Goal: Task Accomplishment & Management: Use online tool/utility

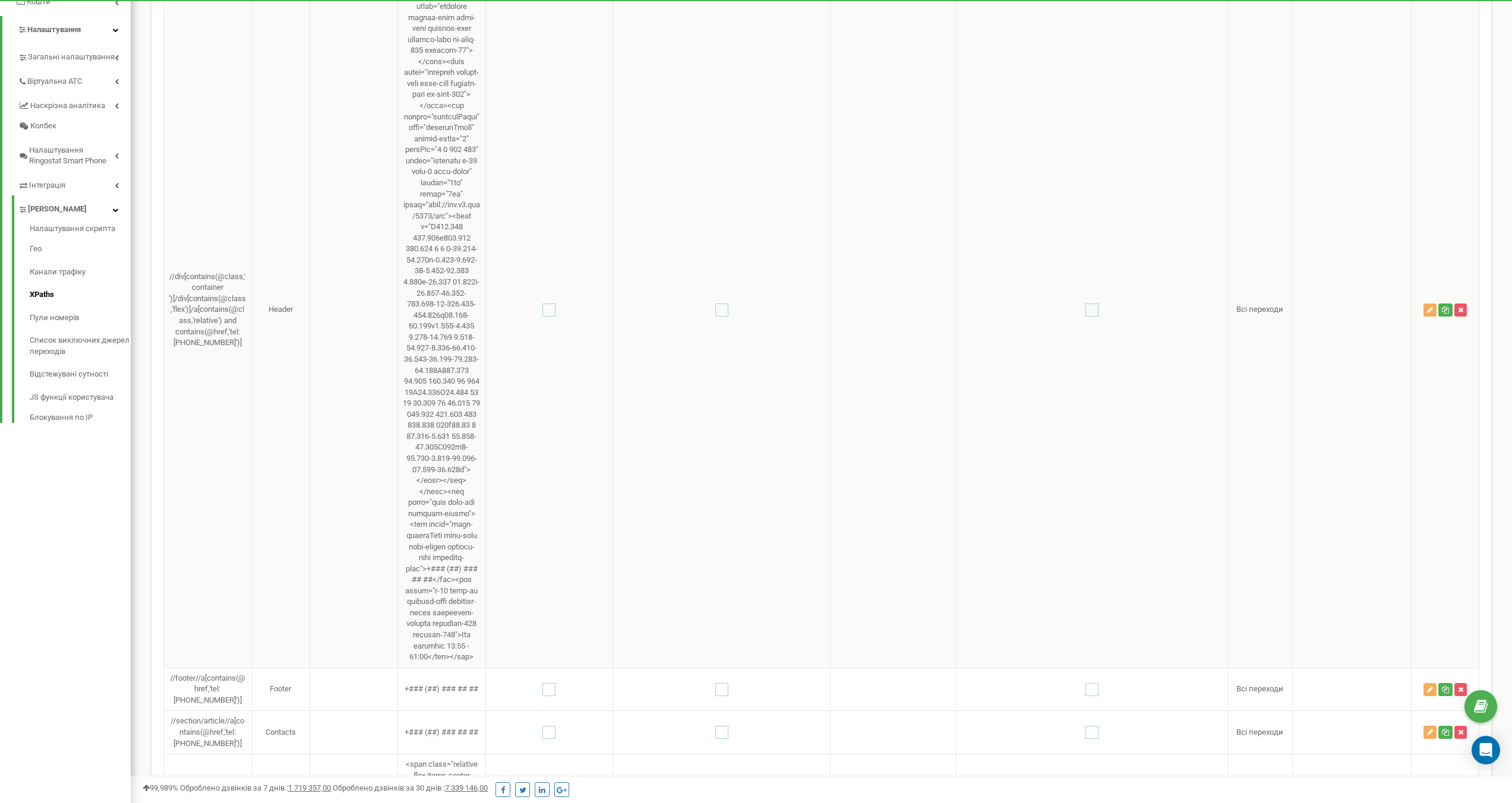
scroll to position [205, 0]
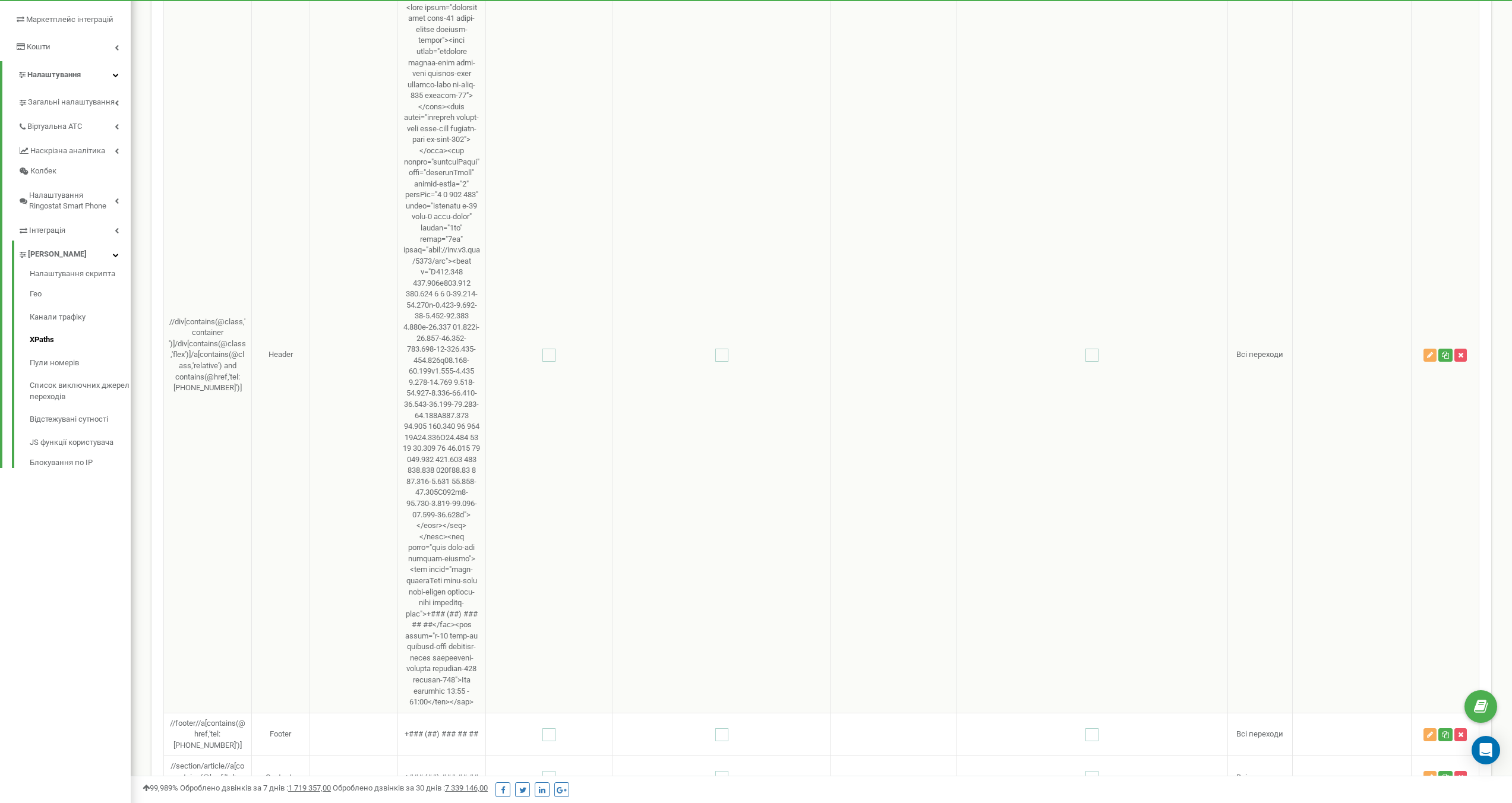
click at [216, 395] on td "//div[contains(@class,'container ')]/div[contains(@class,'flex')]/a[contains(@c…" at bounding box center [208, 354] width 88 height 716
click at [1433, 361] on button "button" at bounding box center [1430, 355] width 13 height 13
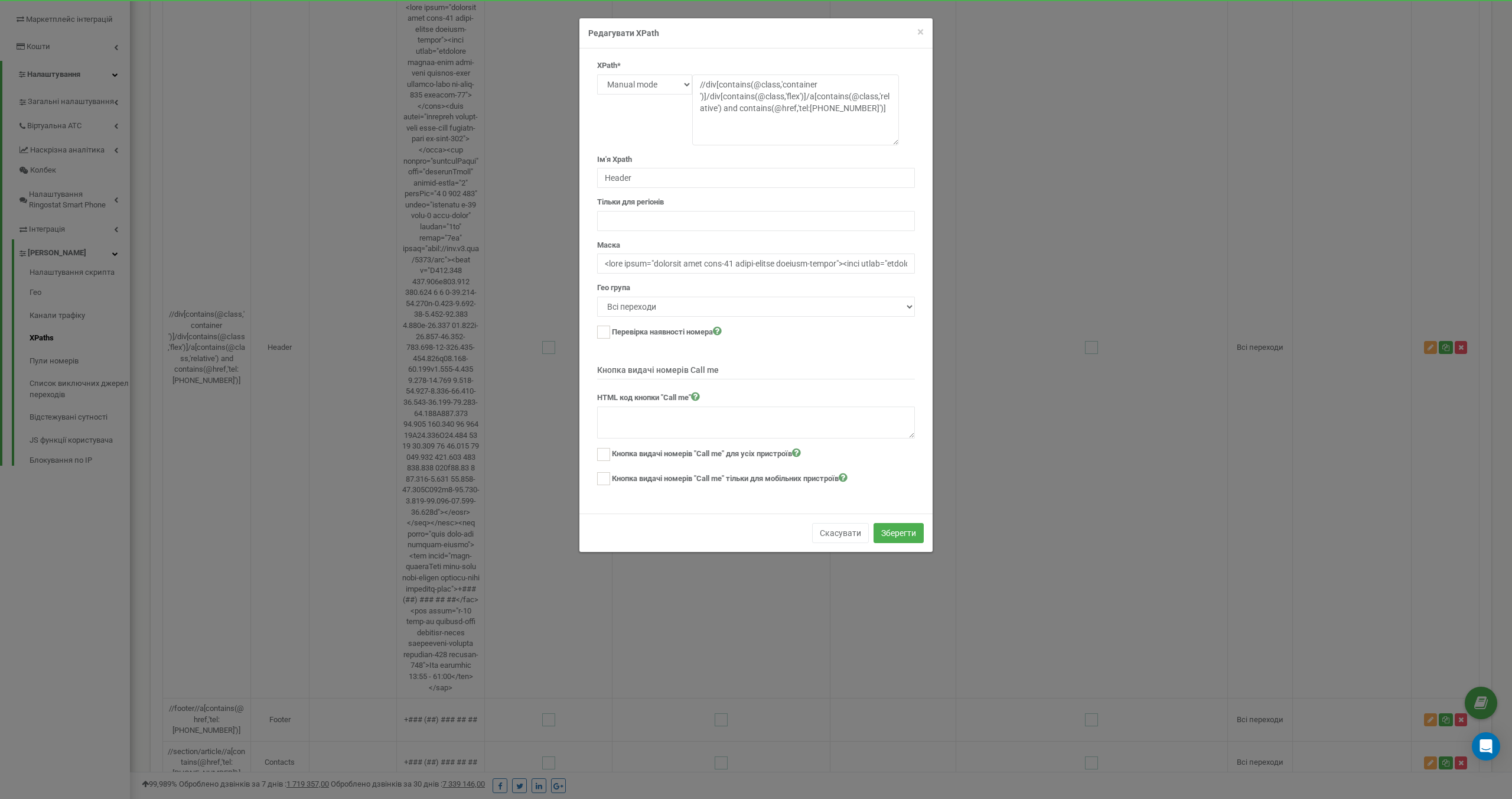
drag, startPoint x: 895, startPoint y: 90, endPoint x: 917, endPoint y: 142, distance: 56.5
click at [917, 142] on div "XPath* Text Class Id Manual mode //div[contains(@class,'container ')]/div[conta…" at bounding box center [755, 278] width 335 height 435
click at [670, 84] on select "Text Class Id Manual mode" at bounding box center [644, 84] width 95 height 20
click at [661, 117] on div "Ім'я Xpath Header" at bounding box center [755, 136] width 318 height 105
drag, startPoint x: 881, startPoint y: 110, endPoint x: 690, endPoint y: 85, distance: 192.6
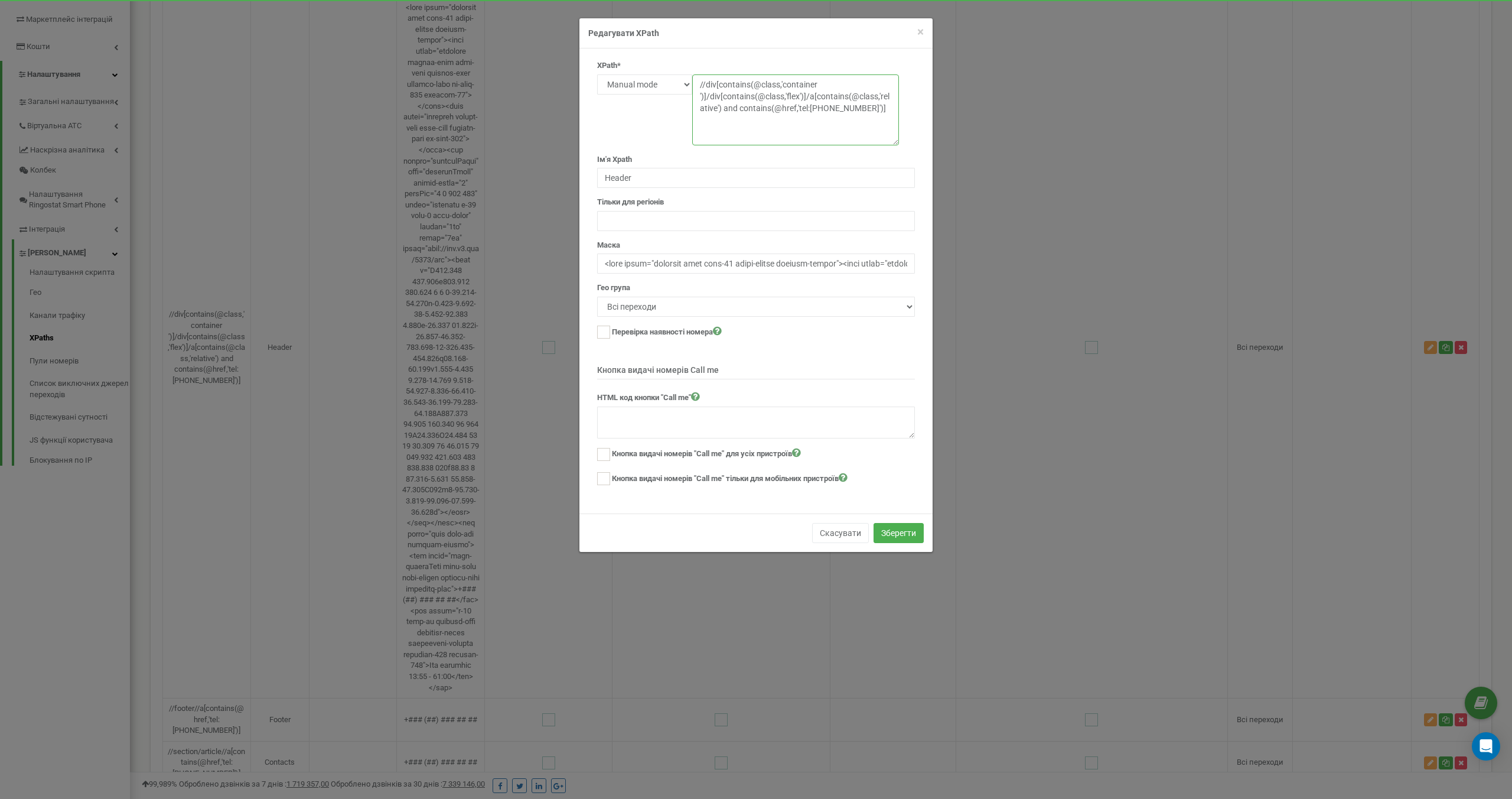
click at [690, 75] on div "Text Class Id Manual mode //div[contains(@class,'container ')]/div[contains(@cl…" at bounding box center [755, 75] width 318 height 0
click at [856, 117] on textarea "//div[contains(@class,'container ')]/div[contains(@class,'flex')]/a[contains(@c…" at bounding box center [795, 110] width 207 height 71
drag, startPoint x: 885, startPoint y: 110, endPoint x: 688, endPoint y: 85, distance: 198.6
click at [688, 75] on div "Text Class Id Manual mode //div[contains(@class,'container ')]/div[contains(@cl…" at bounding box center [755, 75] width 318 height 0
click at [737, 119] on textarea "//div[contains(@class,'container ')]/div[contains(@class,'flex')]/a[contains(@c…" at bounding box center [795, 110] width 207 height 71
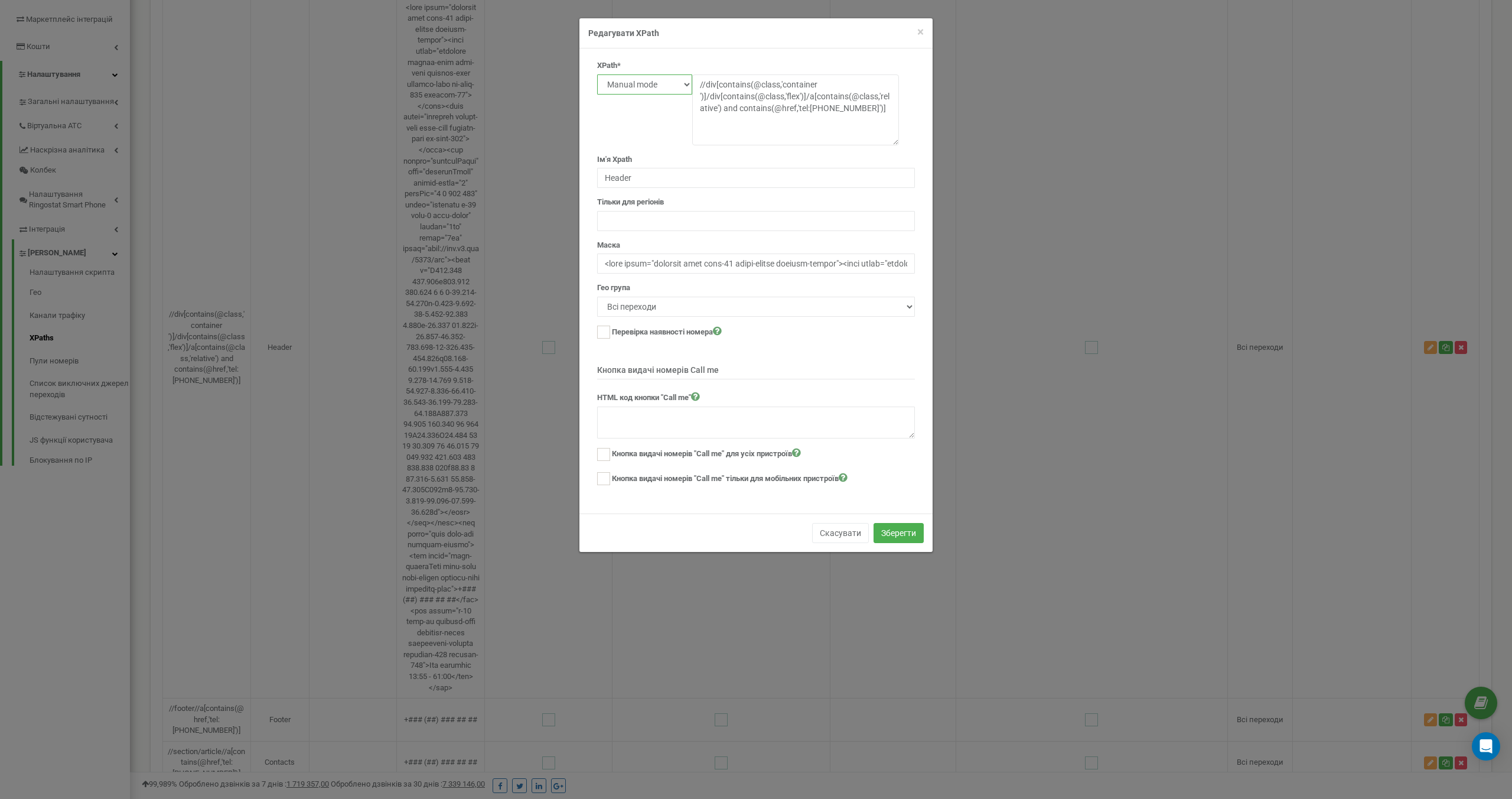
click at [669, 83] on select "Text Class Id Manual mode" at bounding box center [644, 84] width 95 height 20
click at [643, 122] on div "Ім'я Xpath Header" at bounding box center [755, 136] width 318 height 105
click at [701, 352] on form "XPath* Text Class Id Manual mode //div[contains(@class,'container ')]/div[conta…" at bounding box center [755, 274] width 318 height 426
click at [885, 309] on select "не вказано Всі переходи" at bounding box center [755, 307] width 318 height 20
click at [866, 344] on form "XPath* Text Class Id Manual mode //div[contains(@class,'container ')]/div[conta…" at bounding box center [755, 274] width 318 height 426
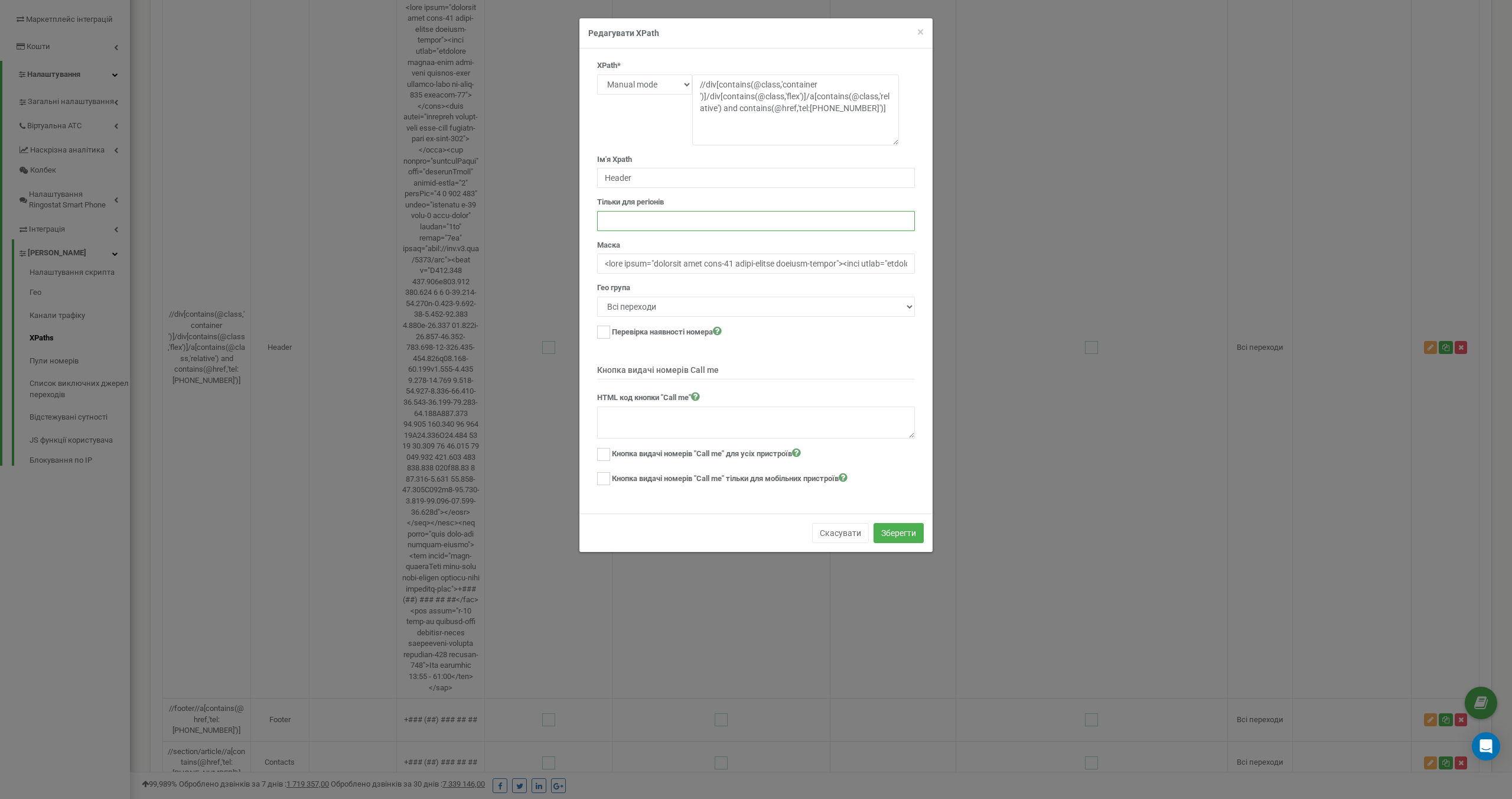
click at [864, 217] on input "text" at bounding box center [755, 220] width 318 height 20
click at [868, 202] on div "Тільки для регіонів" at bounding box center [755, 214] width 318 height 35
click at [838, 533] on button "Скасувати" at bounding box center [840, 533] width 56 height 20
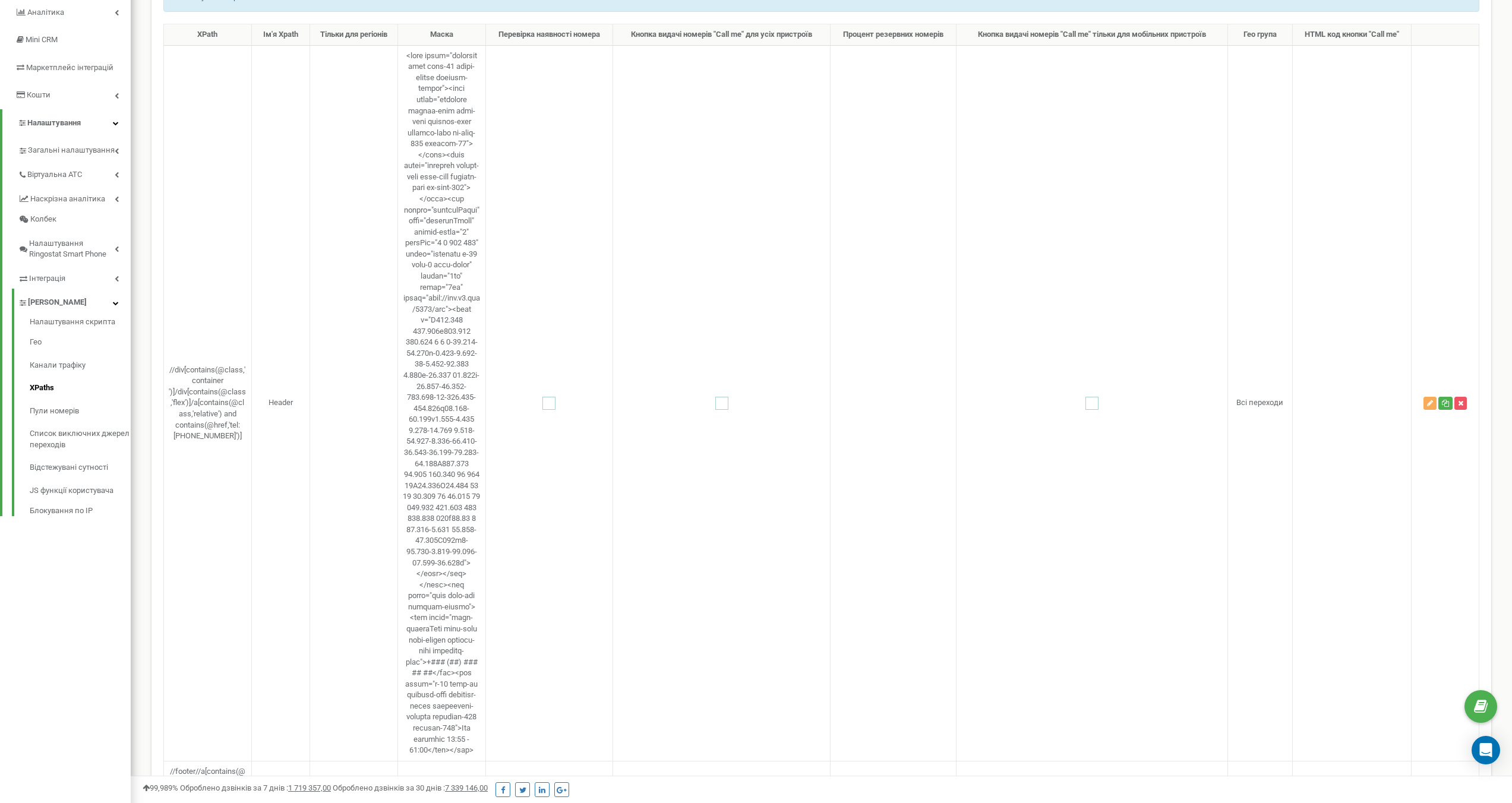
scroll to position [154, 0]
click at [1429, 408] on icon "button" at bounding box center [1429, 404] width 6 height 7
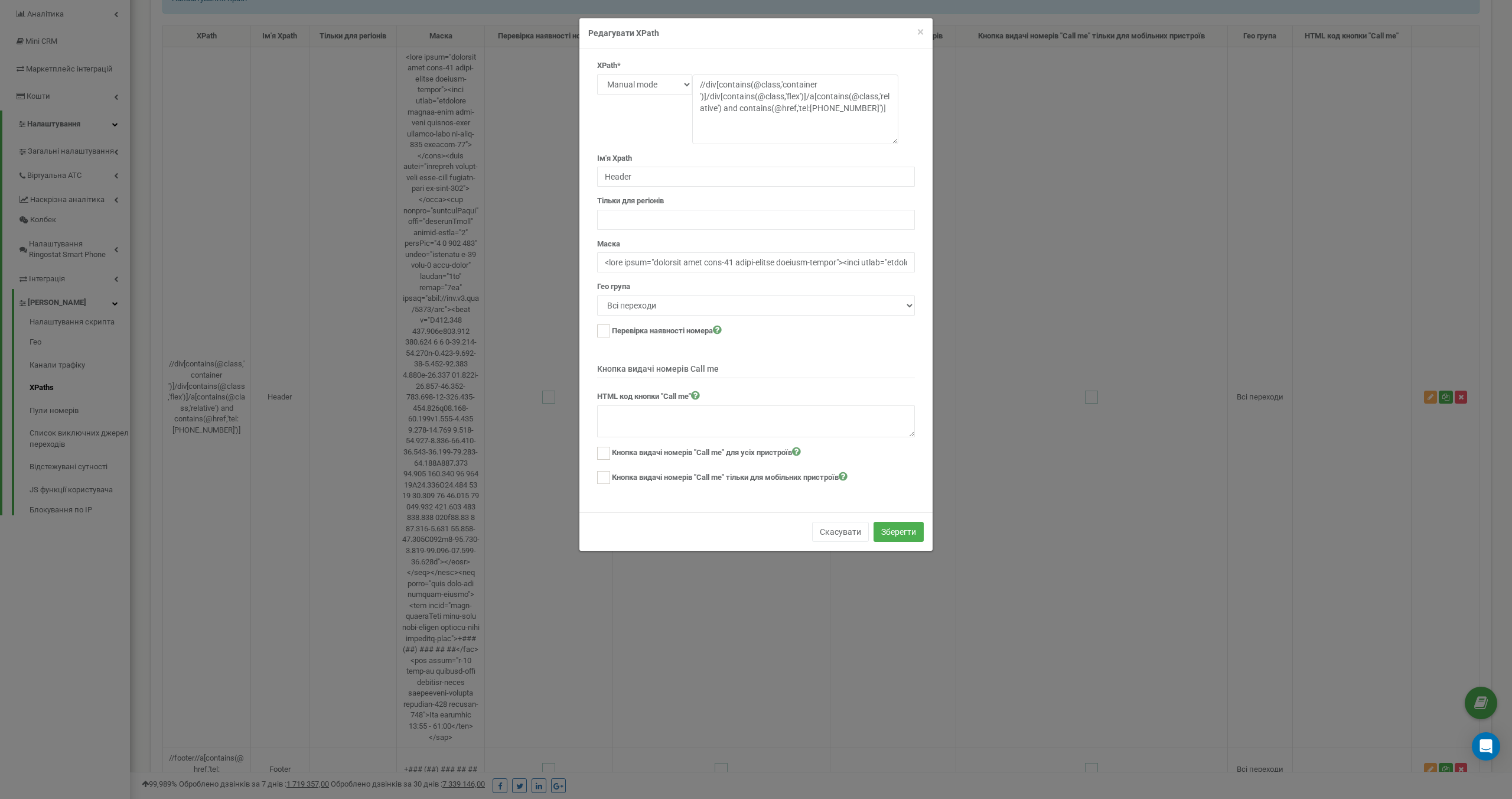
drag, startPoint x: 895, startPoint y: 93, endPoint x: 895, endPoint y: 141, distance: 48.0
click at [895, 141] on textarea "//div[contains(@class,'container ')]/div[contains(@class,'flex')]/a[contains(@c…" at bounding box center [795, 109] width 206 height 70
drag, startPoint x: 884, startPoint y: 106, endPoint x: 670, endPoint y: 82, distance: 215.3
click at [670, 75] on div "Text Class Id Manual mode //div[contains(@class,'container ')]/div[contains(@cl…" at bounding box center [755, 75] width 318 height 0
click at [779, 258] on input "text" at bounding box center [755, 261] width 318 height 20
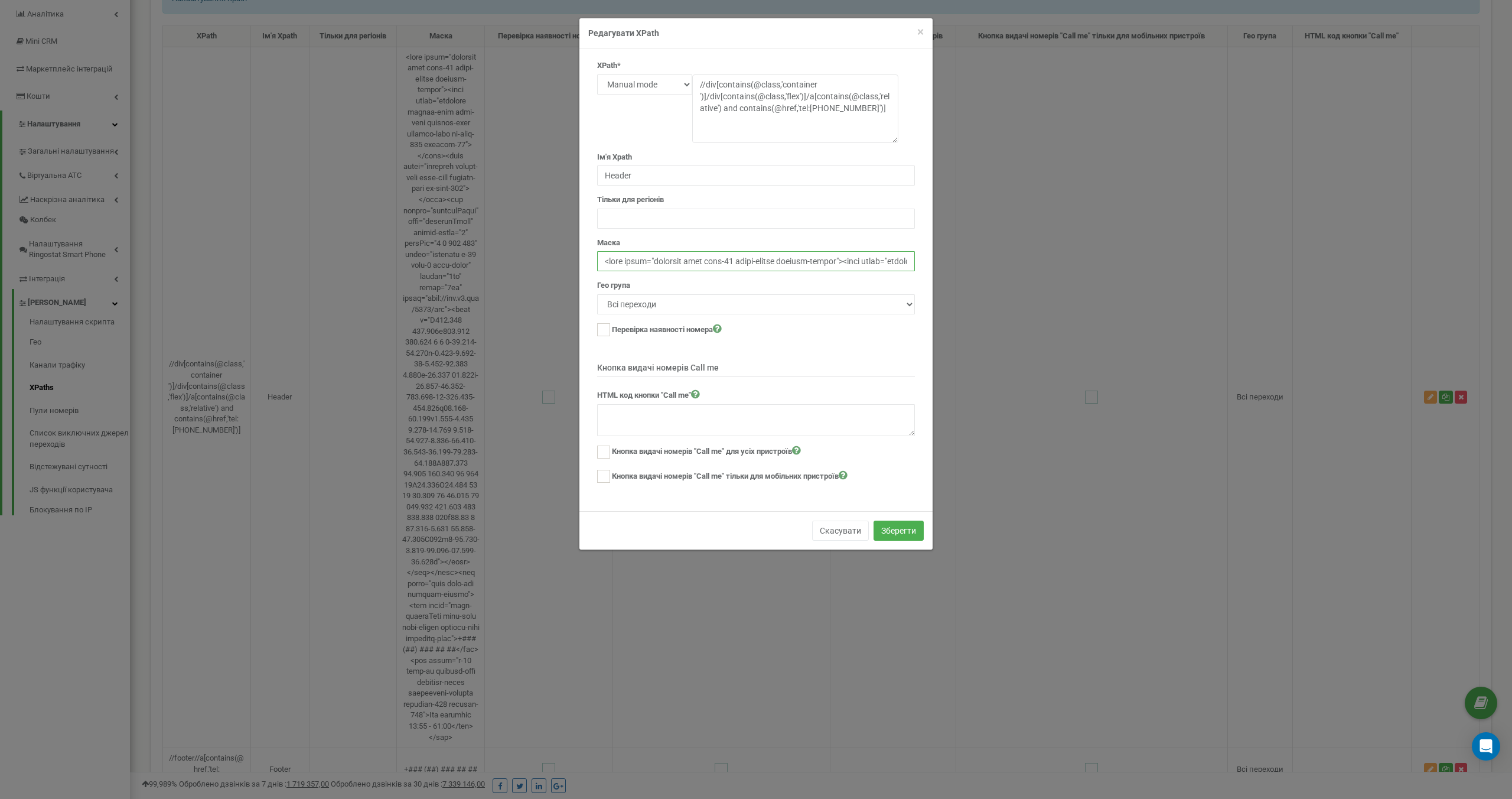
click at [779, 258] on input "text" at bounding box center [755, 261] width 318 height 20
click at [816, 239] on div "Маска" at bounding box center [755, 254] width 318 height 35
click at [818, 533] on button "Скасувати" at bounding box center [840, 530] width 56 height 20
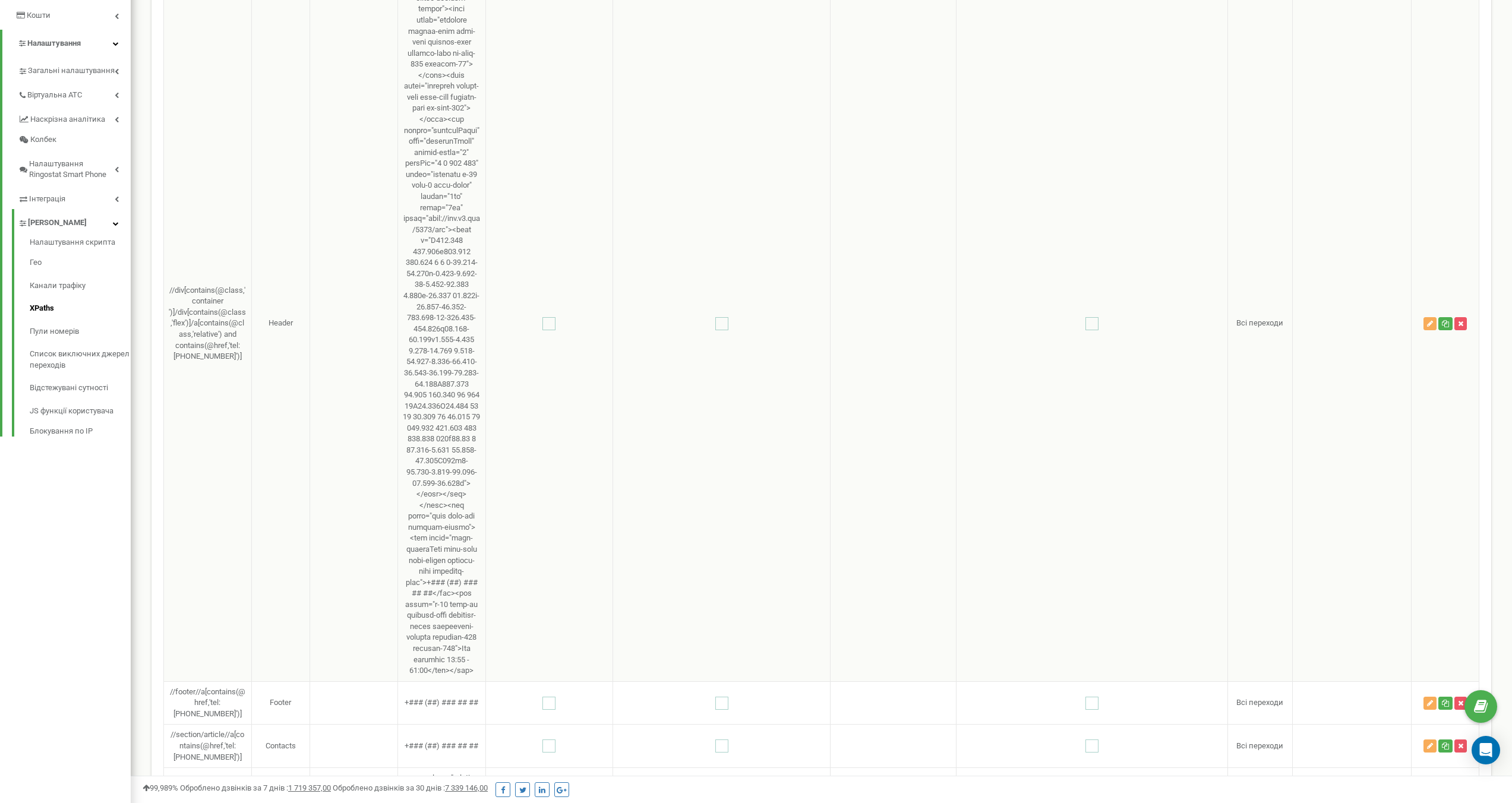
scroll to position [165, 0]
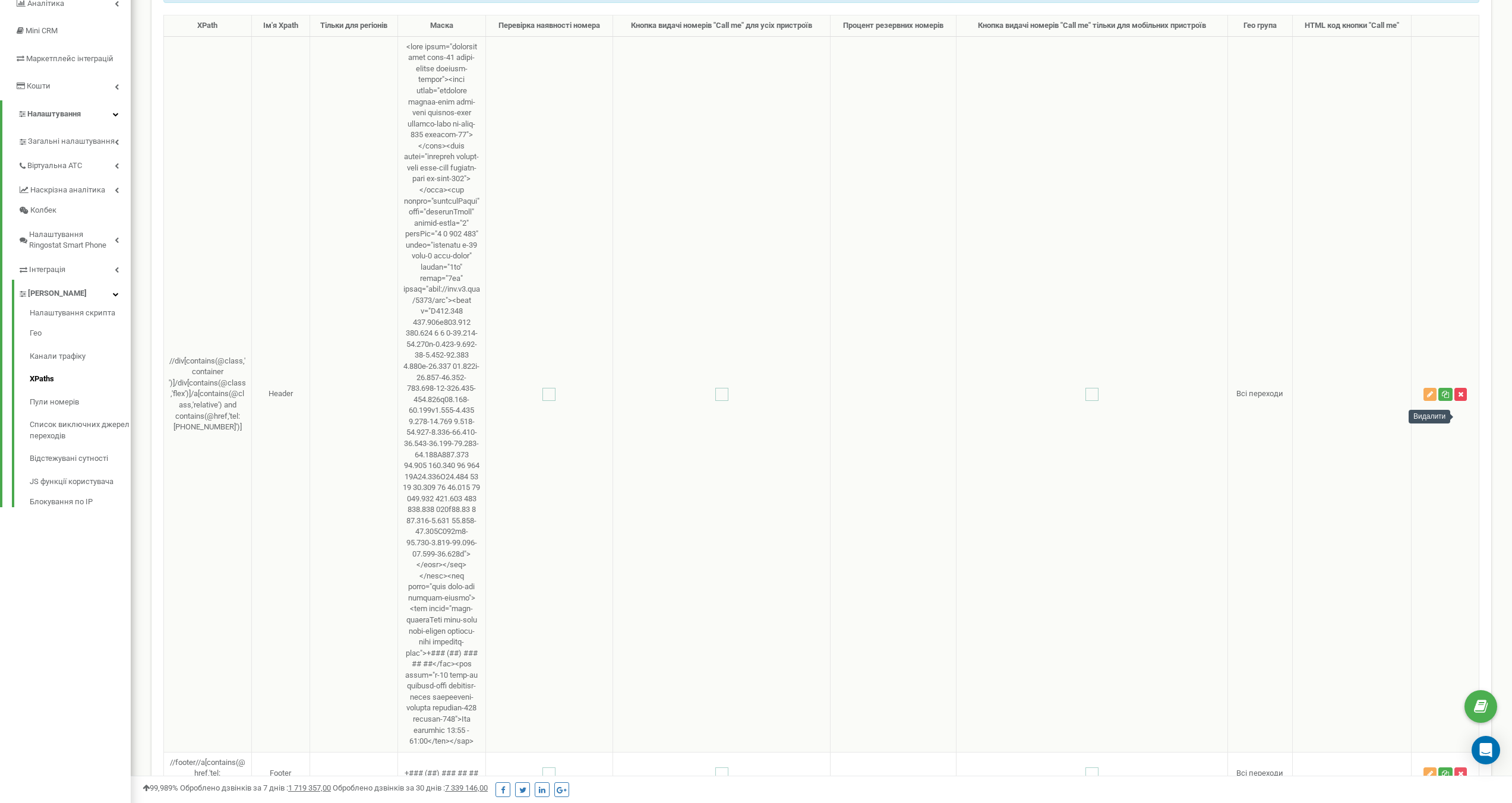
click at [1463, 398] on icon "button" at bounding box center [1460, 394] width 6 height 7
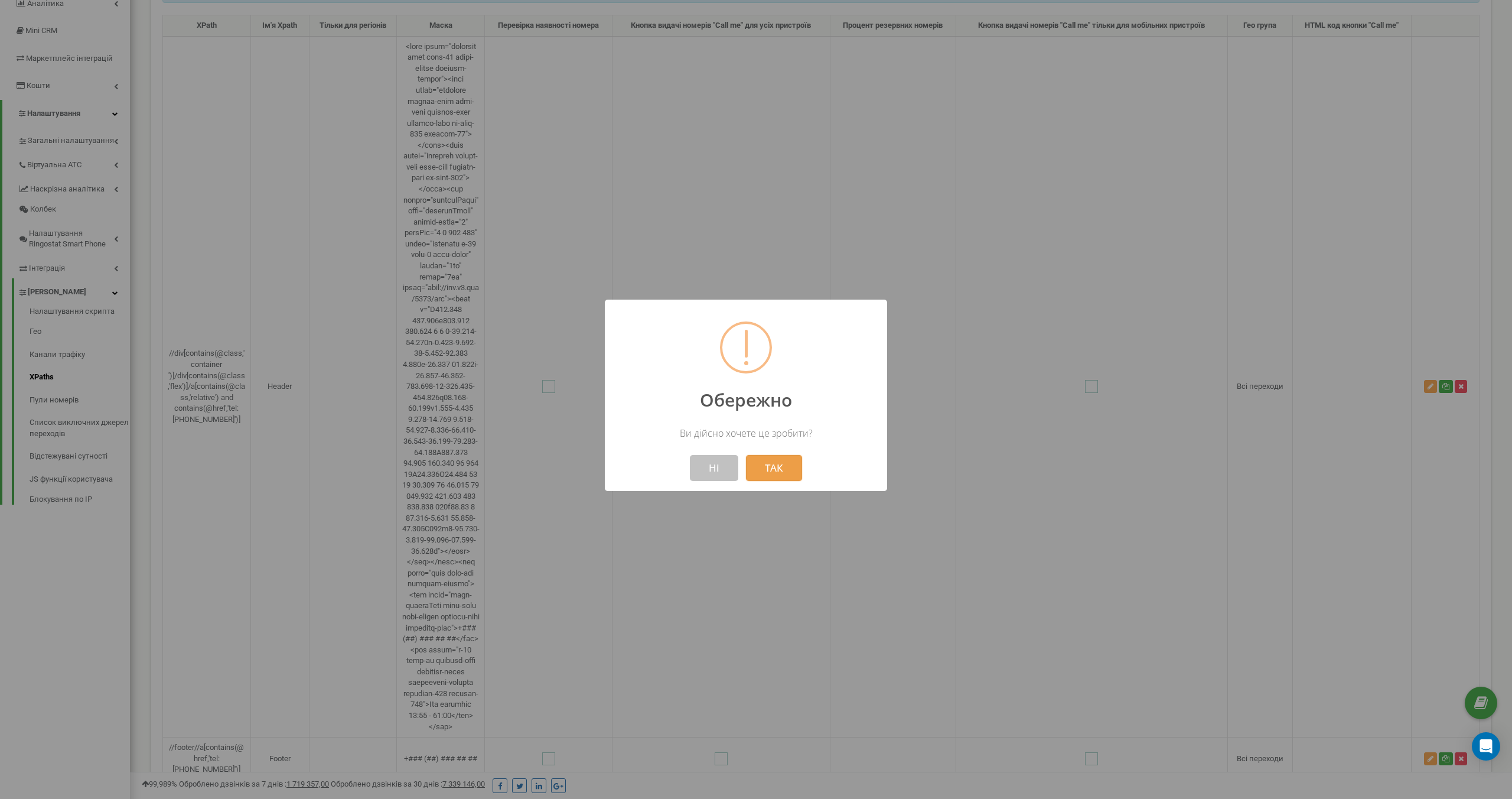
click at [774, 468] on button "ТАК" at bounding box center [774, 467] width 56 height 26
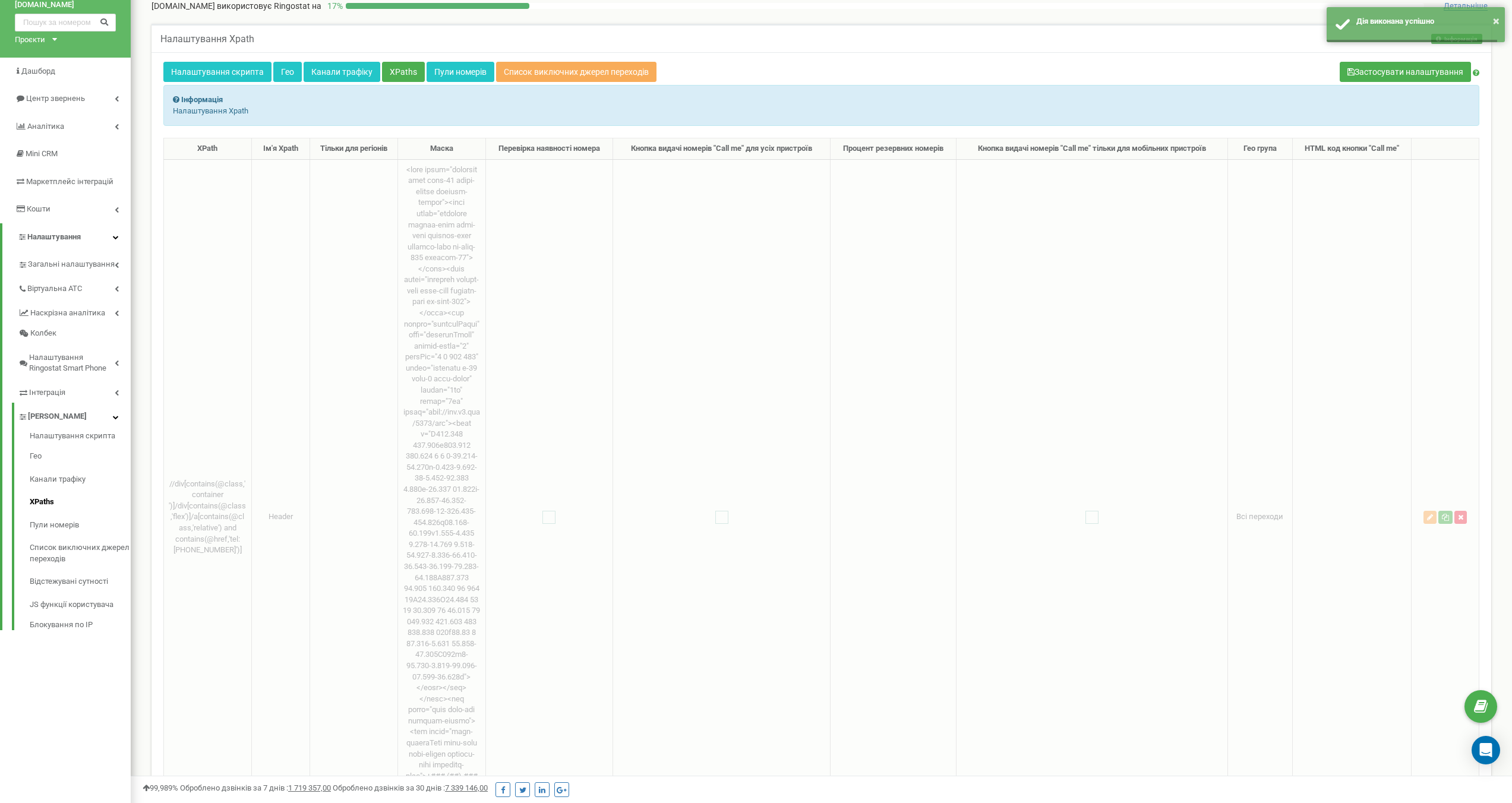
scroll to position [0, 0]
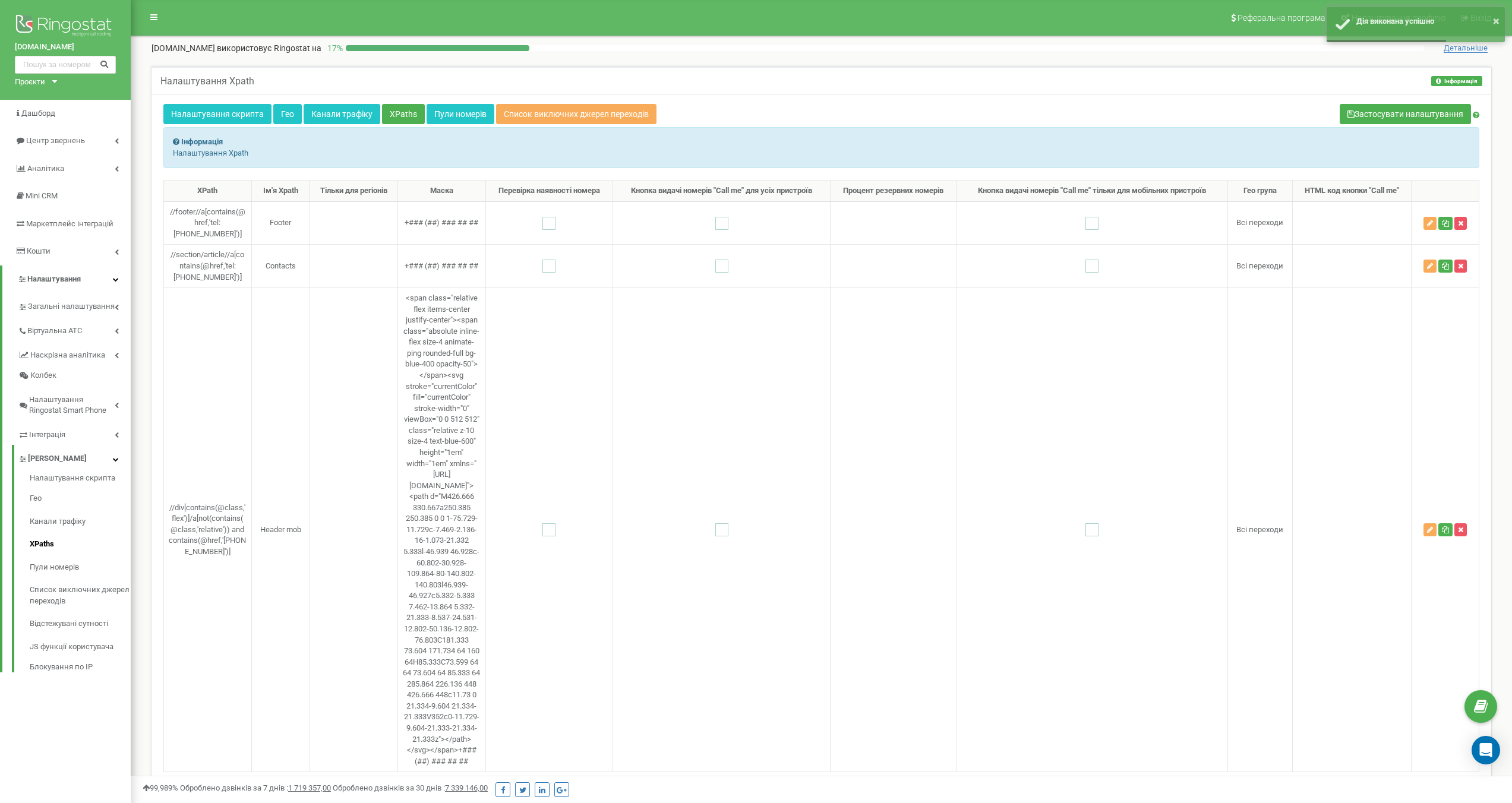
click at [676, 151] on p "Налаштування Xpath" at bounding box center [821, 154] width 1297 height 11
click at [540, 410] on td at bounding box center [548, 530] width 127 height 484
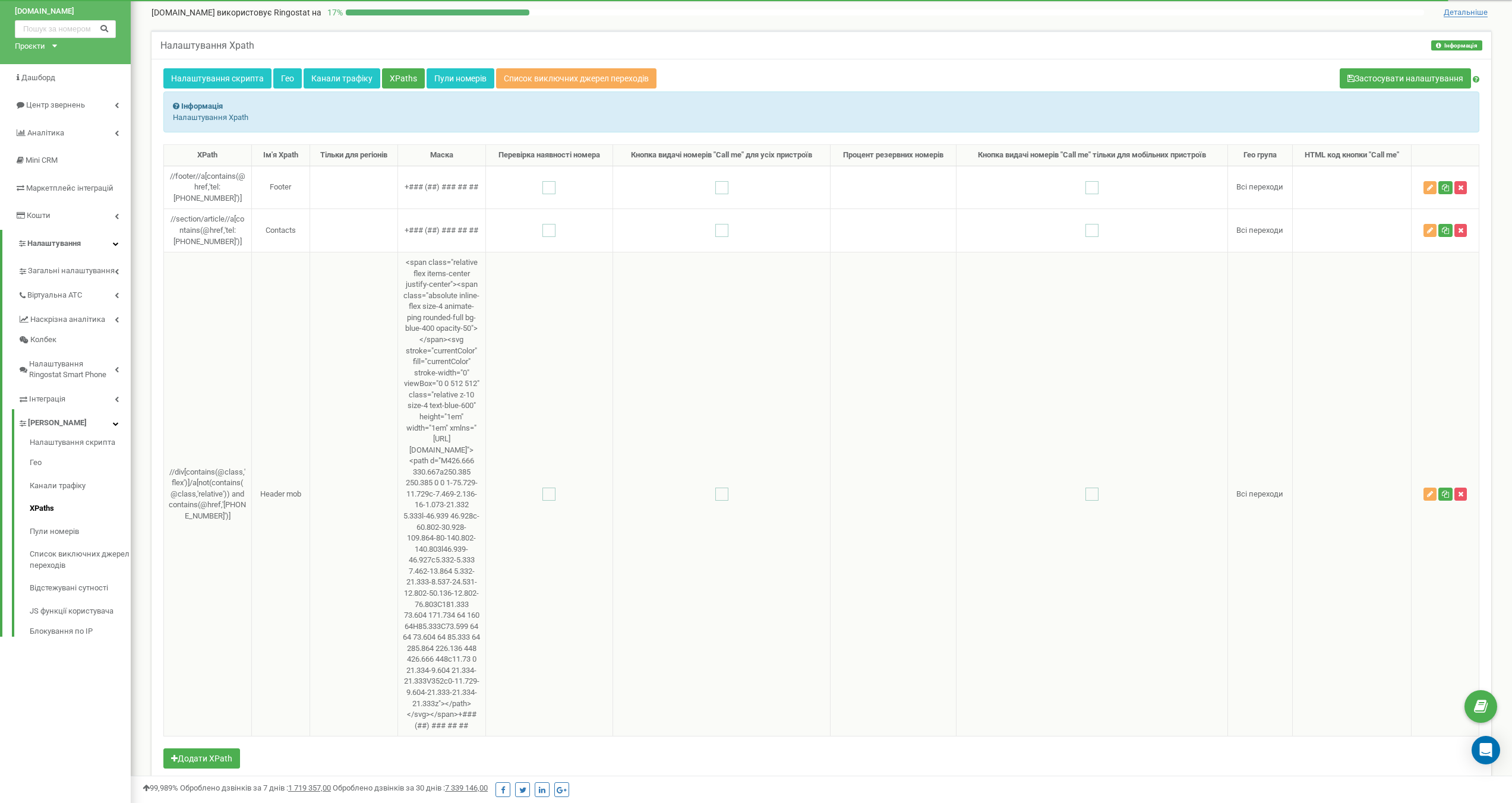
scroll to position [6, 0]
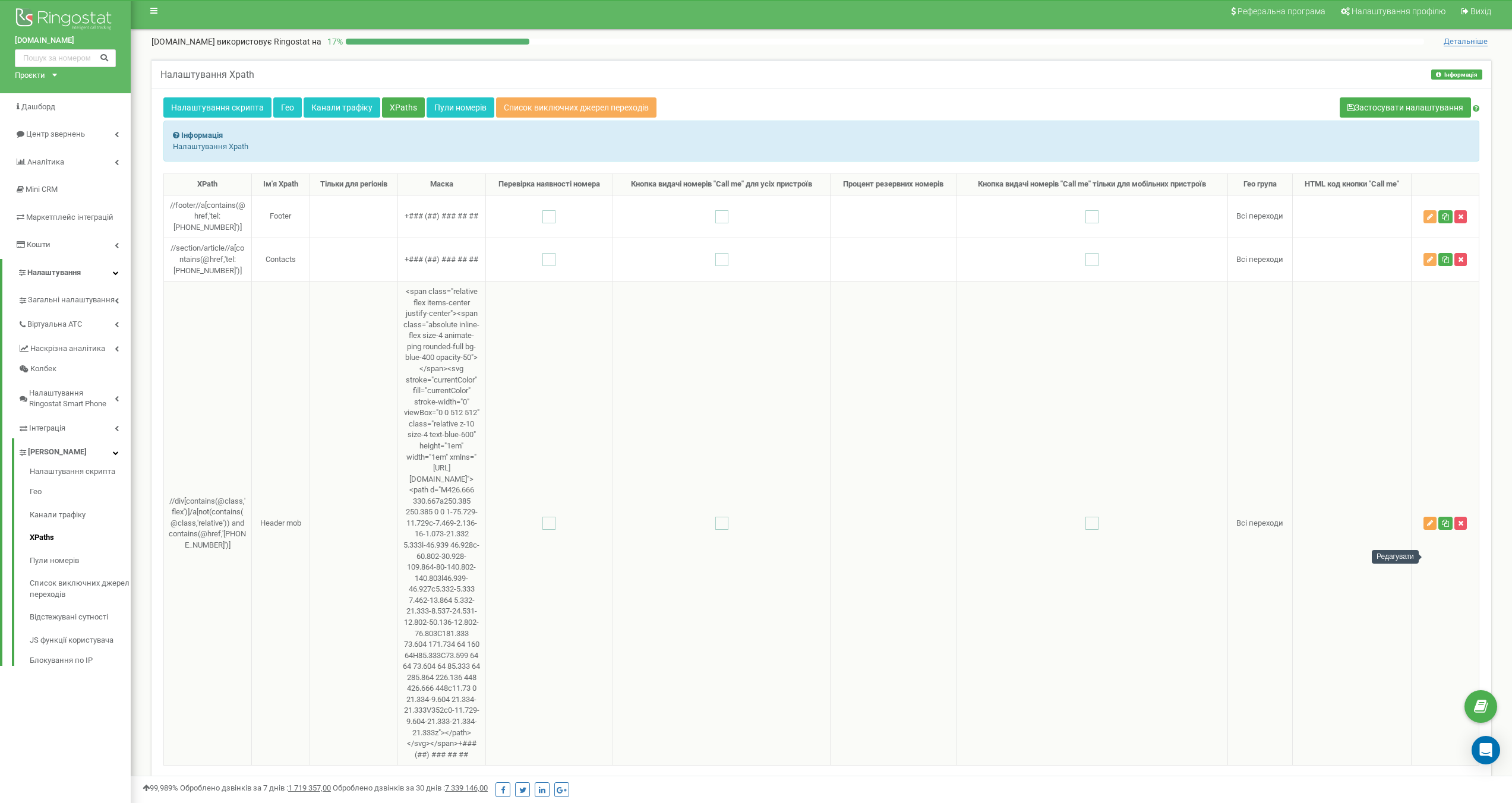
click at [1430, 526] on icon "button" at bounding box center [1429, 523] width 6 height 7
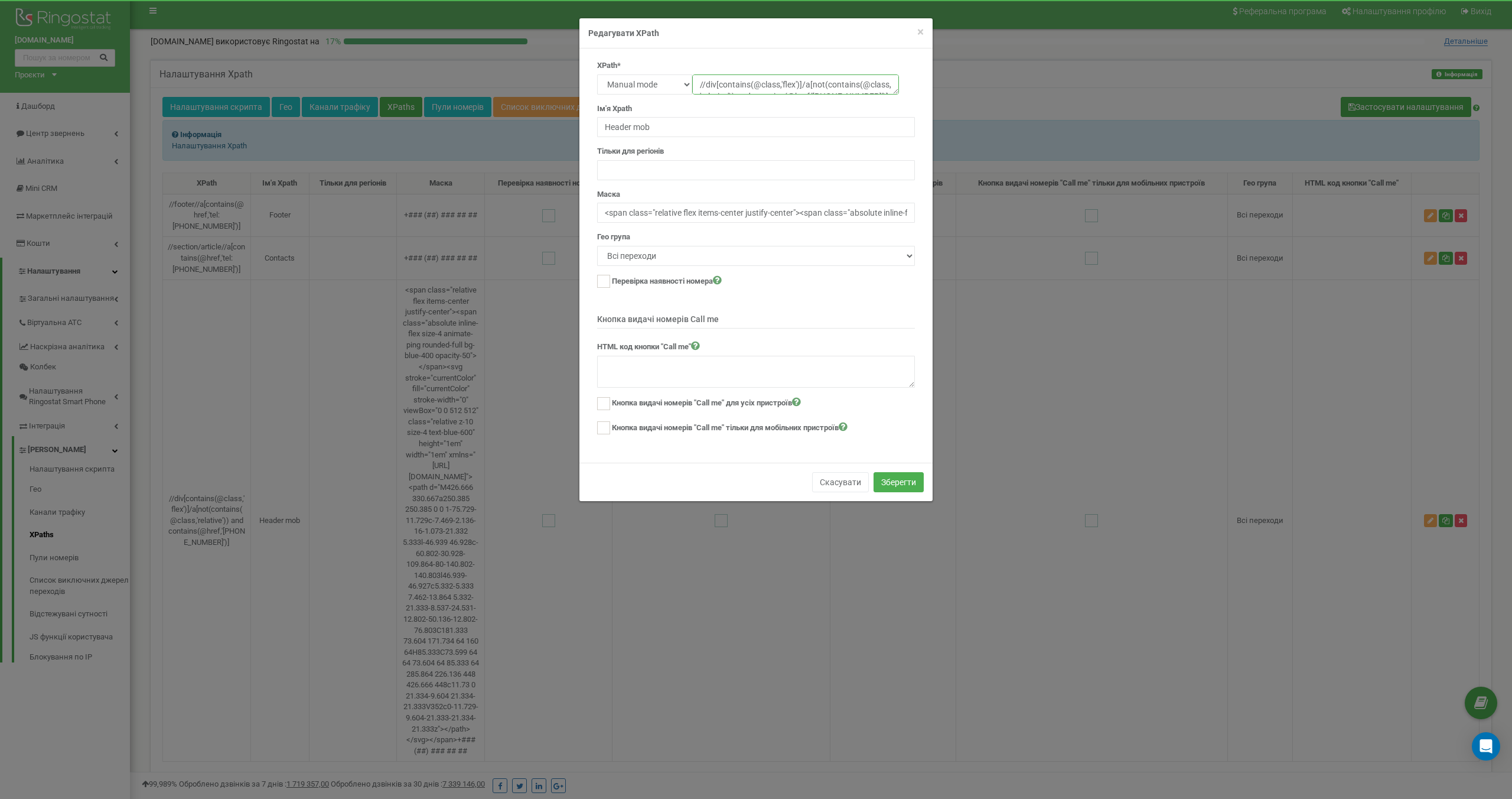
click at [779, 84] on textarea "//div[contains(@class,'flex')]/a[not(contains(@class,'relative')) and contains(…" at bounding box center [795, 84] width 207 height 20
click at [672, 126] on input "Header mob" at bounding box center [755, 126] width 318 height 20
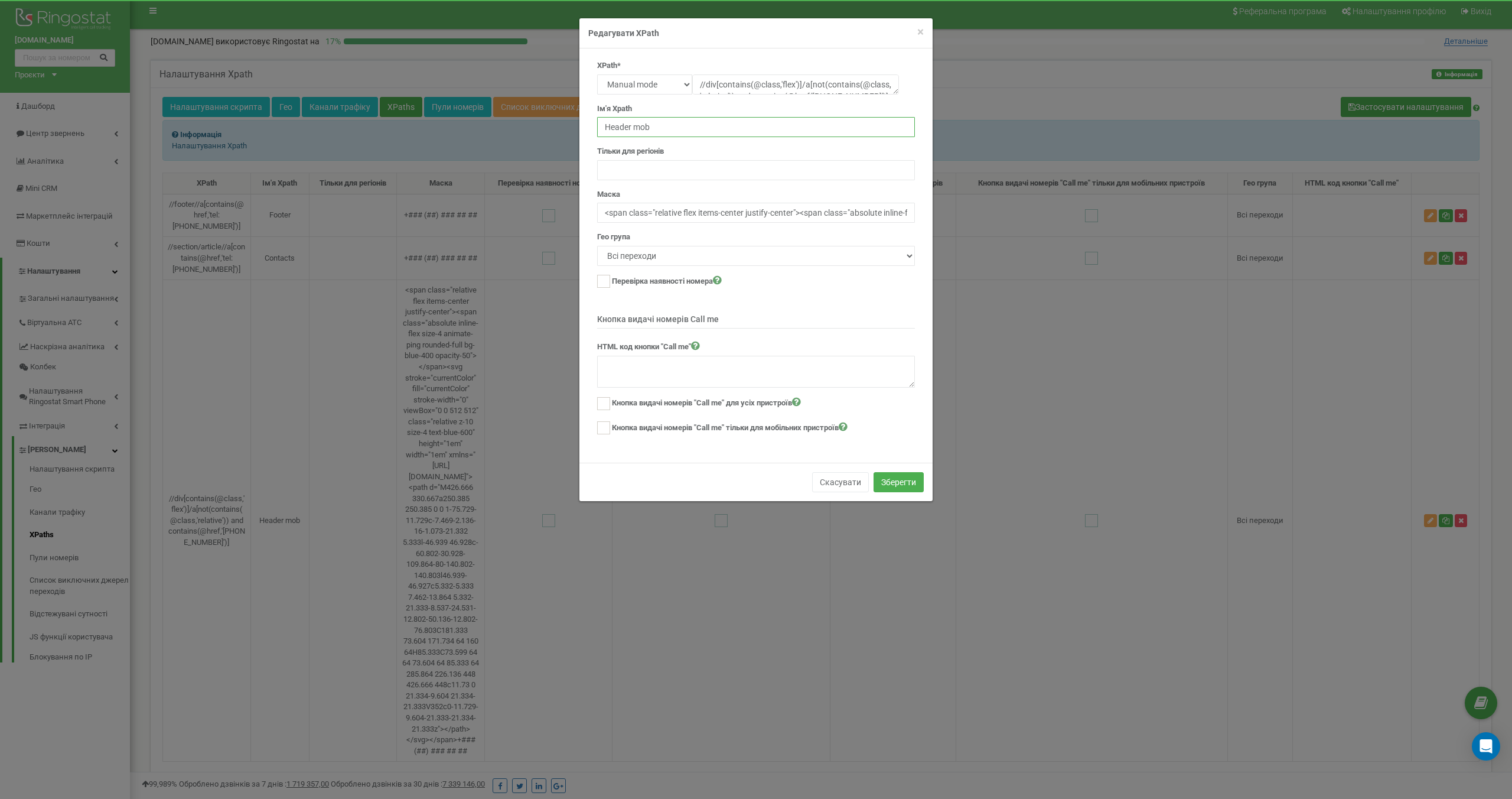
click at [672, 126] on input "Header mob" at bounding box center [755, 126] width 318 height 20
click at [778, 213] on input "<span class="relative flex items-center justify-center"><span class="absolute i…" at bounding box center [755, 212] width 318 height 20
click at [764, 451] on div "XPath* Text Class Id Manual mode //div[contains(@class,'flex')]/a[not(contains(…" at bounding box center [755, 255] width 353 height 414
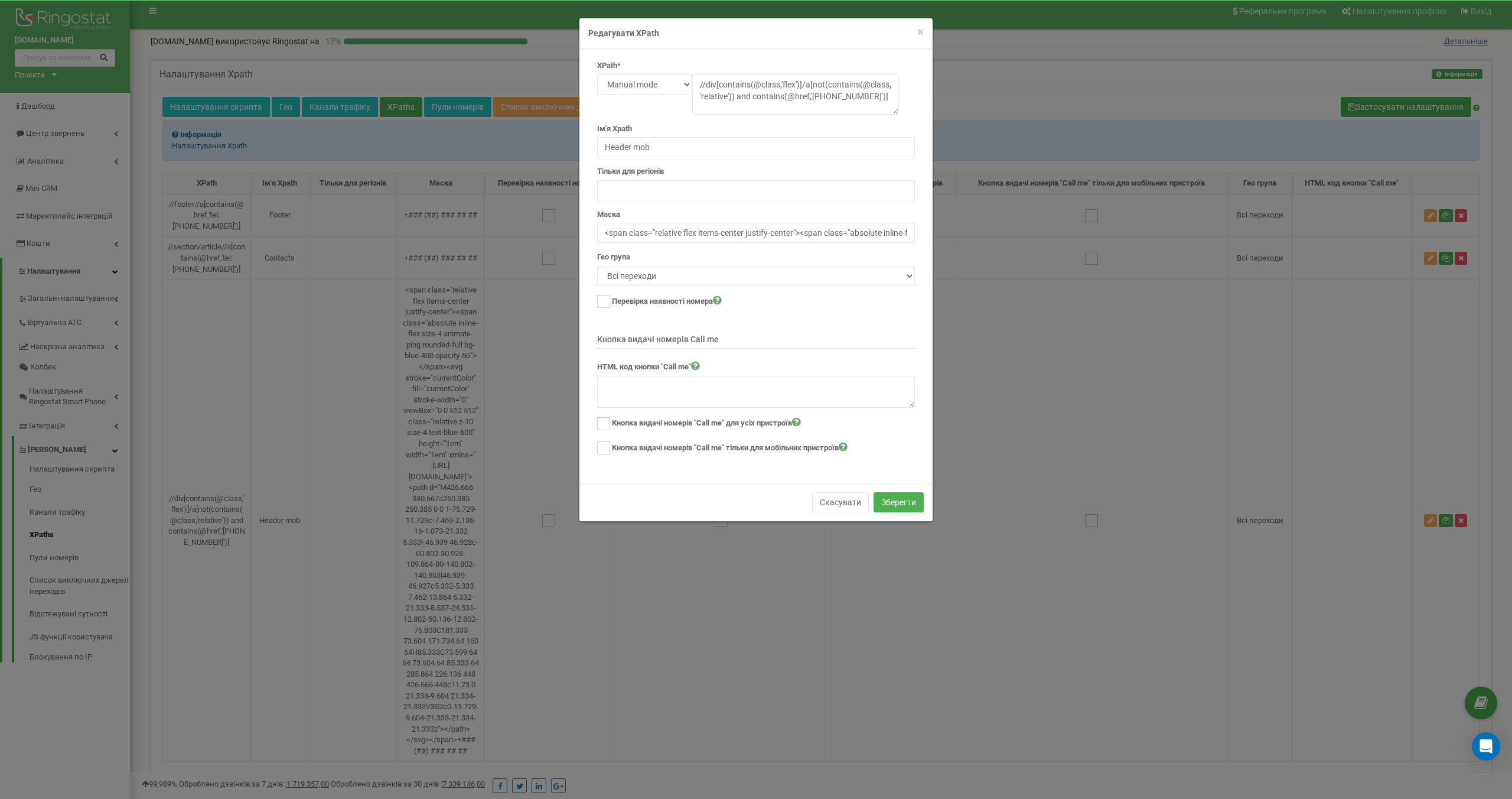
drag, startPoint x: 896, startPoint y: 90, endPoint x: 897, endPoint y: 110, distance: 20.0
click at [897, 110] on textarea "//div[contains(@class,'flex')]/a[not(contains(@class,'relative')) and contains(…" at bounding box center [795, 95] width 207 height 40
drag, startPoint x: 897, startPoint y: 113, endPoint x: 919, endPoint y: 113, distance: 22.0
click at [919, 113] on div "XPath* Text Class Id Manual mode //div[contains(@class,'flex')]/a[not(contains(…" at bounding box center [755, 262] width 335 height 405
click at [848, 501] on button "Скасувати" at bounding box center [840, 502] width 56 height 20
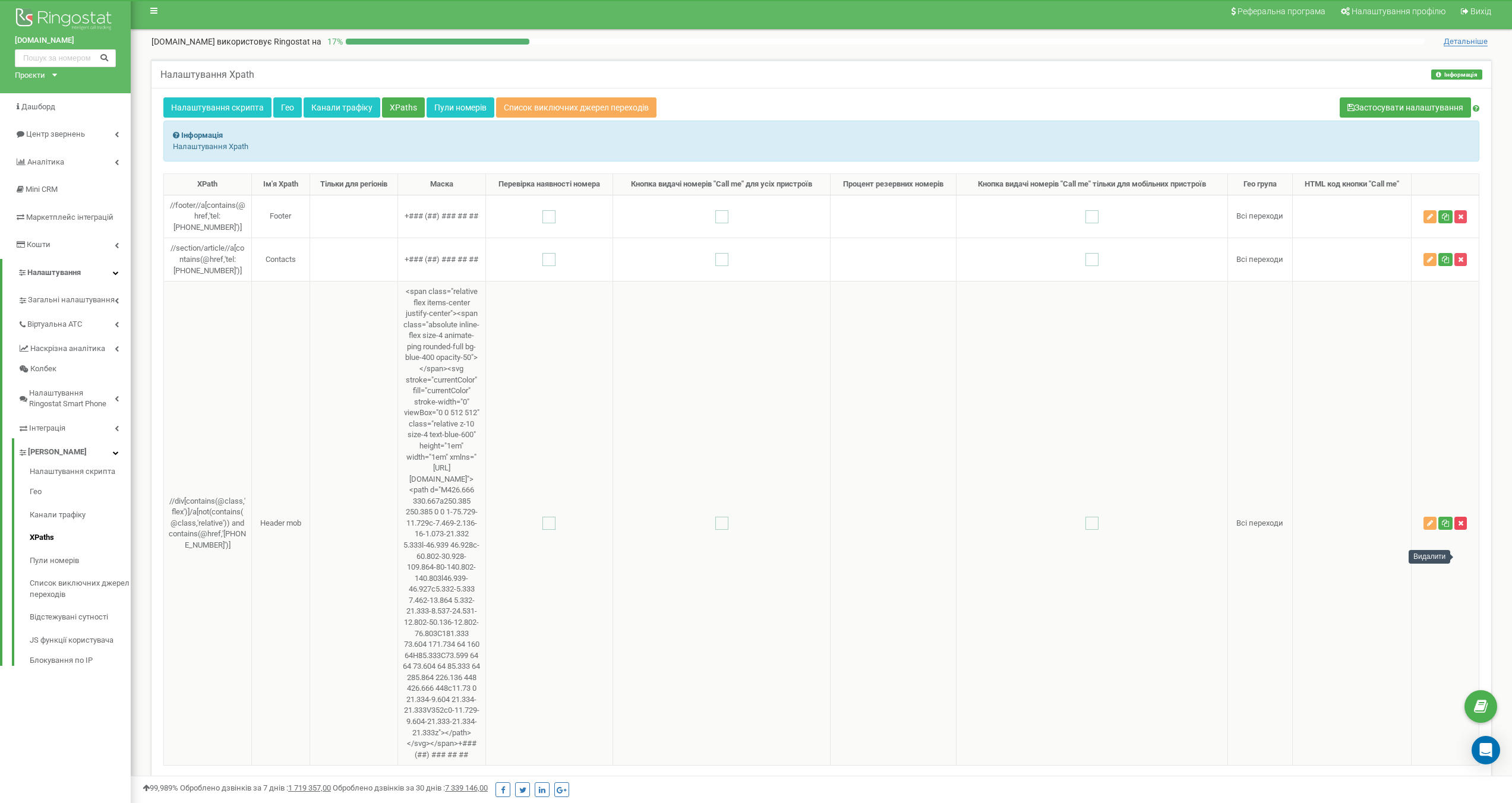
click at [1463, 526] on icon "button" at bounding box center [1460, 523] width 6 height 7
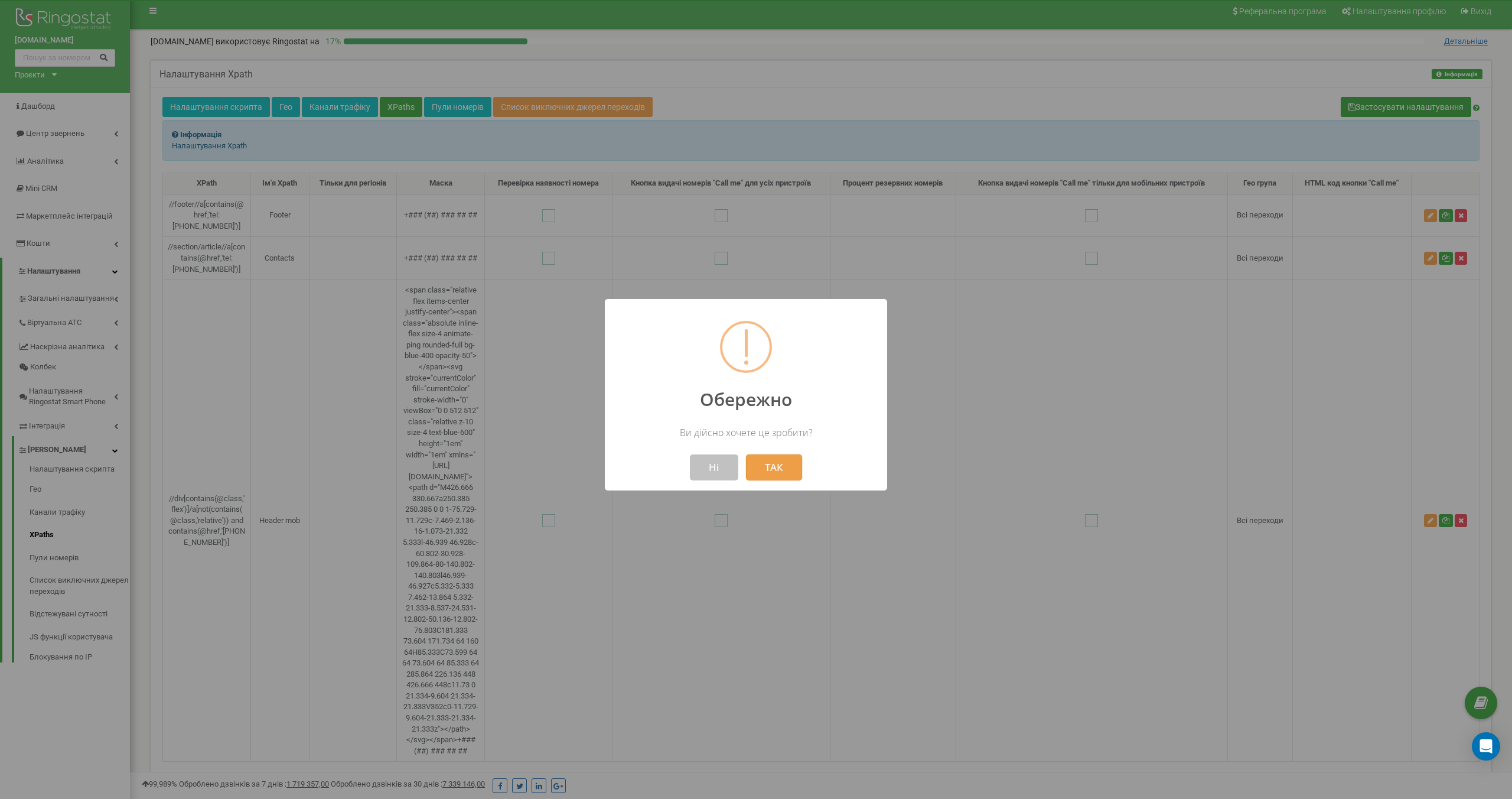
click at [759, 466] on button "ТАК" at bounding box center [774, 467] width 56 height 26
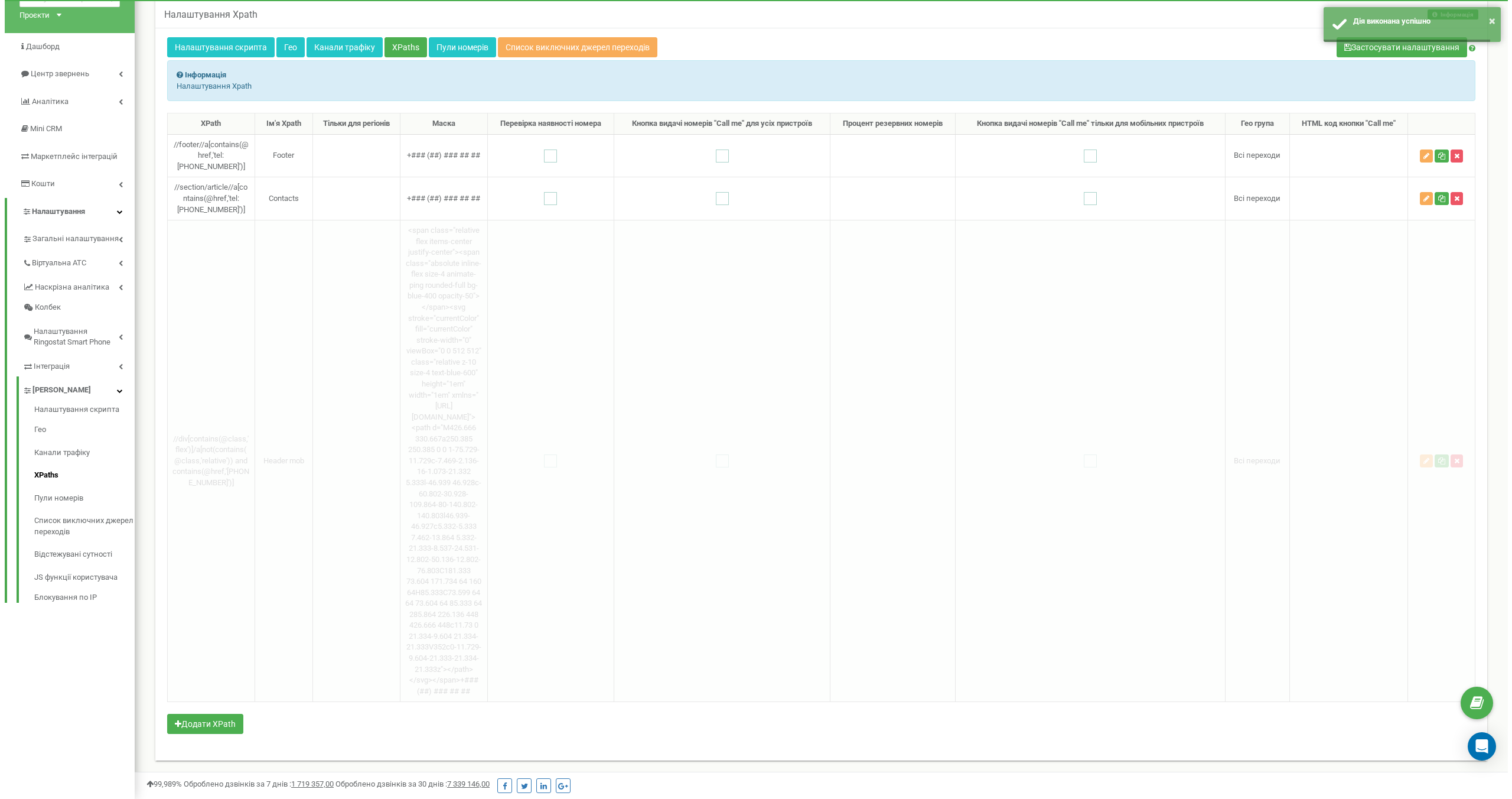
scroll to position [0, 0]
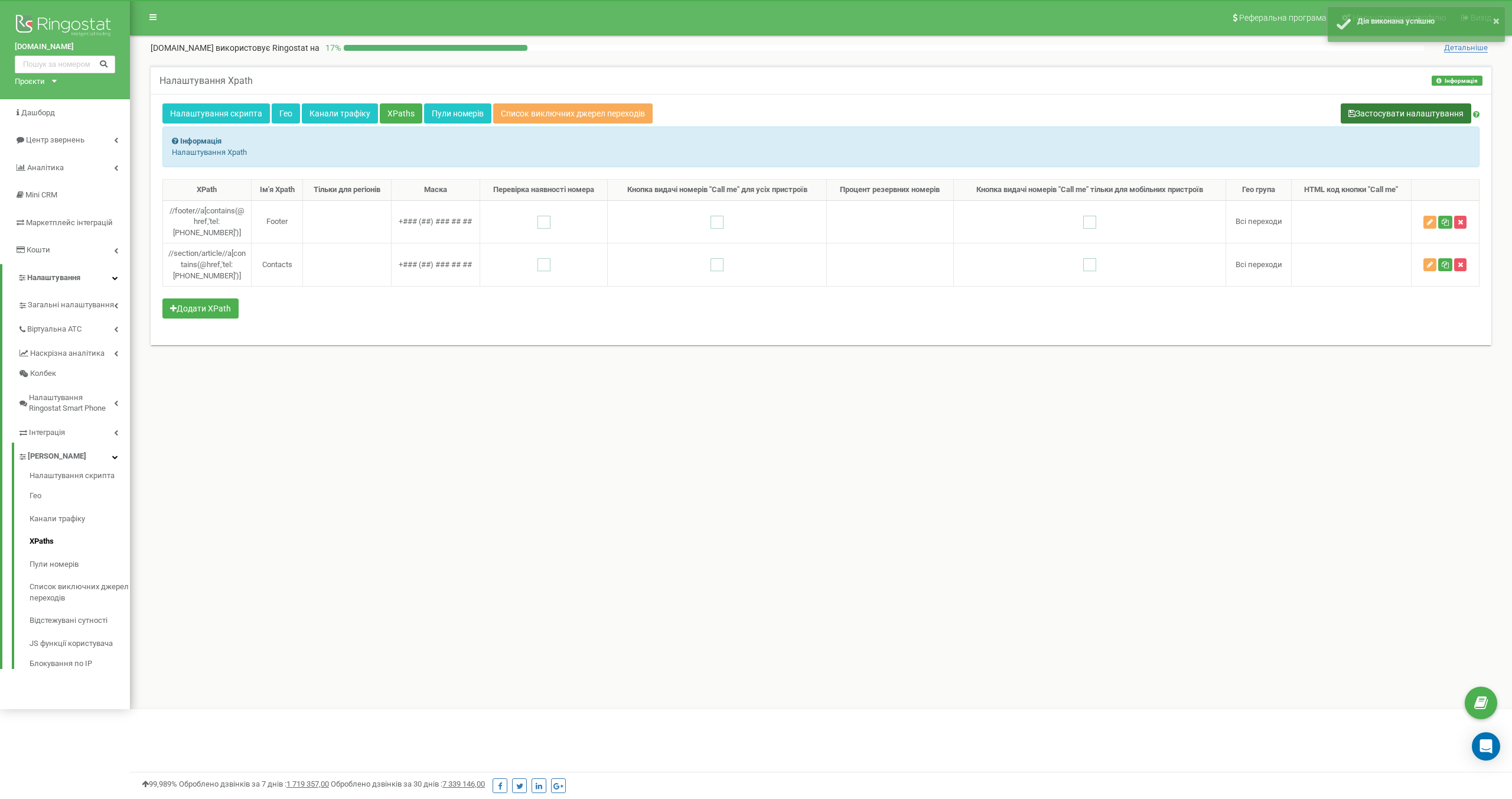
click at [1402, 113] on button "Застосувати налаштування" at bounding box center [1406, 113] width 130 height 20
click at [1264, 351] on div "Налаштування Xpath Інформація Інформація Налаштування Xpath Налаштування скрипт…" at bounding box center [820, 213] width 1358 height 294
click at [1497, 21] on button "×" at bounding box center [1496, 20] width 6 height 17
click at [963, 402] on div "Реферальна програма Налаштування профілю Вихід wisewater.com.ua використовує Ri…" at bounding box center [821, 354] width 1382 height 709
click at [206, 309] on button "Додати XPath" at bounding box center [200, 308] width 76 height 20
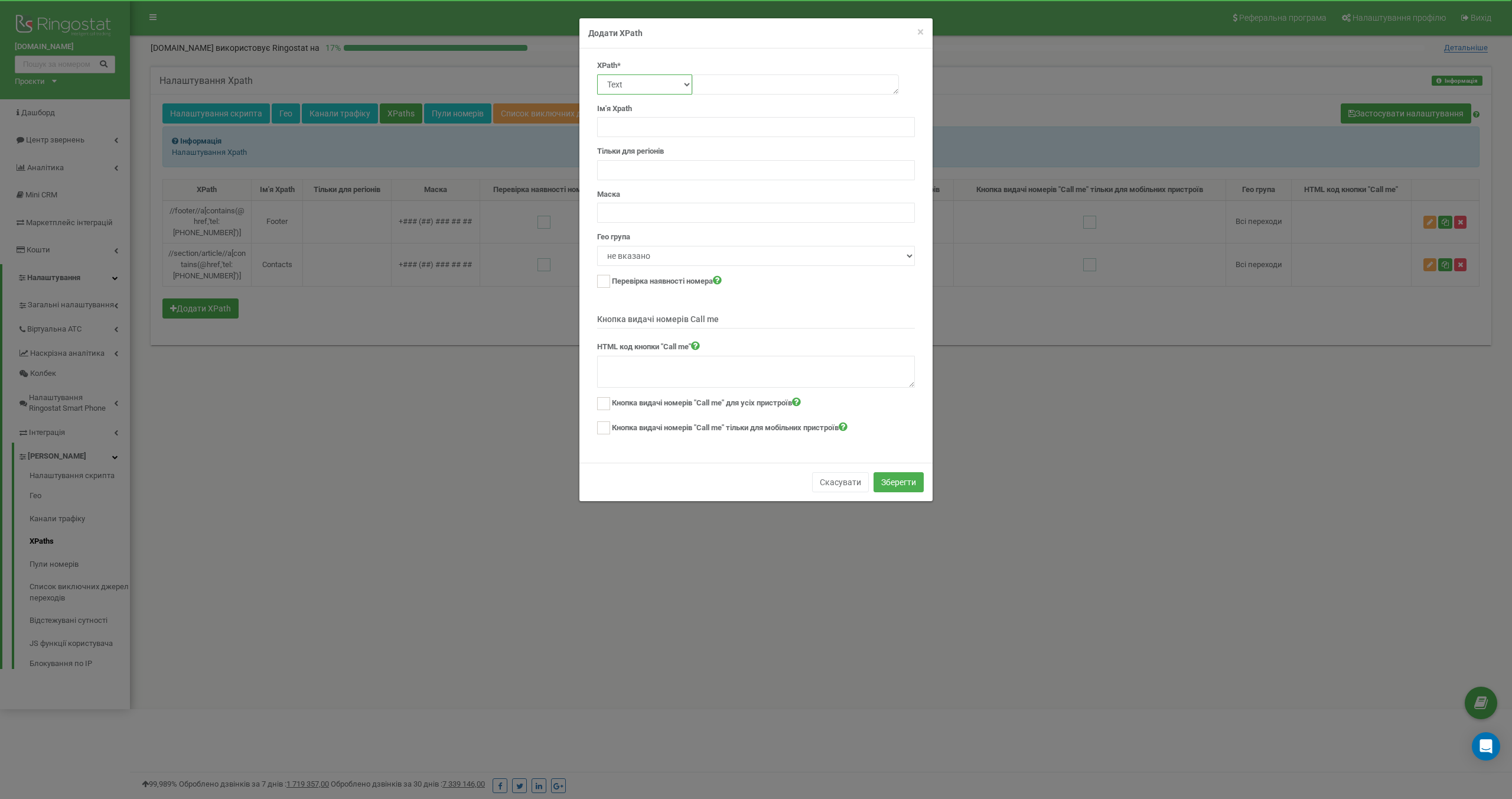
click at [686, 85] on select "Text Class Id Manual mode" at bounding box center [644, 84] width 95 height 20
select select "class"
click at [724, 85] on textarea at bounding box center [795, 84] width 207 height 20
paste textarea "calltracking-cta"
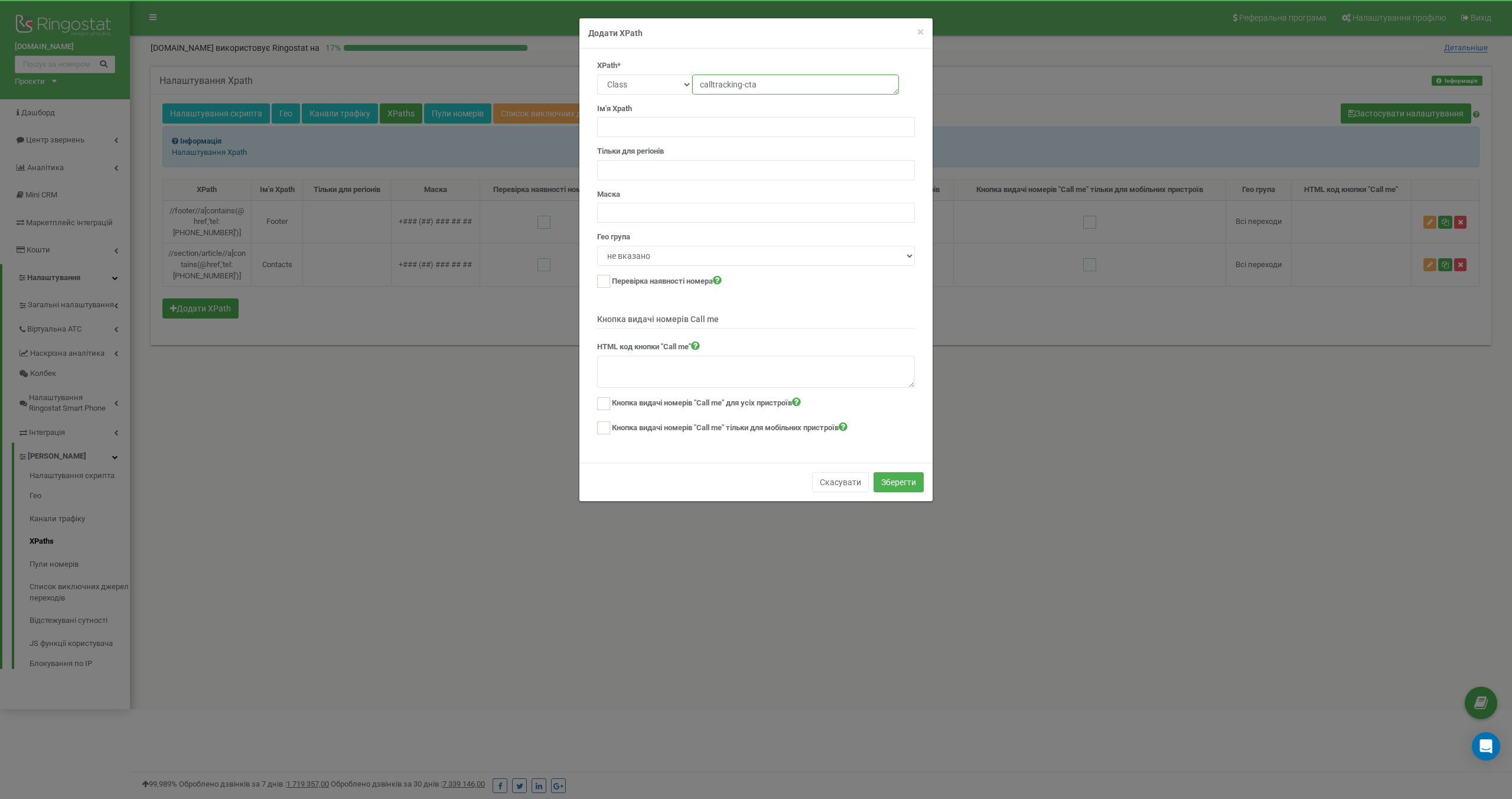
type textarea "calltracking-cta"
click at [749, 104] on div "Ім'я Xpath" at bounding box center [755, 111] width 318 height 55
click at [704, 103] on div "Ім'я Xpath" at bounding box center [755, 111] width 318 height 55
click at [643, 132] on input "text" at bounding box center [755, 126] width 318 height 20
type input "CTA Button"
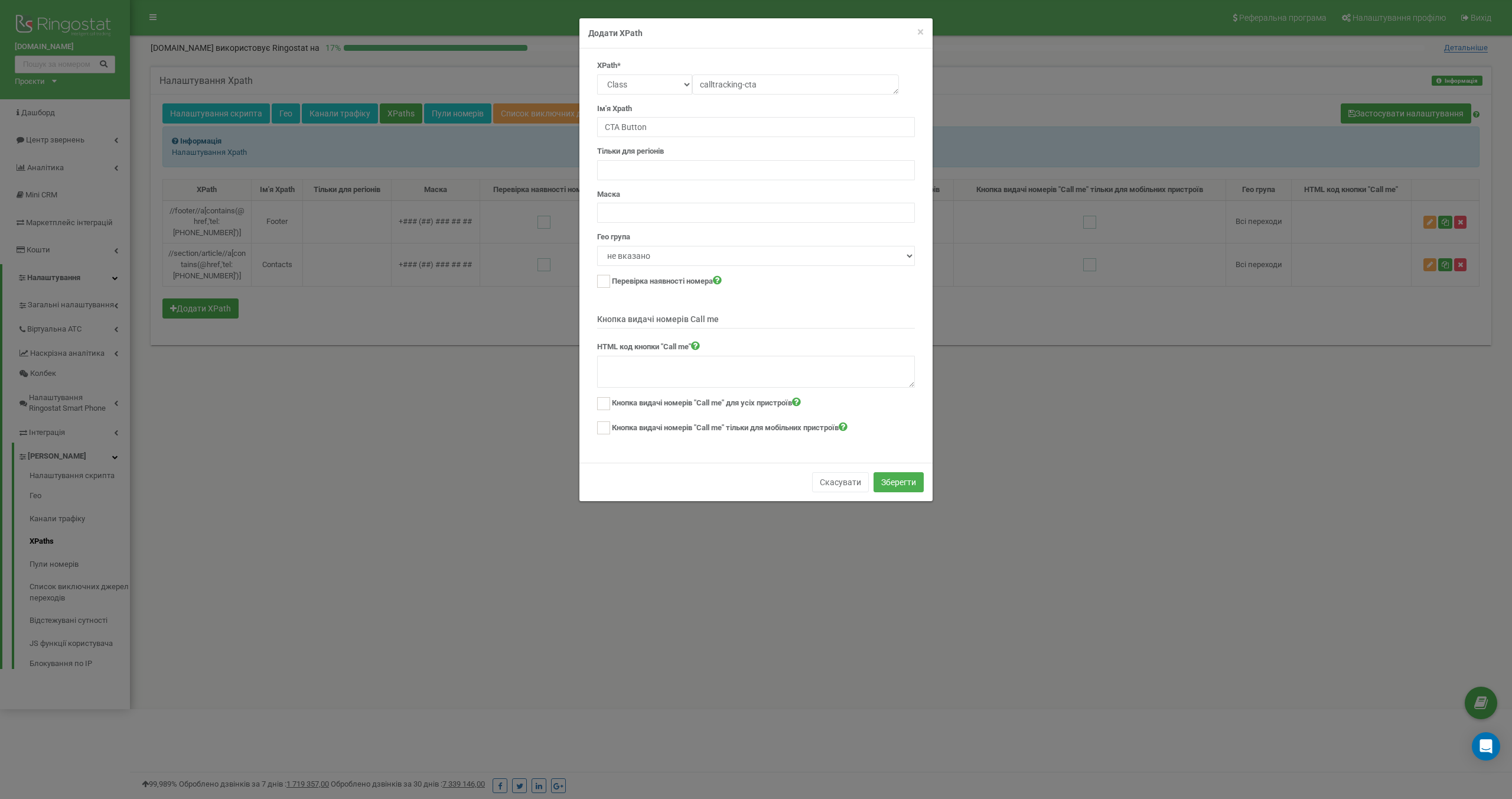
click at [720, 147] on div "Тільки для регіонів" at bounding box center [755, 163] width 318 height 35
click at [643, 215] on input "text" at bounding box center [755, 212] width 318 height 20
click at [632, 212] on input "text" at bounding box center [755, 212] width 318 height 20
paste input "<div className="flex items-stretch rounded-md px-4 py-2 text-sm transition-all …"
type input "<div className="flex items-stretch rounded-md px-4 py-2 text-sm transition-all …"
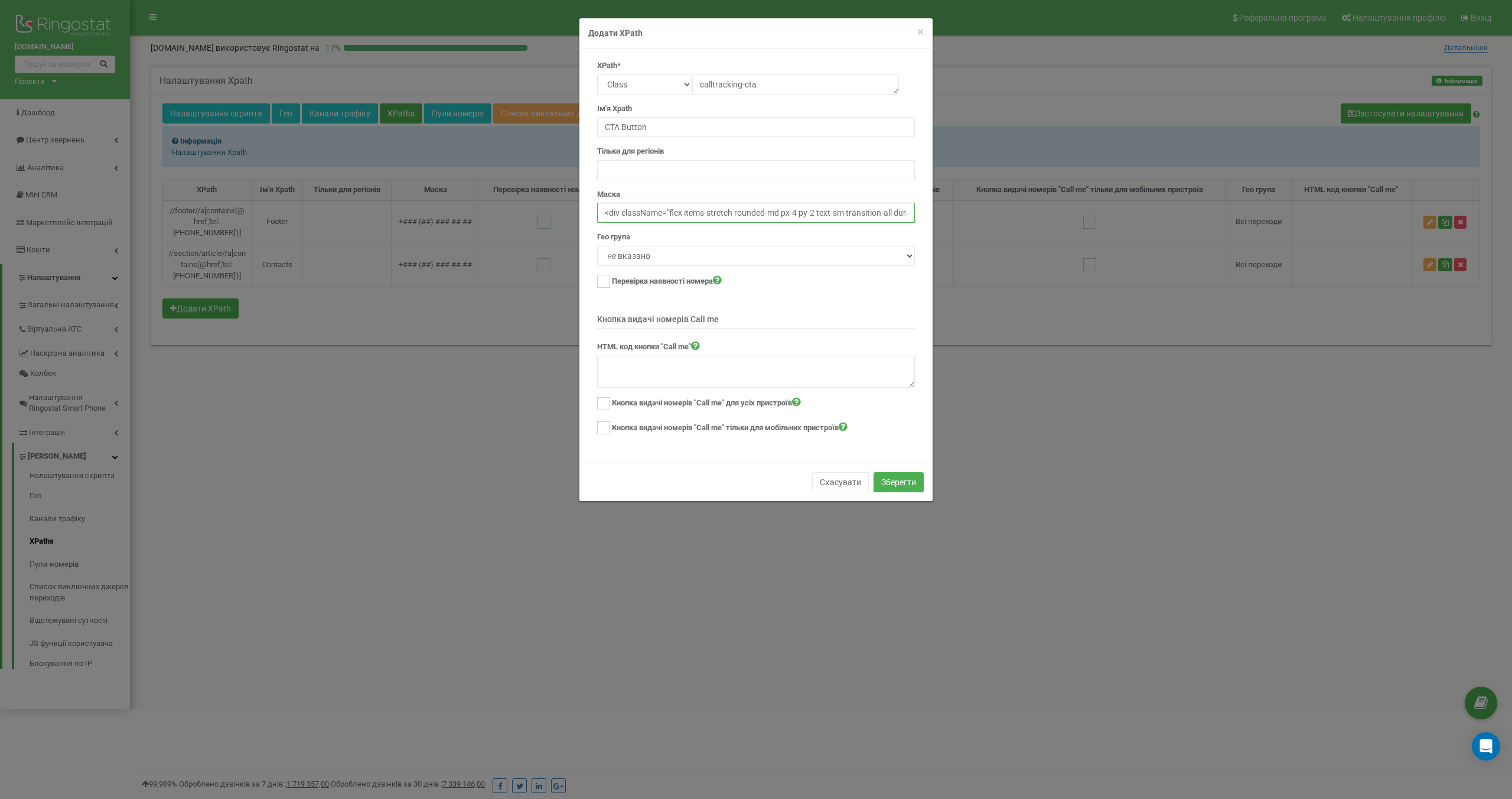
scroll to position [0, 425]
drag, startPoint x: 726, startPoint y: 212, endPoint x: 709, endPoint y: 212, distance: 17.0
click at [709, 212] on input "<div className="flex items-stretch rounded-md px-4 py-2 text-sm transition-all …" at bounding box center [755, 212] width 318 height 20
click at [766, 212] on input "<div className="flex items-stretch rounded-md px-4 py-2 text-sm transition-all …" at bounding box center [755, 212] width 318 height 20
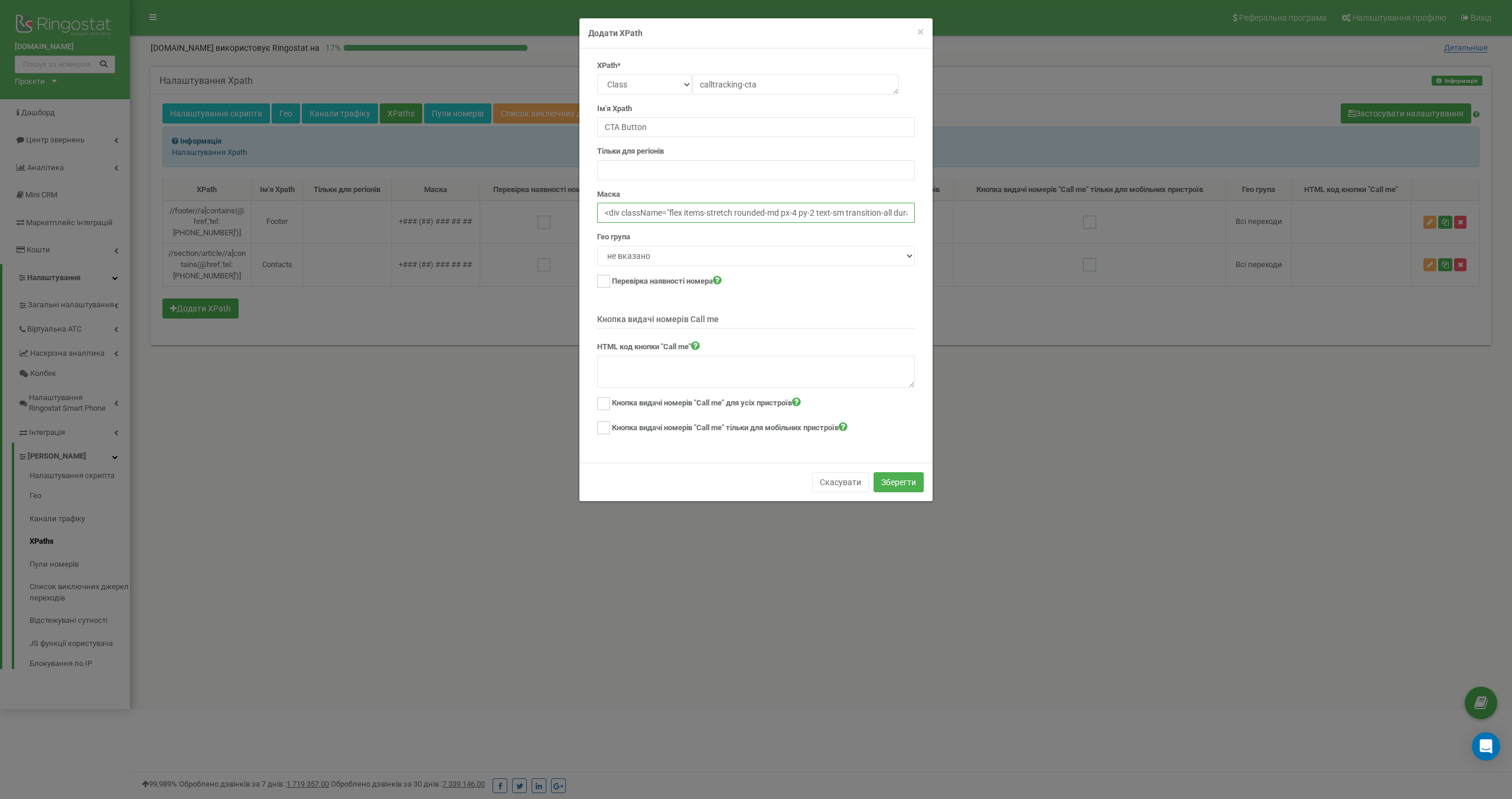
drag, startPoint x: 914, startPoint y: 212, endPoint x: 553, endPoint y: 208, distance: 361.0
click at [553, 208] on div "× Close Додати XPath XPath* Text Class Id Manual mode calltracking-cta Ім'я Xpa…" at bounding box center [756, 399] width 1512 height 799
click at [620, 208] on input "<div className="flex items-stretch rounded-md px-4 py-2 text-sm transition-all …" at bounding box center [755, 212] width 318 height 20
click at [628, 215] on input "<div className="flex items-stretch rounded-md px-4 py-2 text-sm transition-all …" at bounding box center [755, 212] width 318 height 20
drag, startPoint x: 669, startPoint y: 213, endPoint x: 576, endPoint y: 213, distance: 93.0
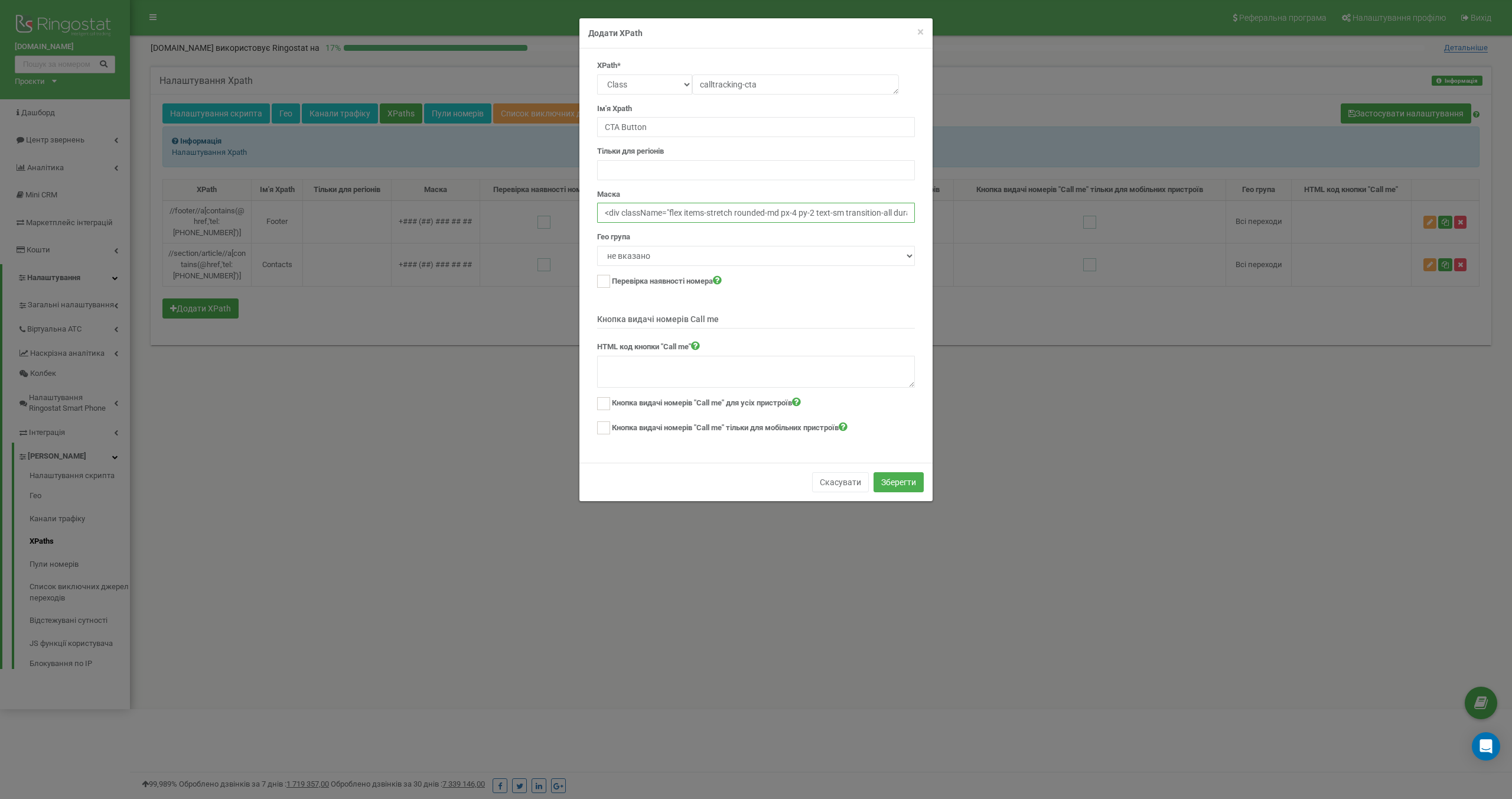
click at [576, 213] on div "× Close Додати XPath XPath* Text Class Id Manual mode calltracking-cta Ім'я Xpa…" at bounding box center [756, 399] width 1512 height 799
click at [635, 213] on input "<div className="flex items-stretch rounded-md px-4 py-2 text-sm transition-all …" at bounding box center [755, 212] width 318 height 20
click at [677, 215] on input "<div className="flex items-stretch rounded-md px-4 py-2 text-sm transition-all …" at bounding box center [755, 212] width 318 height 20
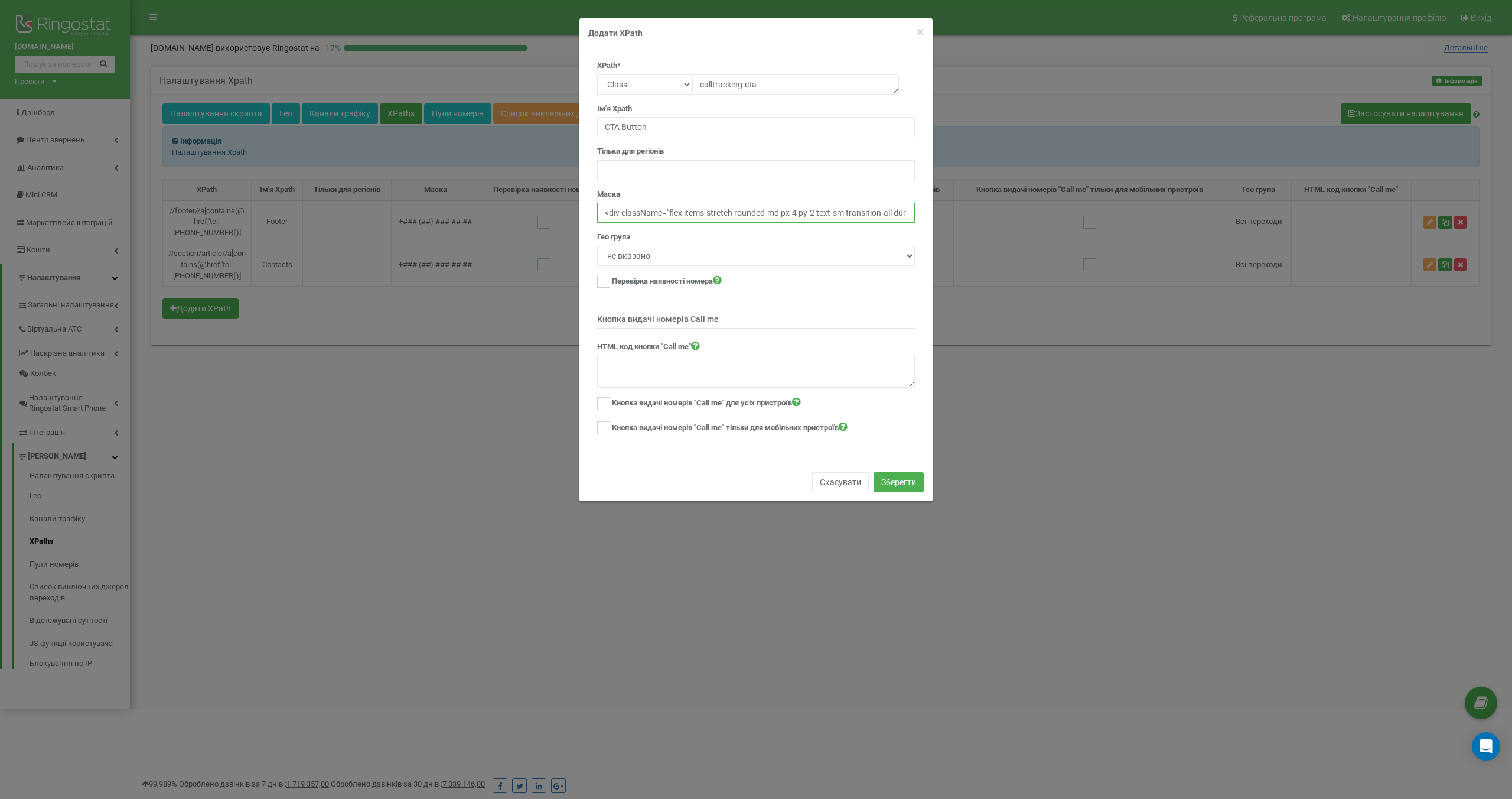
click at [677, 215] on input "<div className="flex items-stretch rounded-md px-4 py-2 text-sm transition-all …" at bounding box center [755, 212] width 318 height 20
click at [669, 234] on div "Гео група не вказано Всі переходи" at bounding box center [755, 249] width 318 height 35
click at [664, 234] on div "Гео група не вказано Всі переходи" at bounding box center [755, 249] width 318 height 35
click at [893, 480] on button "Зберегти" at bounding box center [898, 482] width 50 height 20
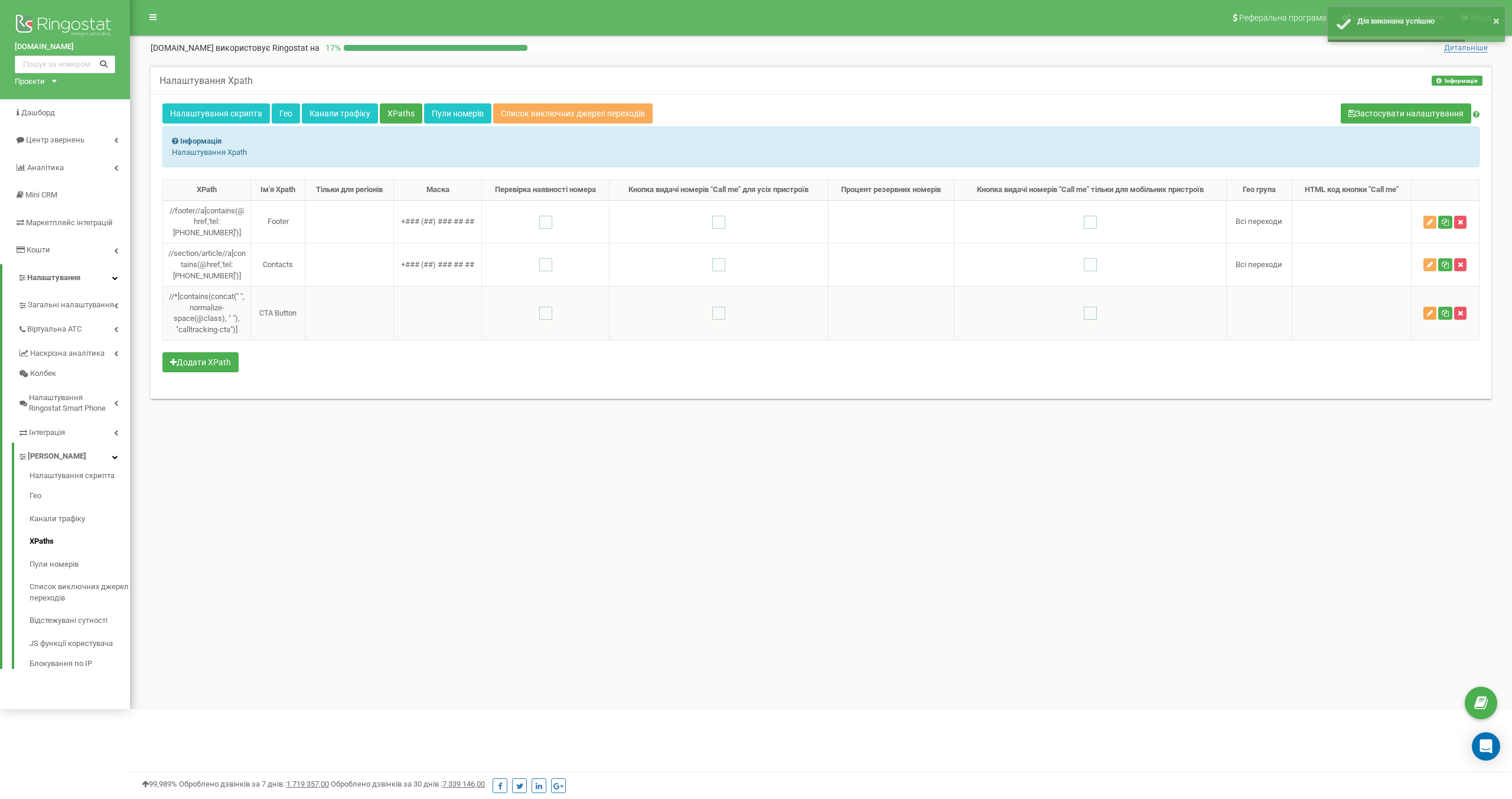
click at [1429, 316] on icon "button" at bounding box center [1429, 313] width 6 height 7
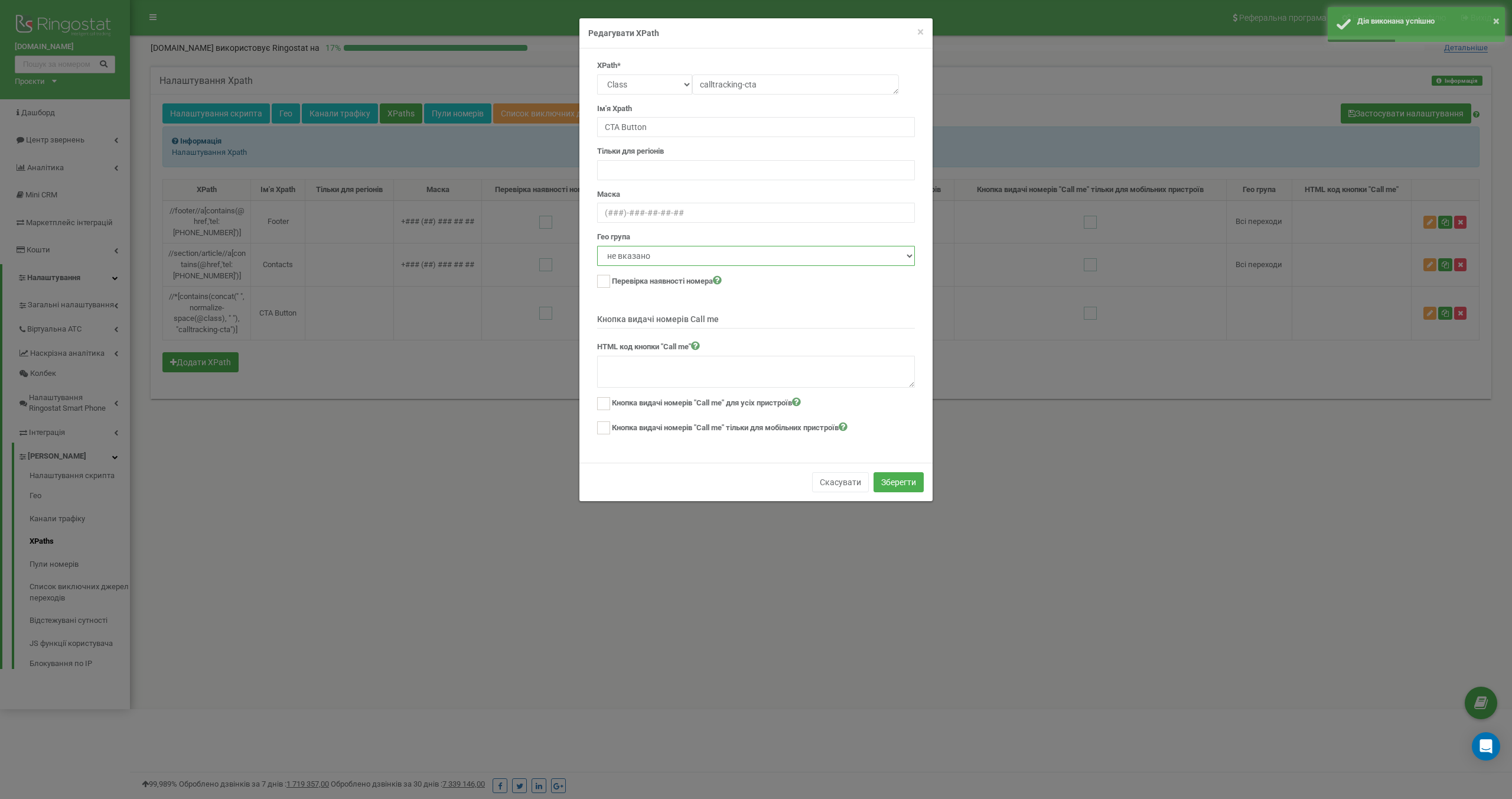
click at [658, 256] on select "не вказано Всі переходи" at bounding box center [755, 255] width 318 height 20
select select "1"
click at [898, 480] on button "Зберегти" at bounding box center [898, 482] width 50 height 20
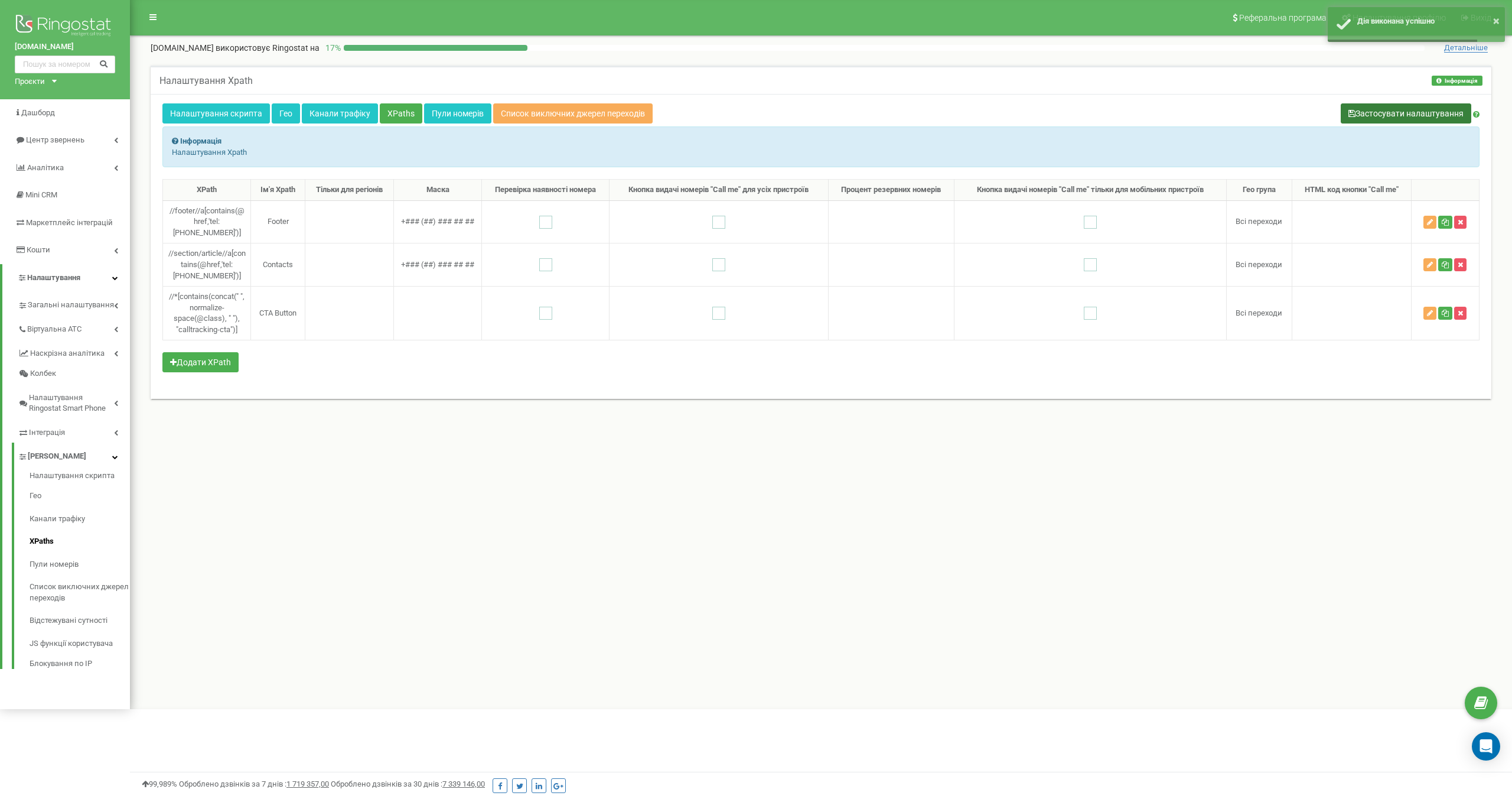
click at [1407, 110] on button "Застосувати налаштування" at bounding box center [1406, 113] width 130 height 20
click at [1432, 314] on icon "button" at bounding box center [1429, 313] width 6 height 7
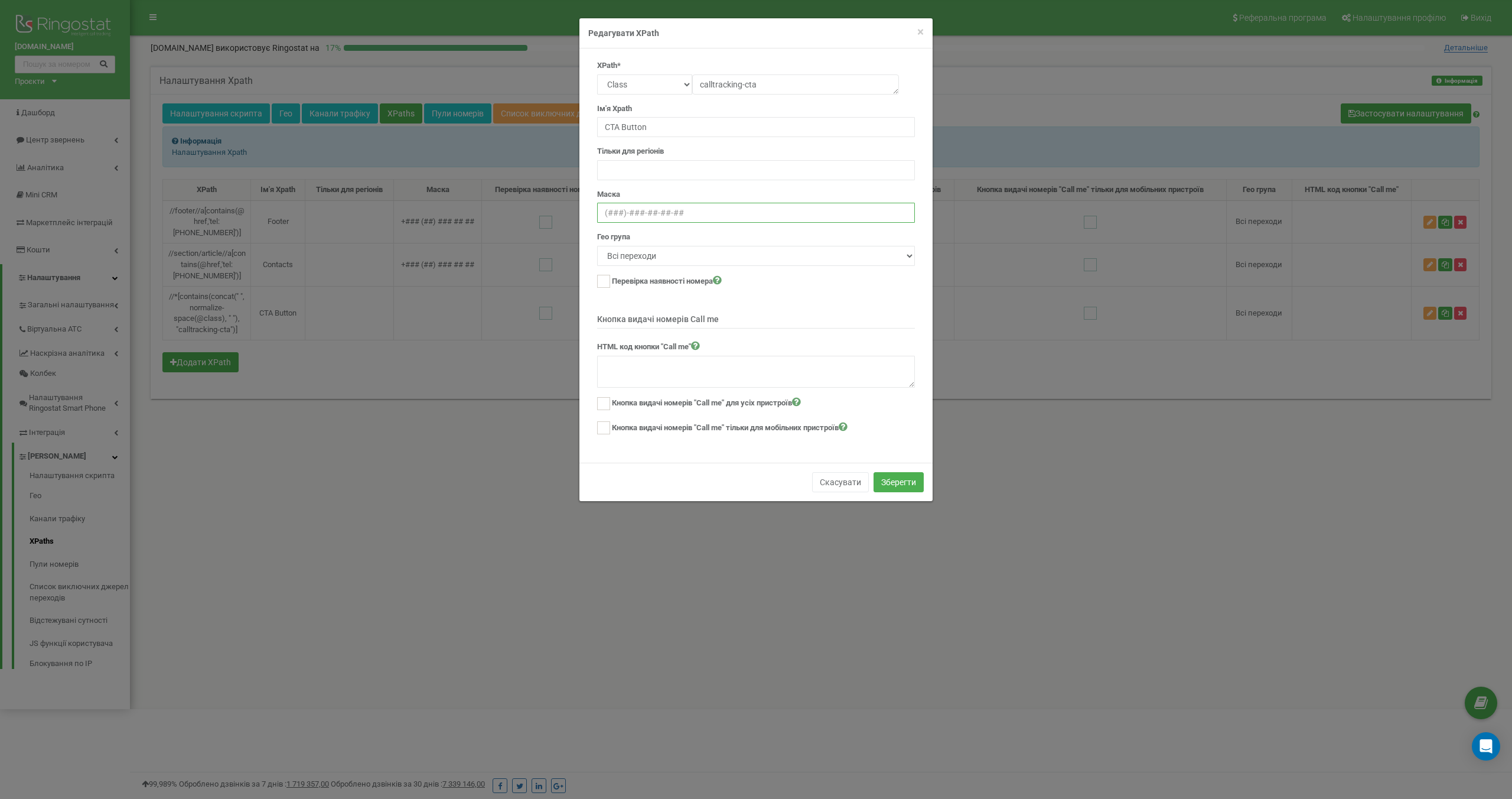
click at [705, 211] on input "text" at bounding box center [755, 212] width 318 height 20
paste input "<div className="flex items-stretch rounded-md px-4 py-2 text-sm transition-all …"
drag, startPoint x: 910, startPoint y: 214, endPoint x: 533, endPoint y: 208, distance: 377.0
click at [533, 208] on div "× Close Редагувати XPath XPath* Text Class Id Manual mode calltracking-cta Ім'я…" at bounding box center [756, 399] width 1512 height 799
click at [643, 206] on input "<div className="flex items-stretch rounded-md px-4 py-2 text-sm transition-all …" at bounding box center [755, 212] width 318 height 20
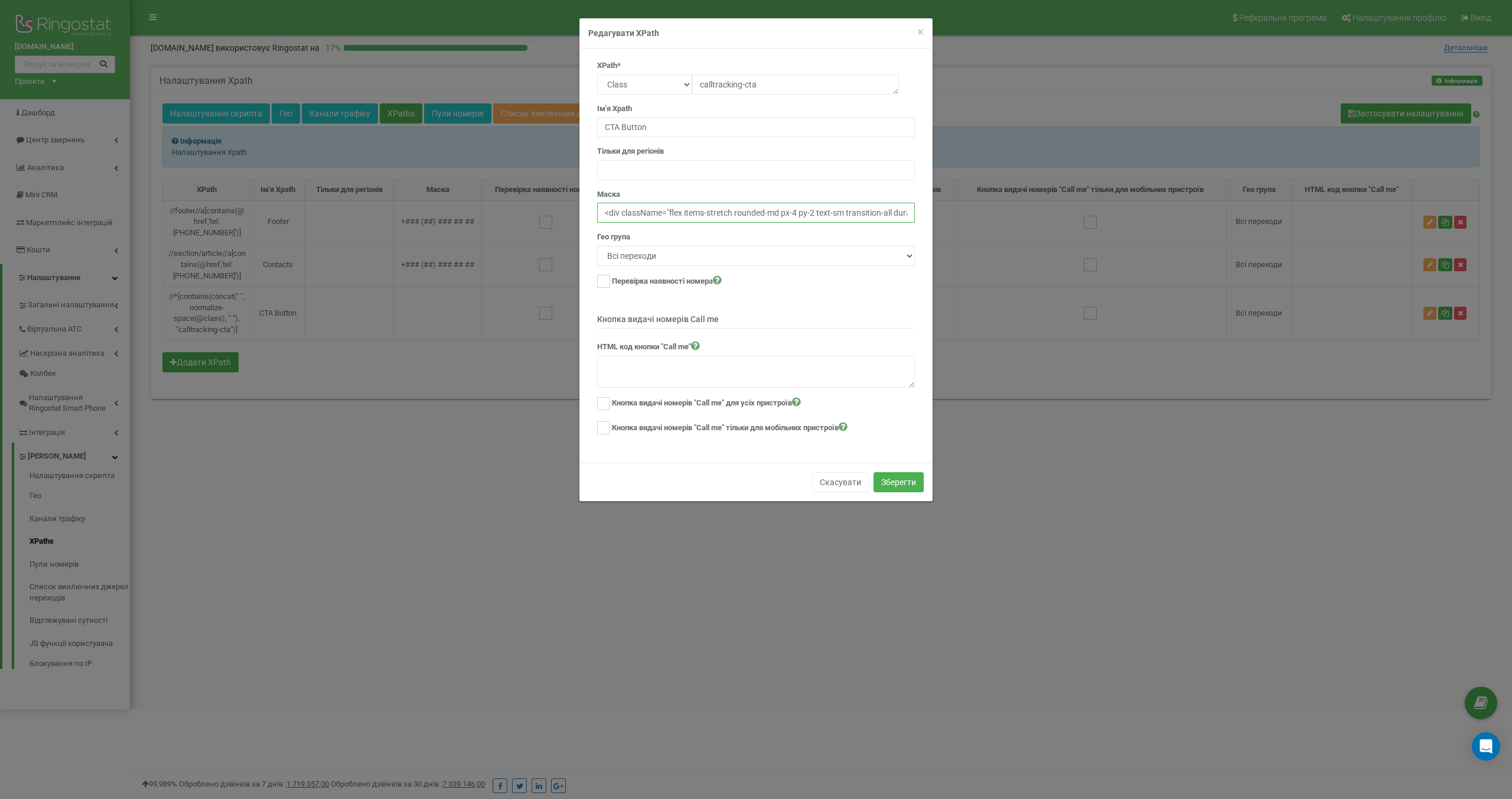
scroll to position [0, 425]
drag, startPoint x: 605, startPoint y: 212, endPoint x: 1021, endPoint y: 226, distance: 416.2
click at [1021, 226] on div "× Close Редагувати XPath XPath* Text Class Id Manual mode calltracking-cta Ім'я…" at bounding box center [756, 399] width 1512 height 799
click at [881, 217] on input "<div className="flex items-stretch rounded-md px-4 py-2 text-sm transition-all …" at bounding box center [755, 212] width 318 height 20
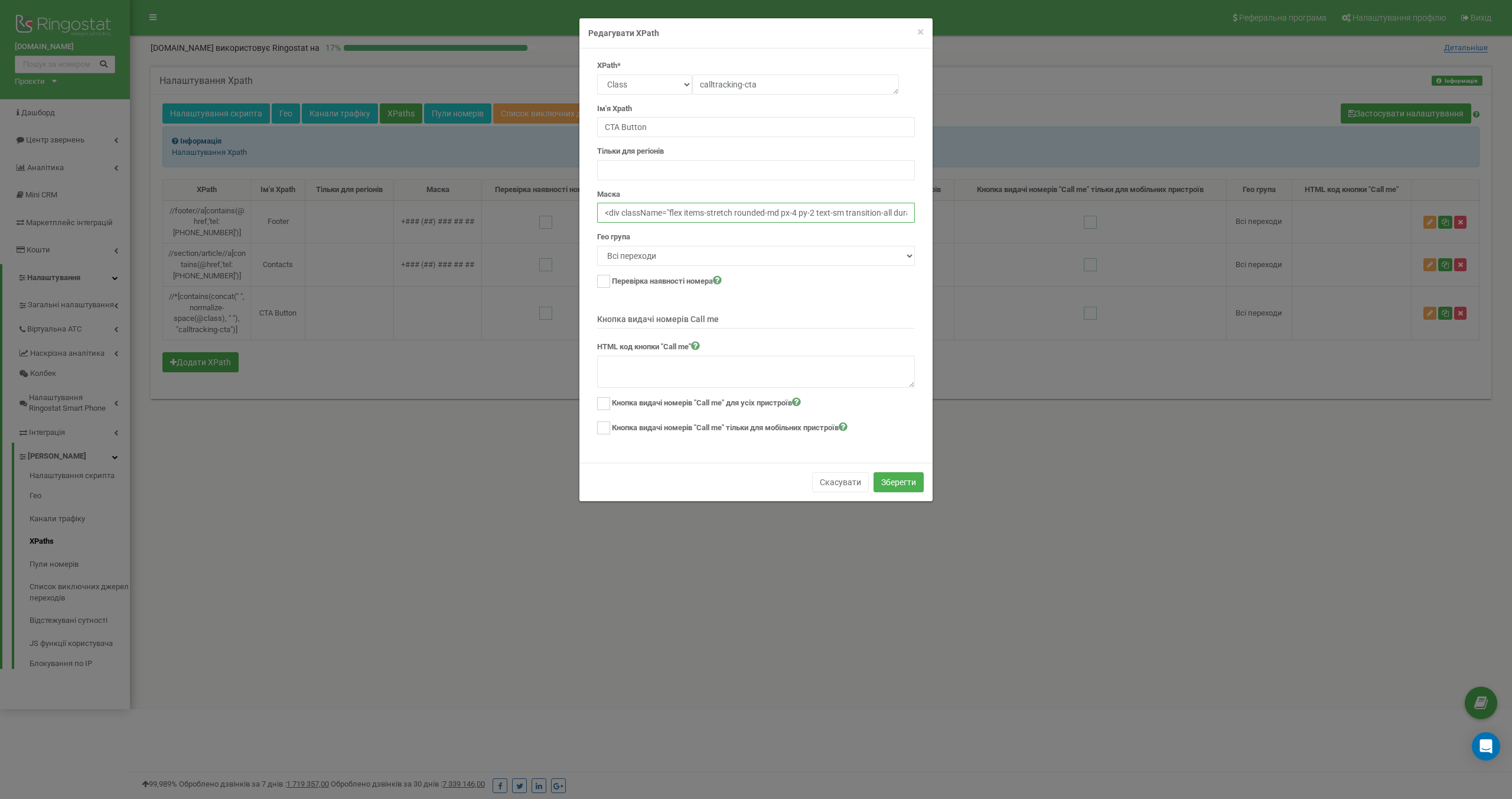
drag, startPoint x: 911, startPoint y: 213, endPoint x: 568, endPoint y: 206, distance: 343.1
click at [568, 206] on div "× Close Редагувати XPath XPath* Text Class Id Manual mode calltracking-cta Ім'я…" at bounding box center [756, 399] width 1512 height 799
click at [604, 214] on input "<div className="flex items-stretch rounded-md px-4 py-2 text-sm transition-all …" at bounding box center [755, 212] width 318 height 20
type input "<div className="flex items-stretch rounded-md px-4 py-2 text-sm transition-all …"
click at [902, 481] on button "Зберегти" at bounding box center [898, 482] width 50 height 20
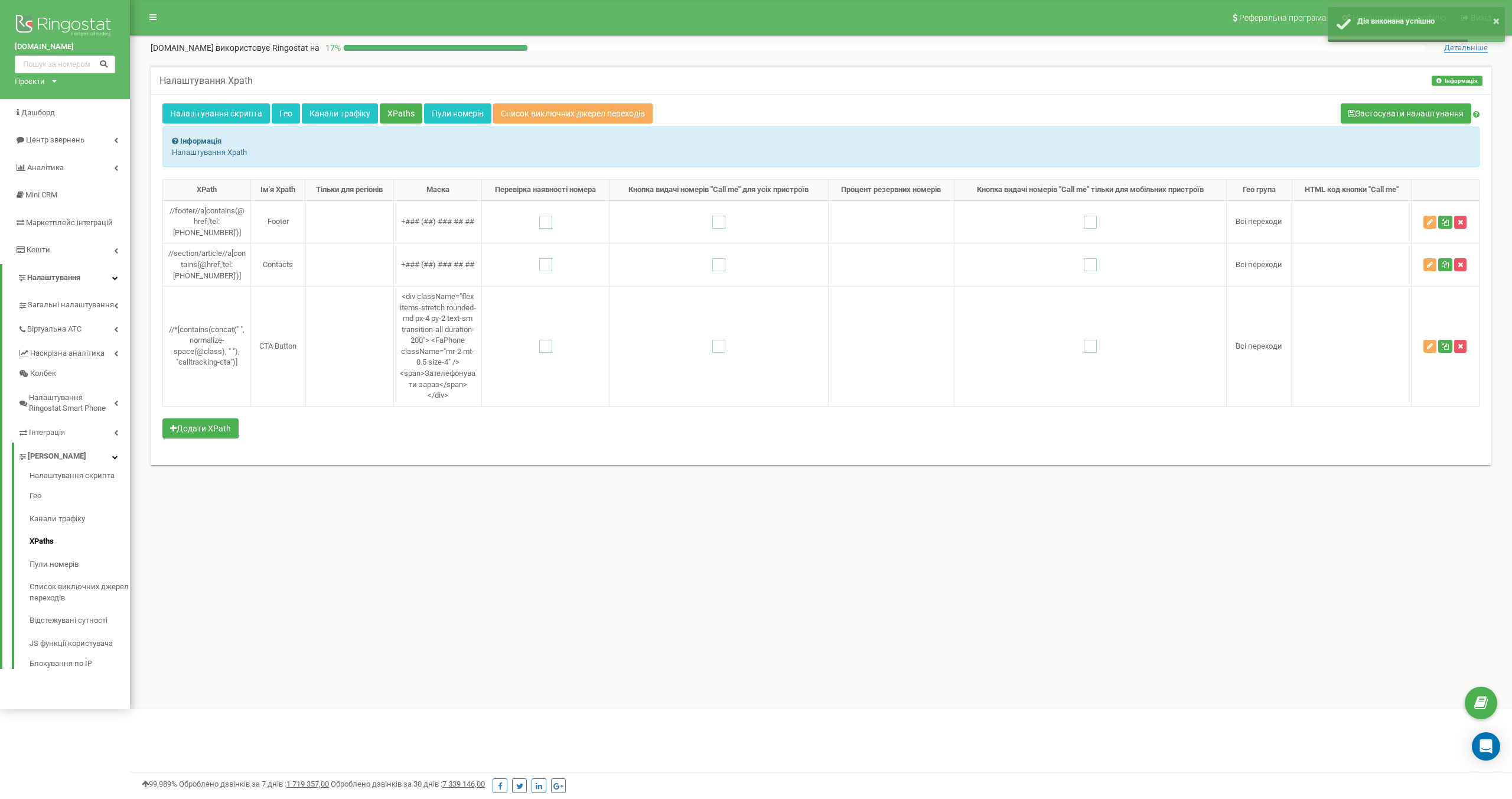
click at [865, 453] on div "XPath Ім'я Xpath Тільки для регіонів Маска Перевірка наявності номера Кнопка ви…" at bounding box center [821, 316] width 1317 height 274
click at [608, 448] on div "XPath Ім'я Xpath Тільки для регіонів Маска Перевірка наявності номера Кнопка ви…" at bounding box center [821, 316] width 1317 height 274
click at [1388, 113] on button "Застосувати налаштування" at bounding box center [1406, 113] width 130 height 20
click at [1428, 350] on icon "button" at bounding box center [1429, 346] width 6 height 7
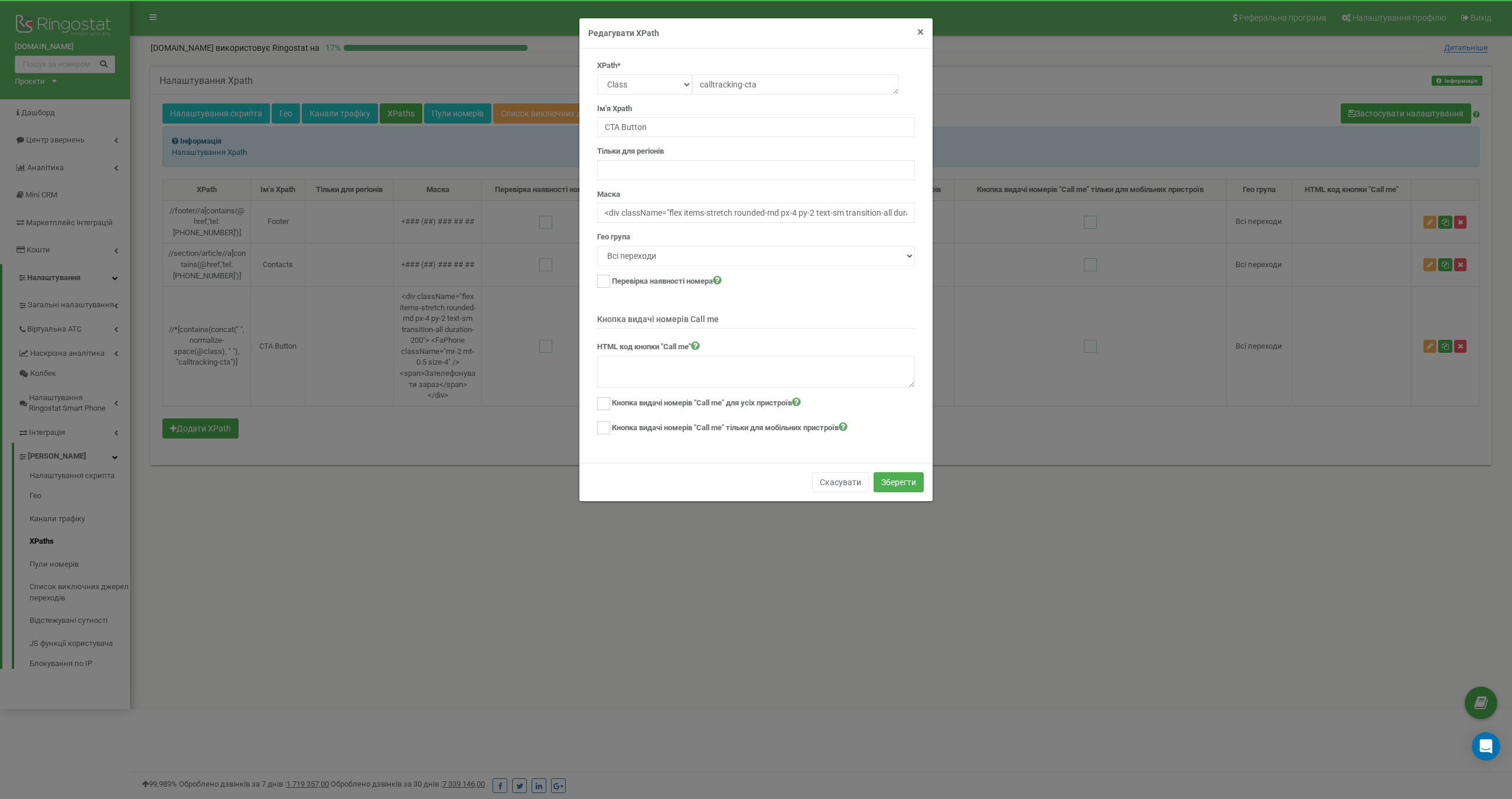
click at [917, 33] on span "×" at bounding box center [920, 32] width 6 height 14
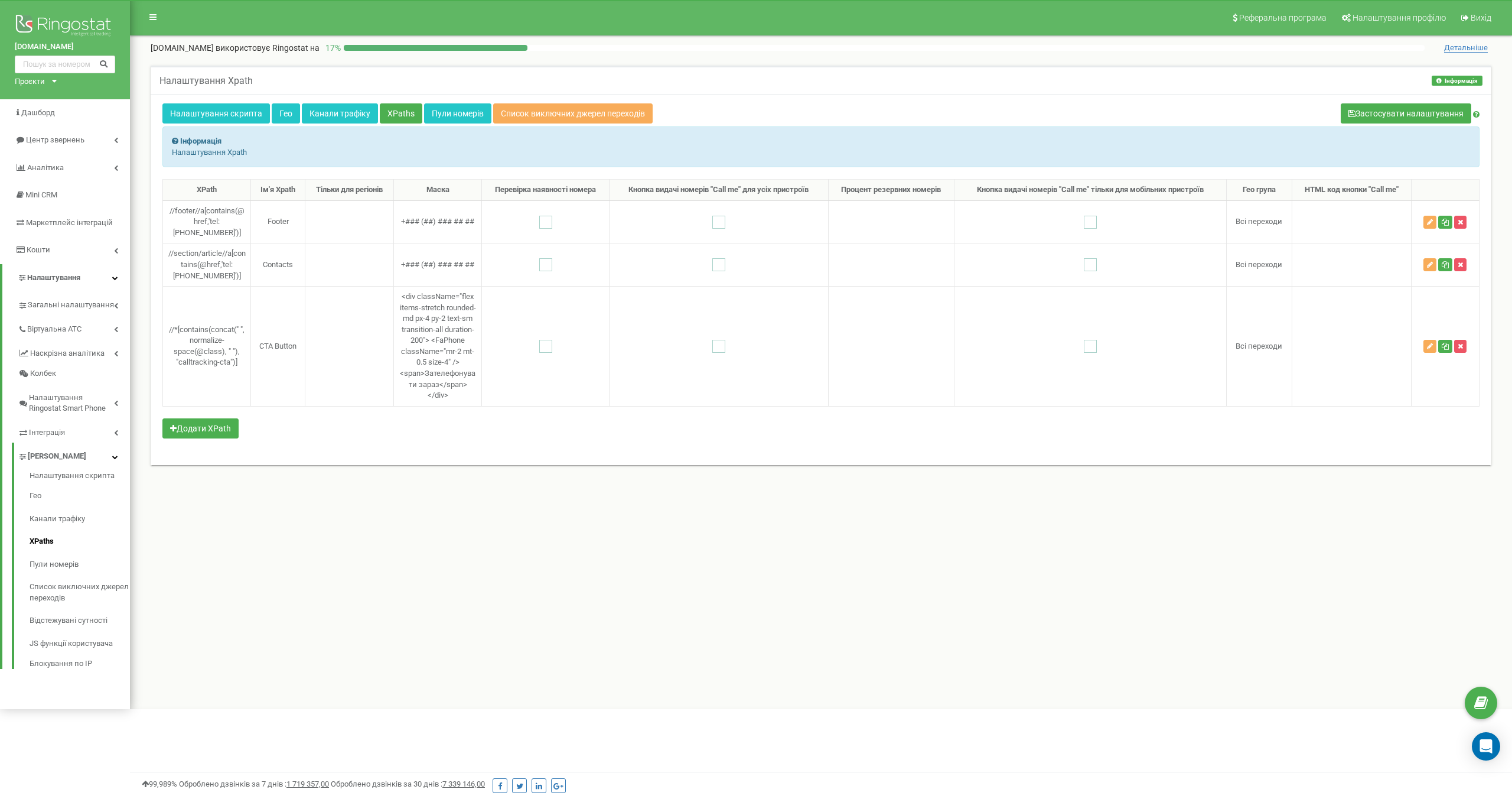
click at [590, 480] on div "Налаштування Xpath Інформація Інформація Налаштування Xpath Налаштування скрипт…" at bounding box center [820, 273] width 1358 height 414
click at [1423, 113] on button "Застосувати налаштування" at bounding box center [1406, 113] width 130 height 20
click at [415, 444] on div "XPath Ім'я Xpath Тільки для регіонів Маска Перевірка наявності номера Кнопка ви…" at bounding box center [821, 316] width 1317 height 274
click at [1431, 267] on icon "button" at bounding box center [1429, 265] width 6 height 7
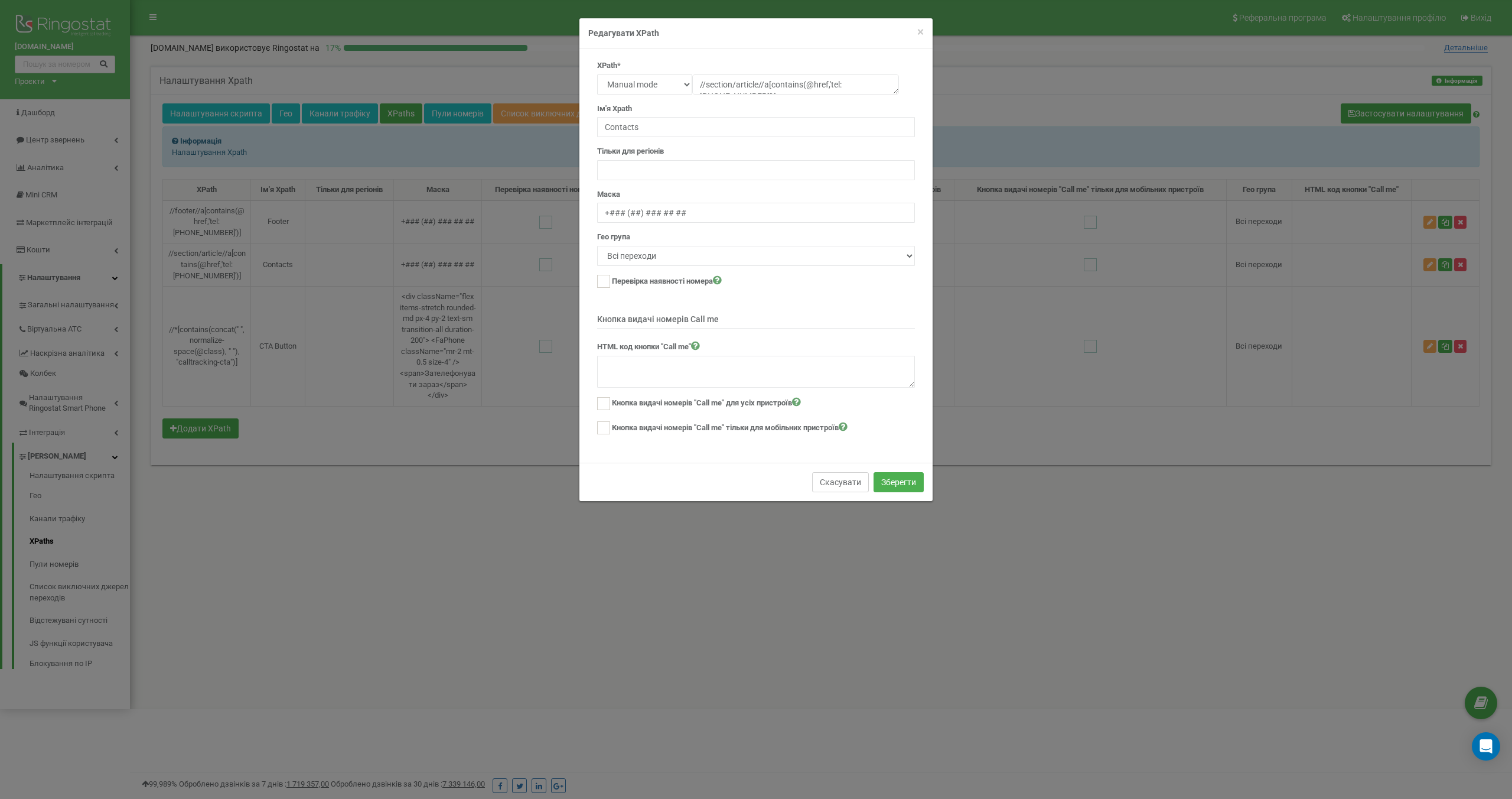
click at [840, 479] on button "Скасувати" at bounding box center [840, 482] width 56 height 20
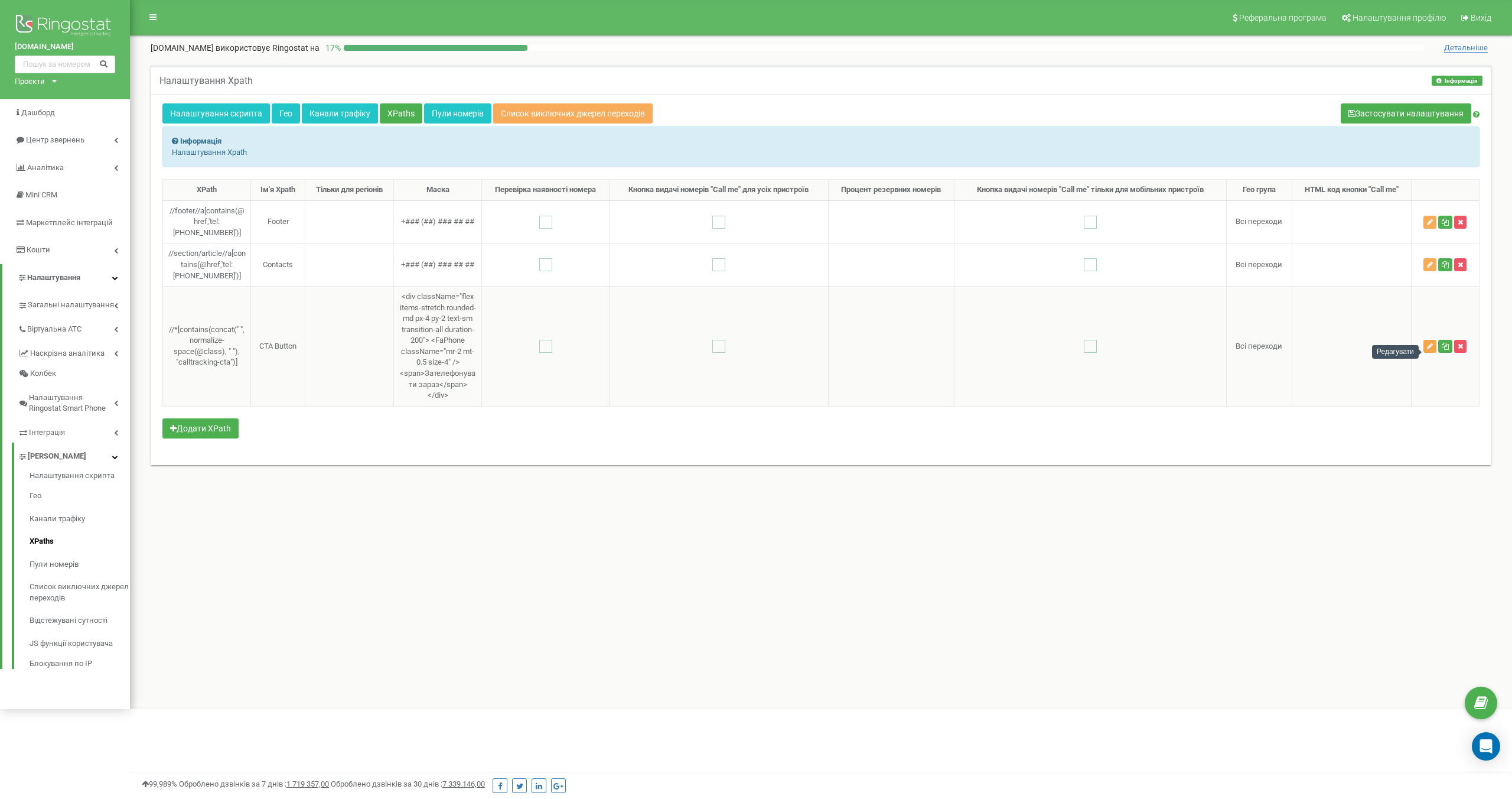
click at [1432, 350] on icon "button" at bounding box center [1429, 346] width 6 height 7
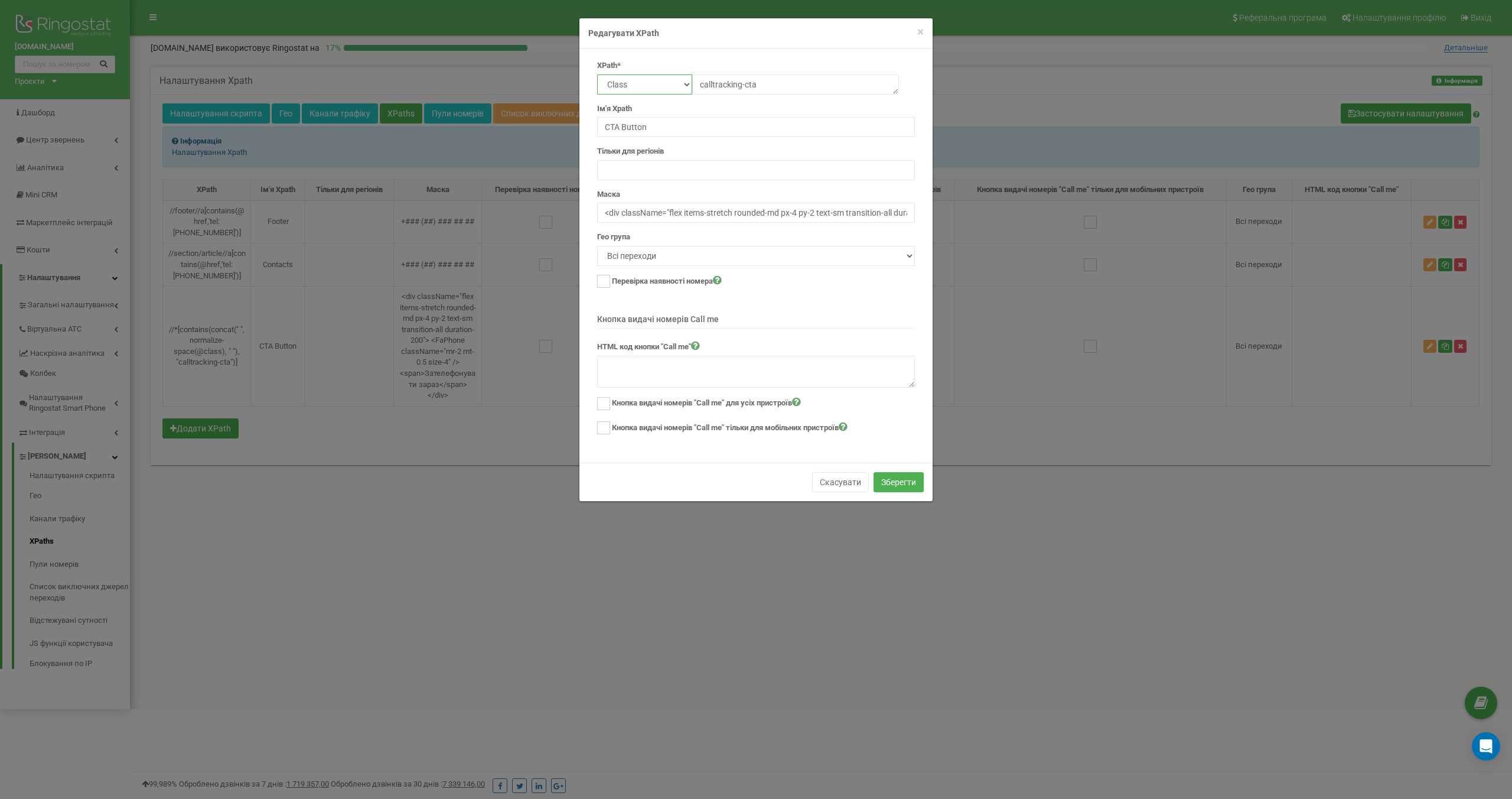
click at [686, 84] on select "Text Class Id Manual mode" at bounding box center [644, 84] width 95 height 20
select select "manual"
click at [887, 482] on button "Зберегти" at bounding box center [898, 482] width 50 height 20
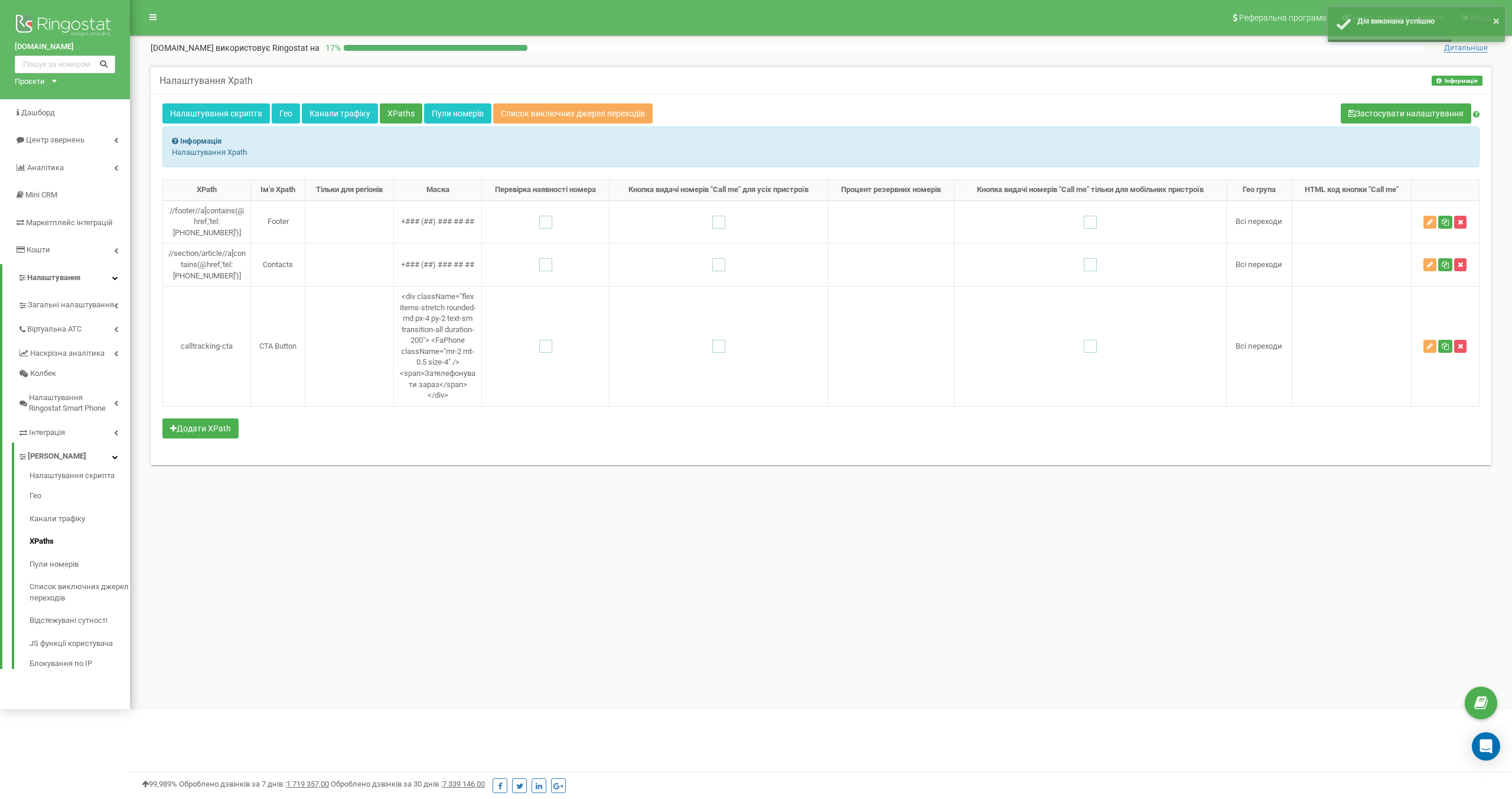
click at [486, 444] on div "XPath Ім'я Xpath Тільки для регіонів Маска Перевірка наявності номера Кнопка ви…" at bounding box center [821, 316] width 1317 height 274
click at [1430, 350] on icon "button" at bounding box center [1429, 346] width 6 height 7
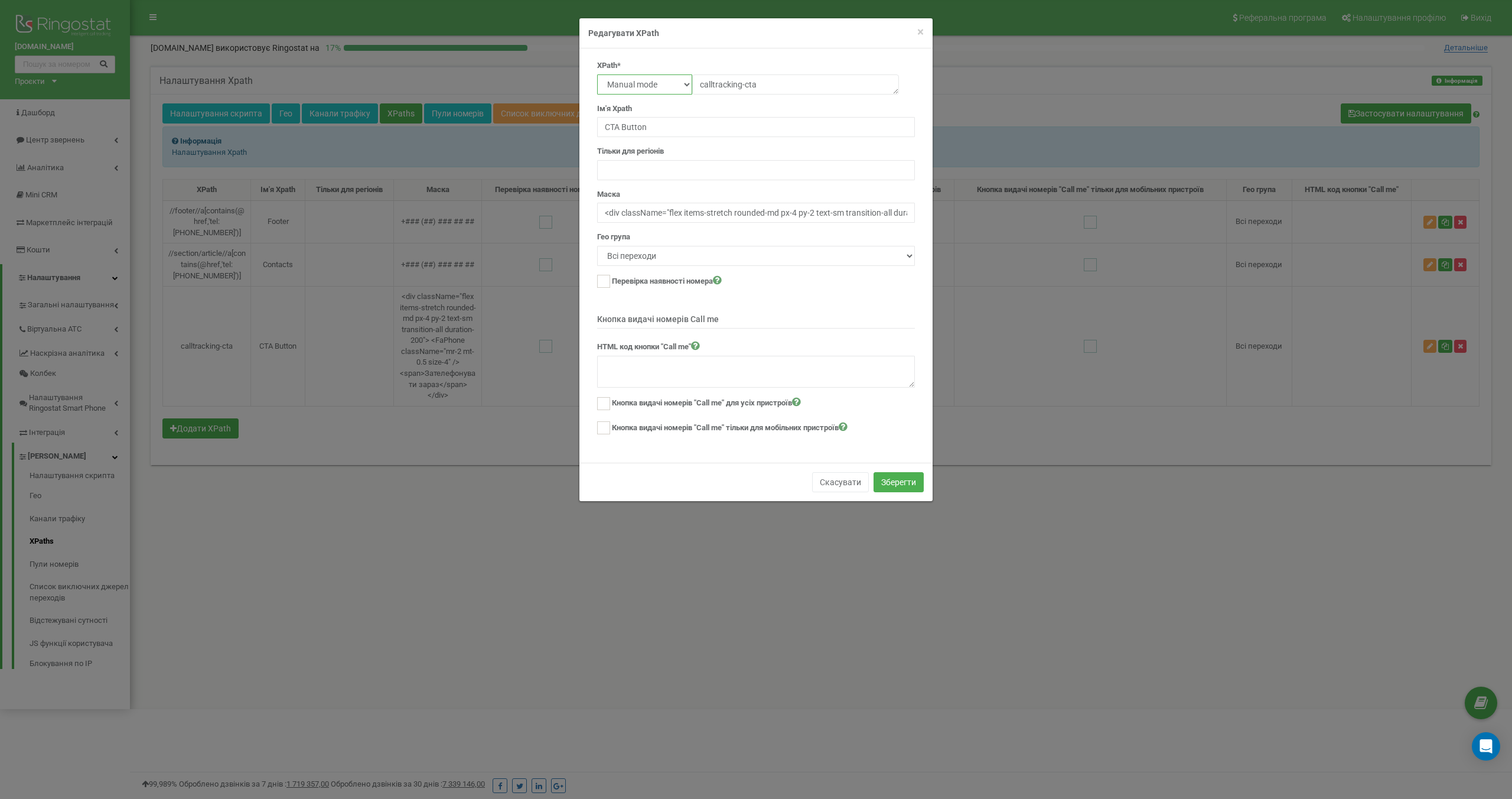
click at [675, 85] on select "Text Class Id Manual mode" at bounding box center [644, 84] width 95 height 20
select select "class"
click at [746, 211] on input "<div className="flex items-stretch rounded-md px-4 py-2 text-sm transition-all …" at bounding box center [755, 212] width 318 height 20
drag, startPoint x: 862, startPoint y: 212, endPoint x: 1008, endPoint y: 212, distance: 146.0
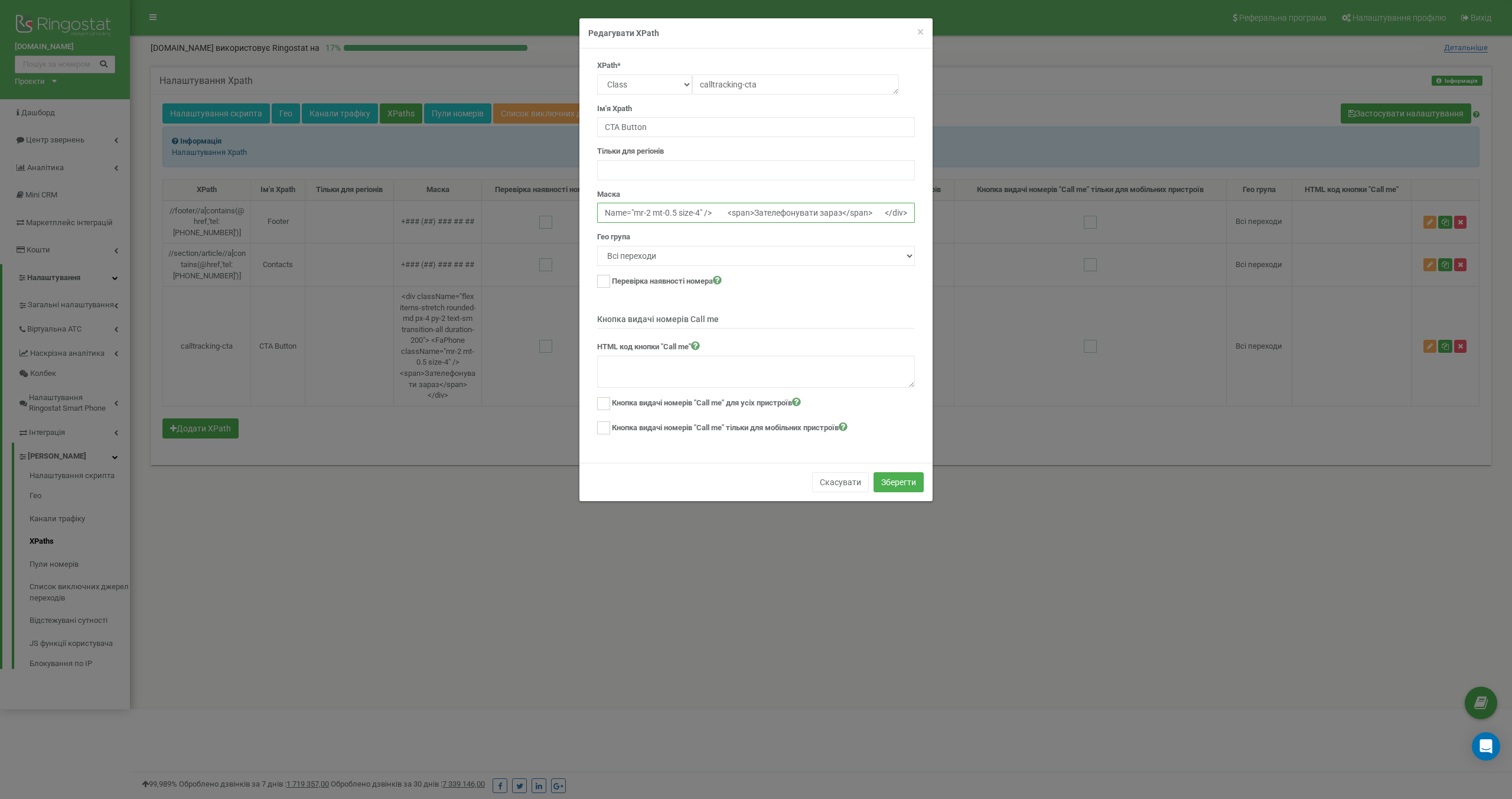
click at [1008, 212] on div "× Close Редагувати XPath XPath* Text Class Id Manual mode calltracking-cta Ім'я…" at bounding box center [756, 399] width 1512 height 799
click at [839, 216] on input "<div className="flex items-stretch rounded-md px-4 py-2 text-sm transition-all …" at bounding box center [755, 212] width 318 height 20
click at [910, 212] on input "<div className="flex items-stretch rounded-md px-4 py-2 text-sm transition-all …" at bounding box center [755, 212] width 318 height 20
drag, startPoint x: 883, startPoint y: 212, endPoint x: 972, endPoint y: 212, distance: 89.0
click at [972, 213] on div "× Close Редагувати XPath XPath* Text Class Id Manual mode calltracking-cta Ім'я…" at bounding box center [756, 399] width 1512 height 799
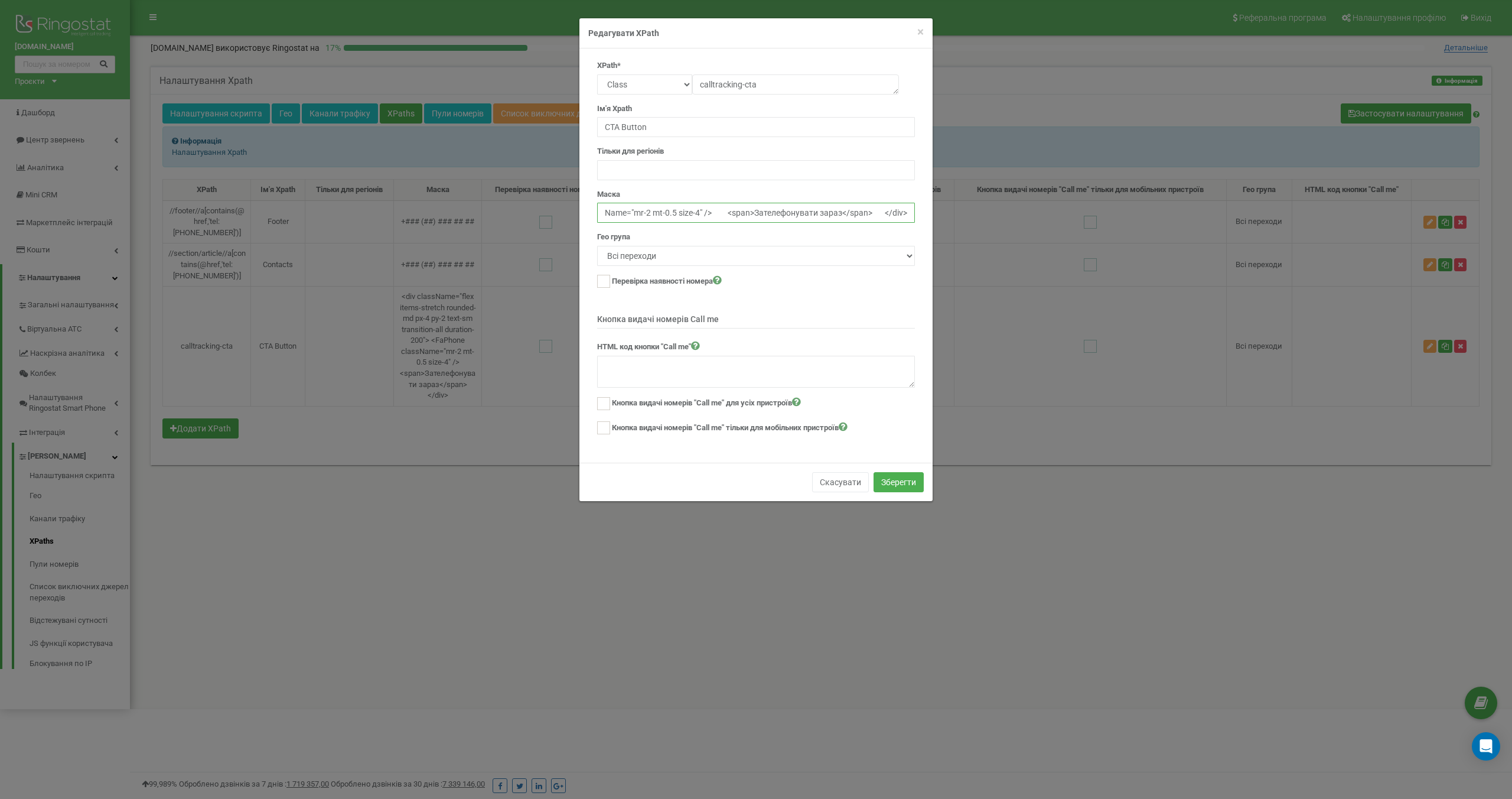
click at [880, 214] on input "<div className="flex items-stretch rounded-md px-4 py-2 text-sm transition-all …" at bounding box center [755, 212] width 318 height 20
click at [912, 212] on input "<div className="flex items-stretch rounded-md px-4 py-2 text-sm transition-all …" at bounding box center [755, 212] width 318 height 20
paste input "+### (##) ### ## ##"
type input "<div className="flex items-stretch rounded-md px-4 py-2 text-sm transition-all …"
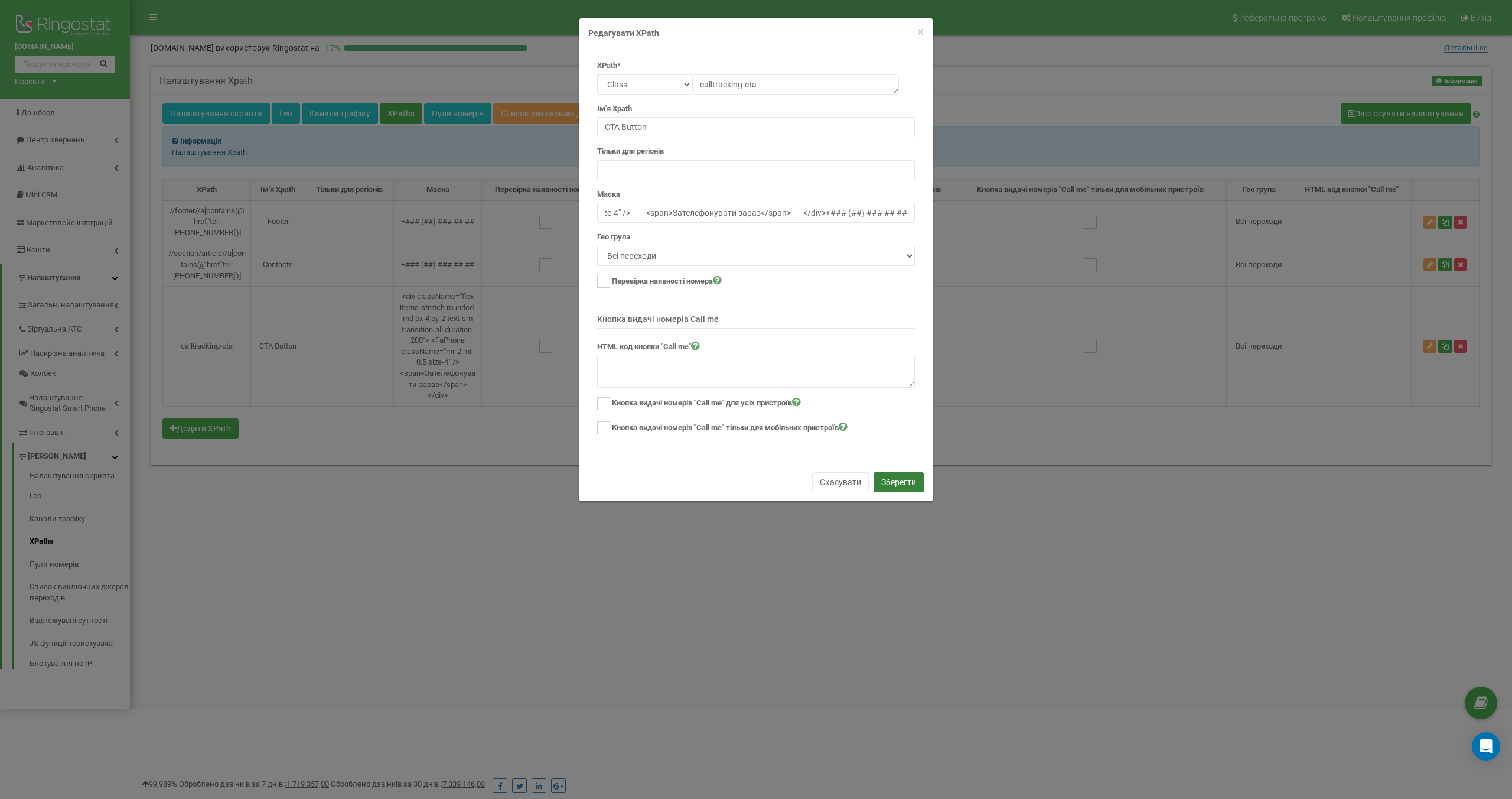
scroll to position [0, 0]
click at [898, 480] on button "Зберегти" at bounding box center [898, 482] width 50 height 20
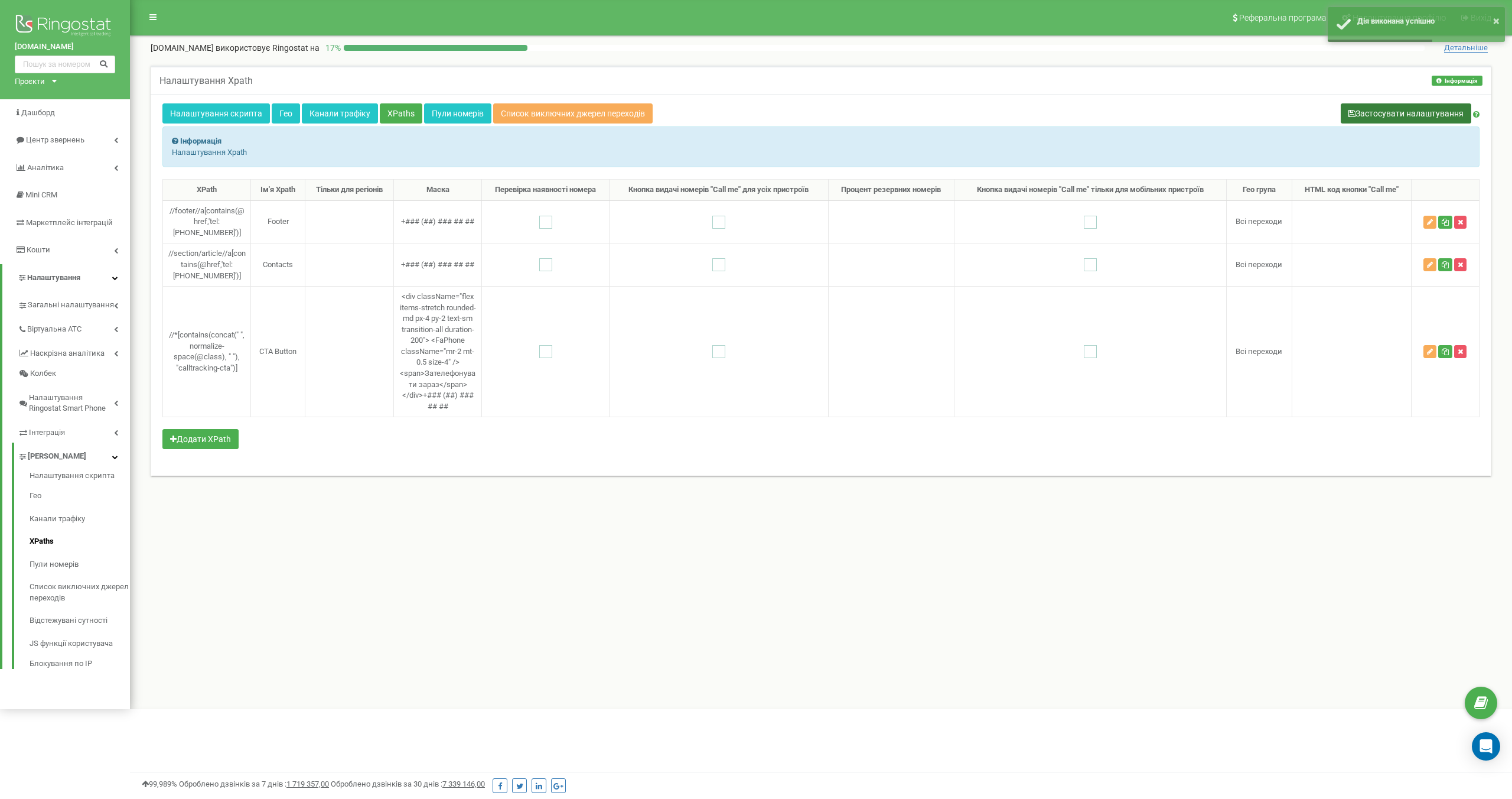
click at [1439, 115] on button "Застосувати налаштування" at bounding box center [1406, 113] width 130 height 20
click at [1430, 355] on icon "button" at bounding box center [1429, 352] width 6 height 7
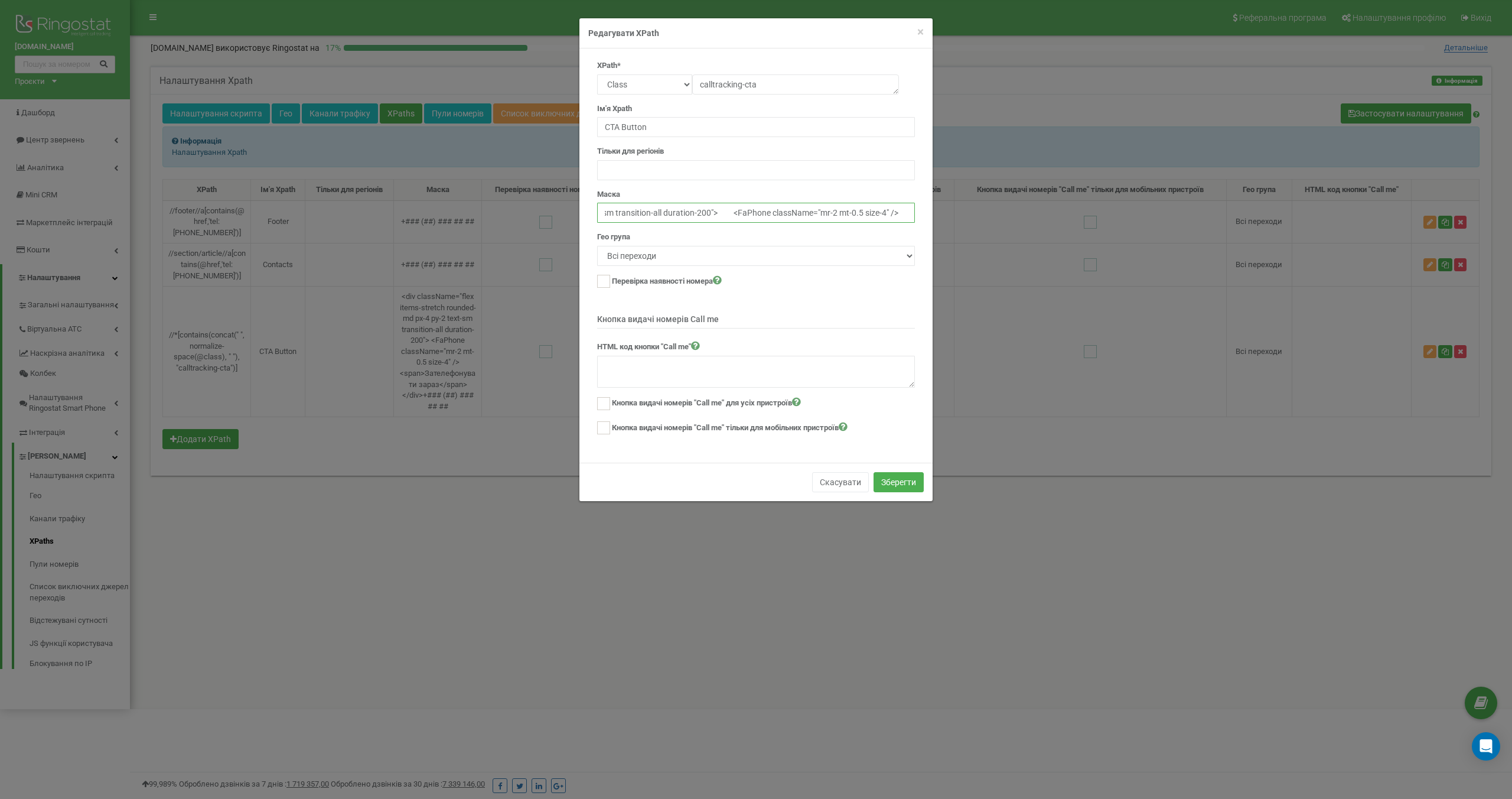
scroll to position [0, 506]
drag, startPoint x: 890, startPoint y: 213, endPoint x: 966, endPoint y: 233, distance: 78.6
click at [966, 233] on div "× Close Редагувати XPath XPath* Text Class Id Manual mode calltracking-cta Ім'я…" at bounding box center [756, 399] width 1512 height 799
click at [826, 208] on input "<div className="flex items-stretch rounded-md px-4 py-2 text-sm transition-all …" at bounding box center [755, 212] width 318 height 20
drag, startPoint x: 828, startPoint y: 212, endPoint x: 928, endPoint y: 217, distance: 100.1
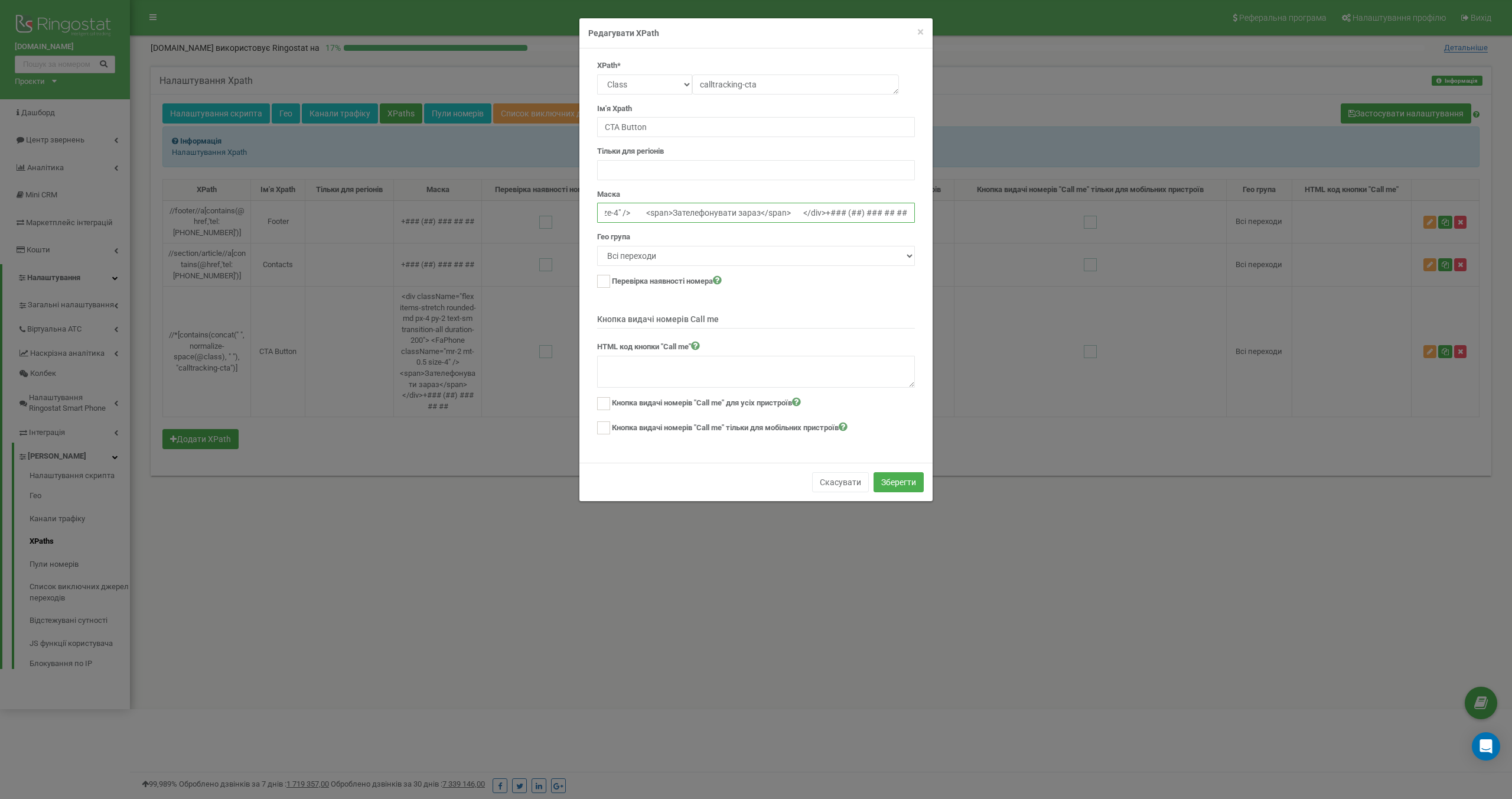
click at [928, 217] on div "XPath* Text Class Id Manual mode calltracking-cta Ім'я Xpath CTA Button Тільки …" at bounding box center [755, 255] width 353 height 414
type input "<div className="flex items-stretch rounded-md px-4 py-2 text-sm transition-all …"
click at [867, 230] on form "XPath* Text Class Id Manual mode calltracking-cta Ім'я Xpath CTA Button Тільки …" at bounding box center [755, 248] width 318 height 376
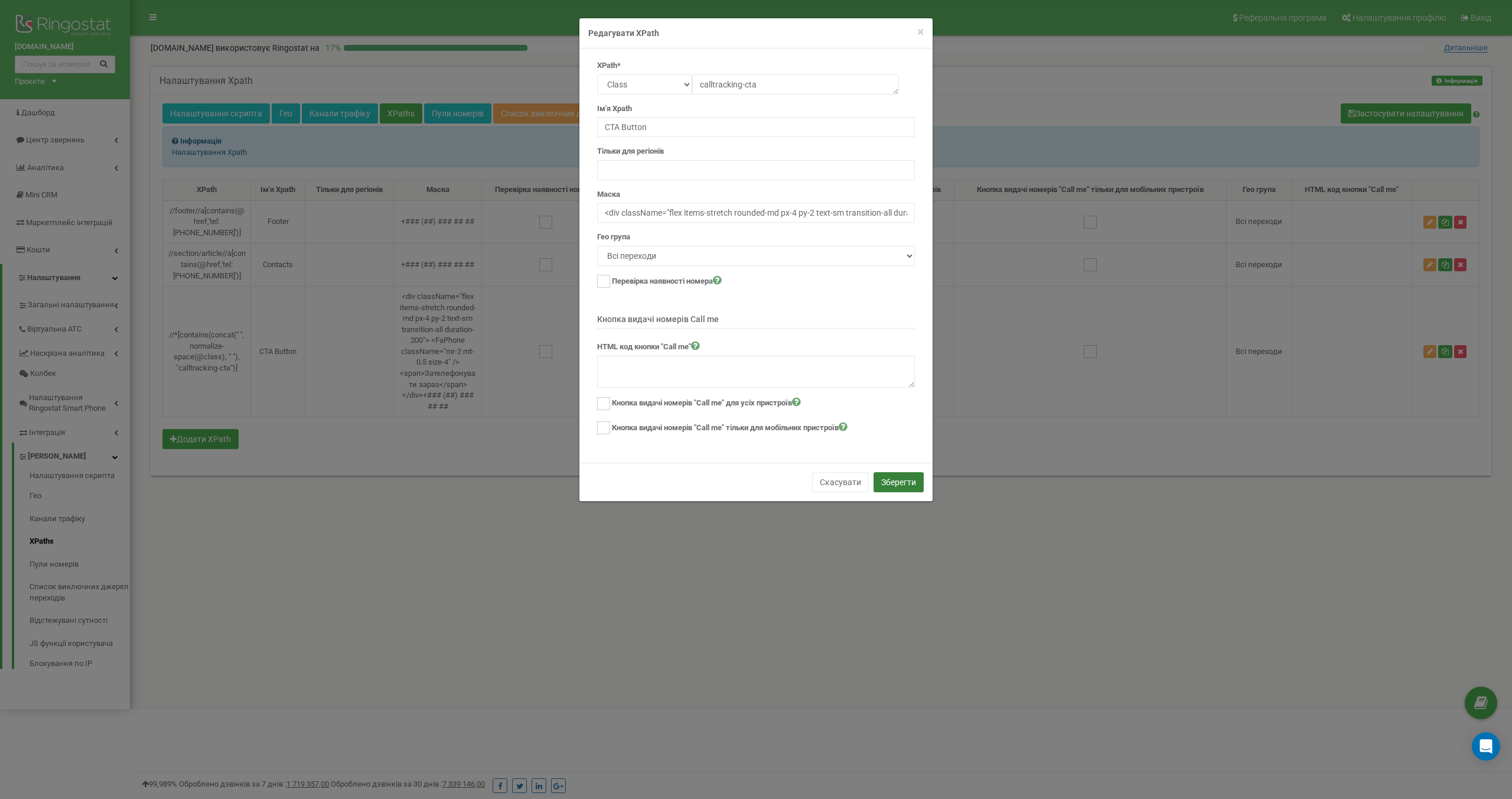
click at [895, 477] on button "Зберегти" at bounding box center [898, 482] width 50 height 20
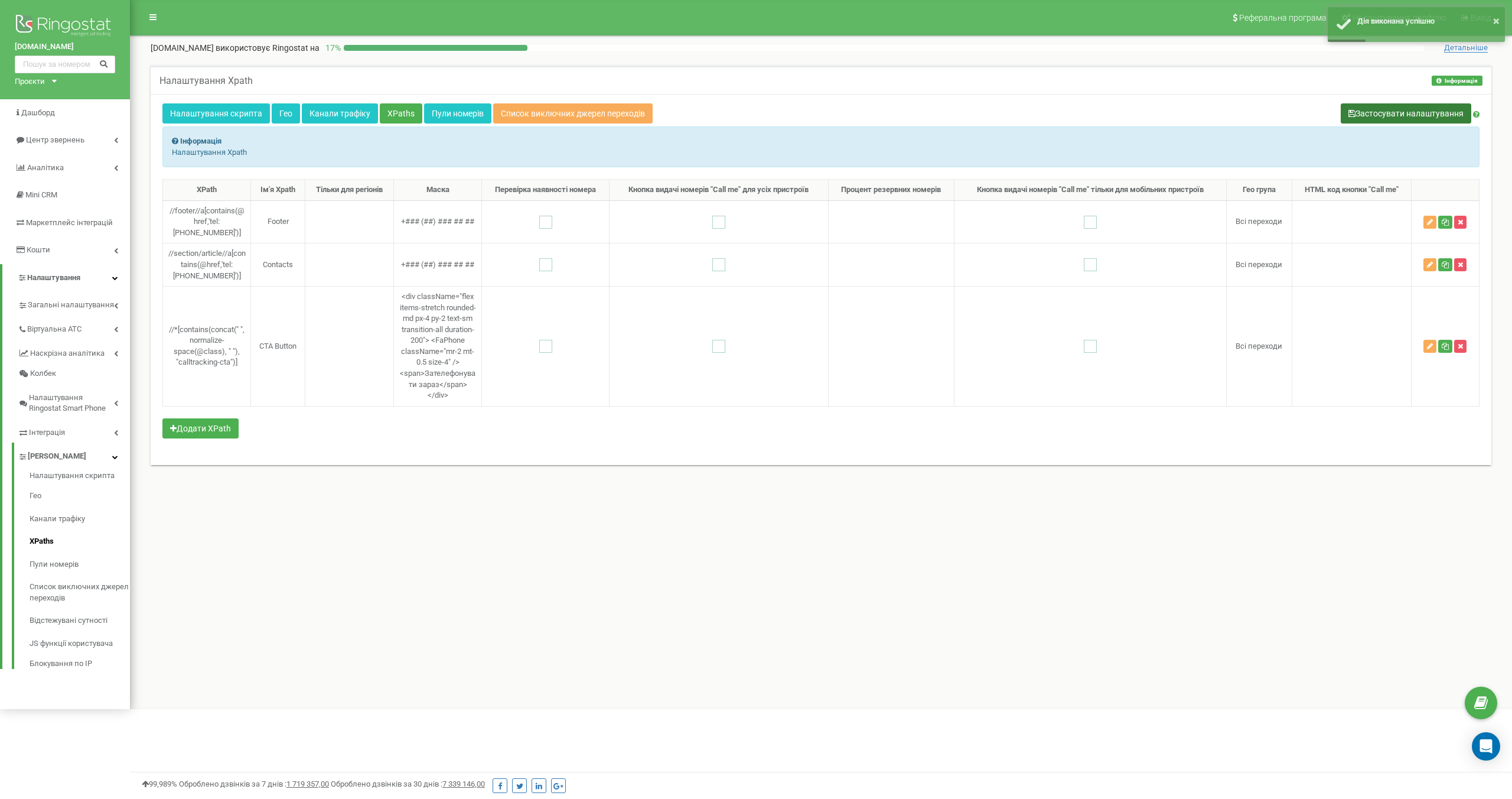
click at [1379, 114] on button "Застосувати налаштування" at bounding box center [1406, 113] width 130 height 20
click at [1477, 112] on icon at bounding box center [1476, 114] width 6 height 8
click at [1305, 110] on div "Налаштування скрипта Гео Канали трафіку XPaths Пули номерів Список виключних дж…" at bounding box center [821, 115] width 1317 height 23
click at [1448, 76] on button "Інформація" at bounding box center [1457, 80] width 51 height 10
click at [1378, 113] on p "Налаштування Xpath" at bounding box center [1399, 117] width 146 height 11
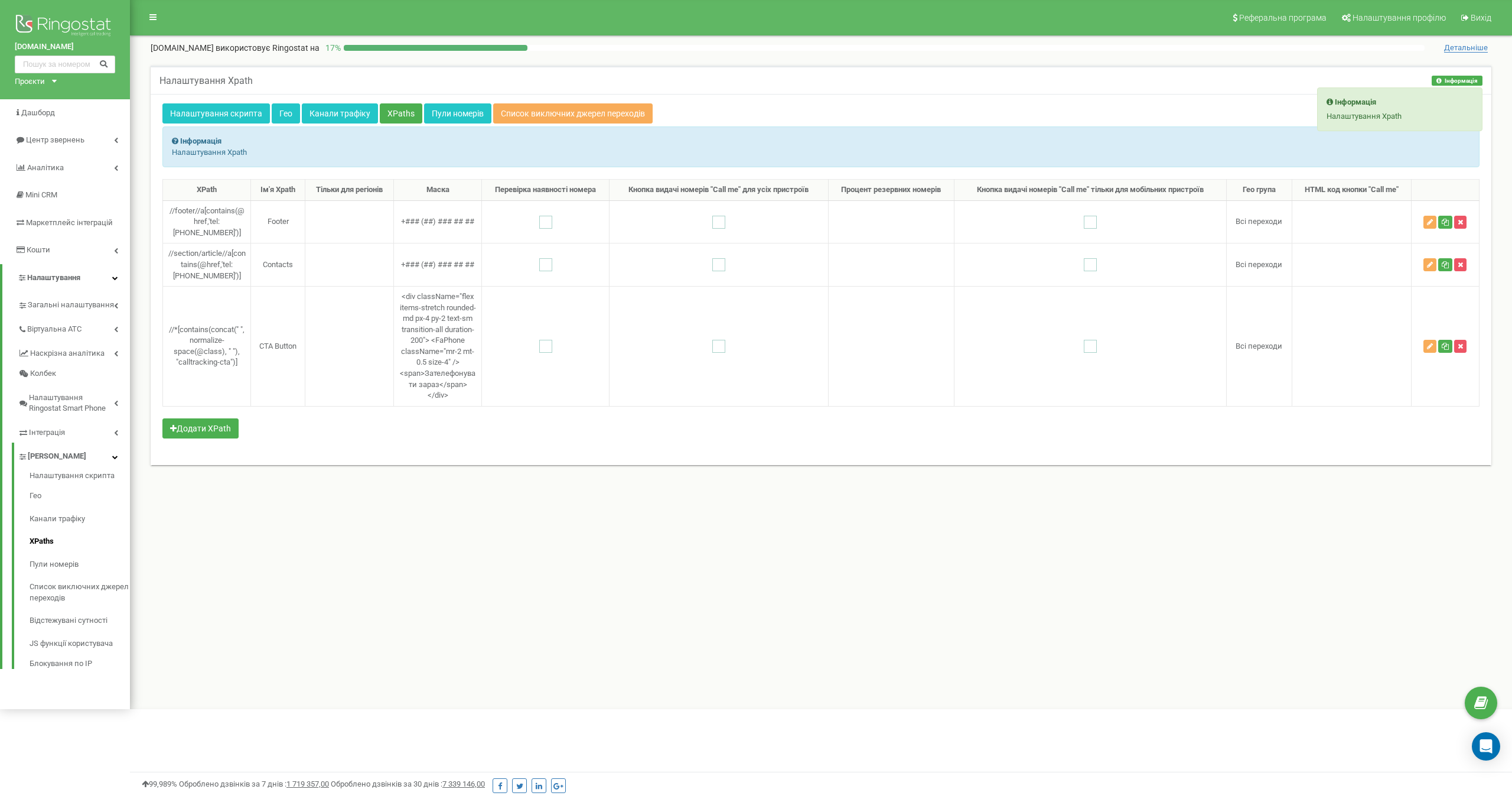
click at [1446, 81] on button "Інформація" at bounding box center [1457, 80] width 51 height 10
click at [1354, 72] on div "Налаштування Xpath Інформація Інформація Налаштування Xpath" at bounding box center [820, 80] width 1341 height 28
click at [1485, 701] on icon at bounding box center [1481, 703] width 14 height 18
click at [312, 381] on td at bounding box center [349, 346] width 88 height 120
click at [1433, 350] on icon "button" at bounding box center [1429, 346] width 6 height 7
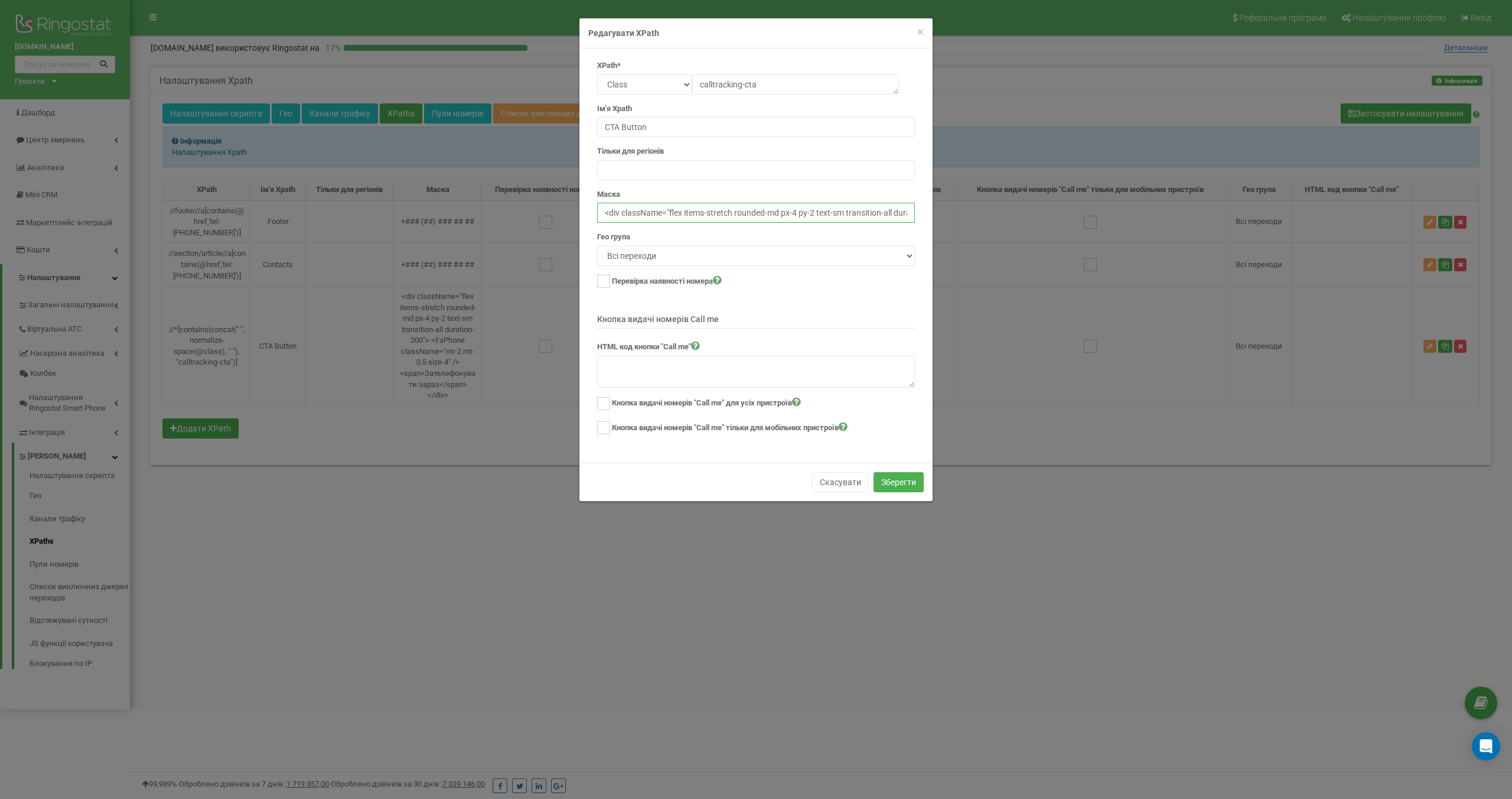
drag, startPoint x: 604, startPoint y: 216, endPoint x: 853, endPoint y: 314, distance: 267.6
click at [853, 314] on form "XPath* Text Class Id Manual mode calltracking-cta Ім'я Xpath CTA Button Тільки …" at bounding box center [755, 248] width 318 height 376
click at [888, 217] on input "<div className="flex items-stretch rounded-md px-4 py-2 text-sm transition-all …" at bounding box center [755, 212] width 318 height 20
click at [881, 225] on form "XPath* Text Class Id Manual mode calltracking-cta Ім'я Xpath CTA Button Тільки …" at bounding box center [755, 248] width 318 height 376
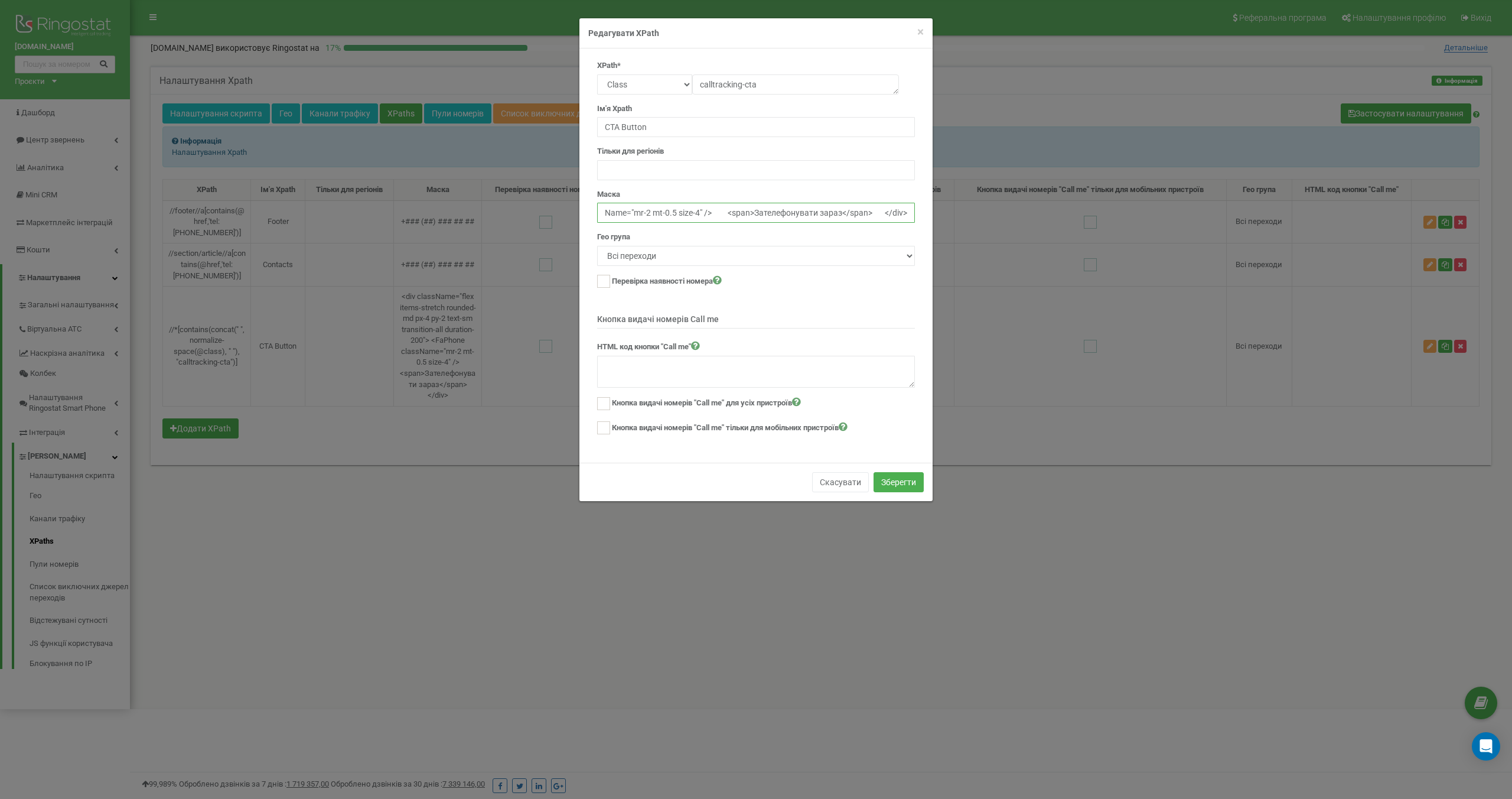
drag, startPoint x: 840, startPoint y: 212, endPoint x: 966, endPoint y: 208, distance: 126.1
click at [966, 208] on div "× Close Редагувати XPath XPath* Text Class Id Manual mode calltracking-cta Ім'я…" at bounding box center [756, 399] width 1512 height 799
click at [864, 217] on input "<div className="flex items-stretch rounded-md px-4 py-2 text-sm transition-all …" at bounding box center [755, 212] width 318 height 20
drag, startPoint x: 890, startPoint y: 214, endPoint x: 573, endPoint y: 215, distance: 317.0
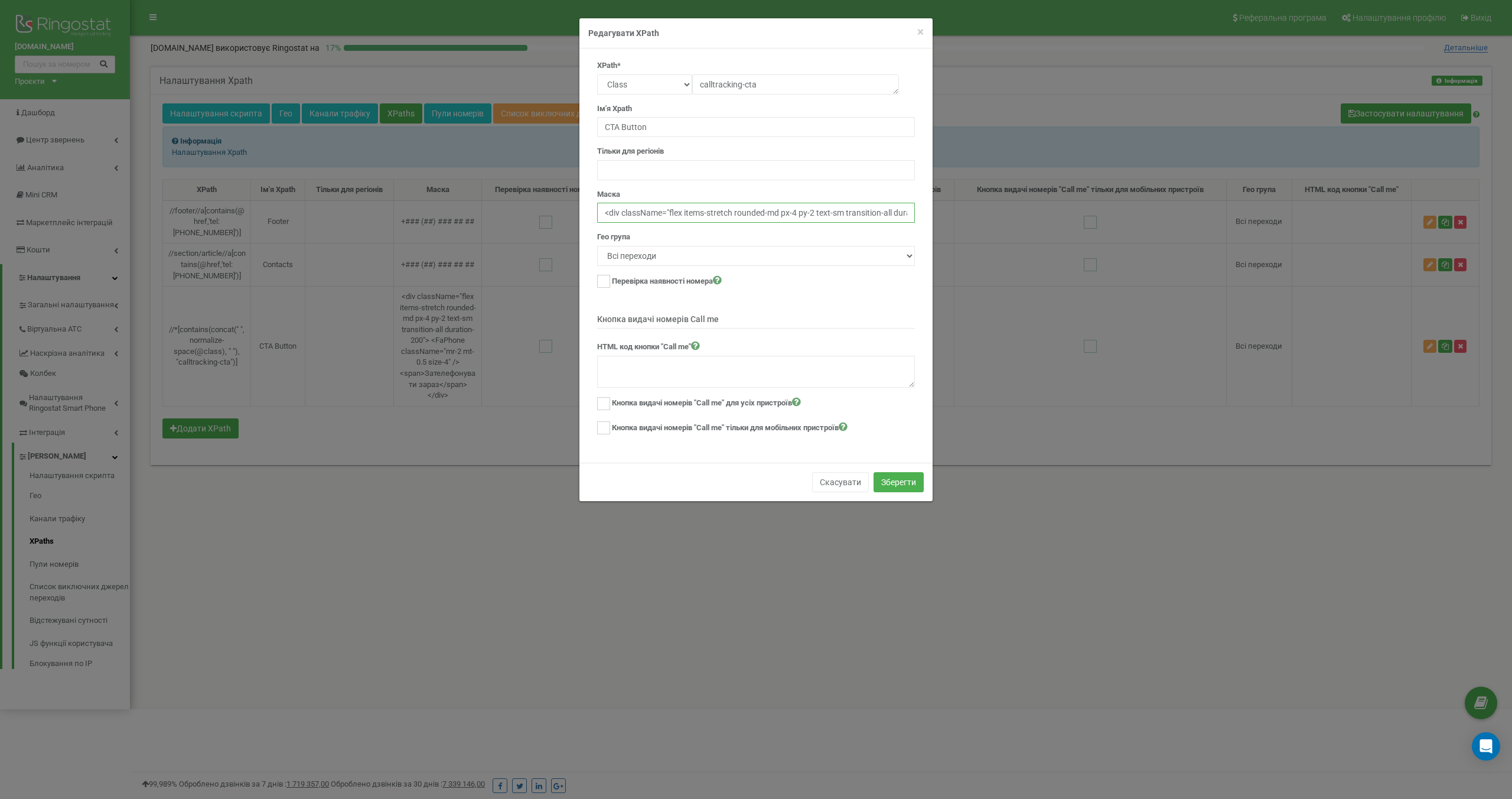
click at [573, 215] on div "× Close Редагувати XPath XPath* Text Class Id Manual mode calltracking-cta Ім'я…" at bounding box center [756, 399] width 1512 height 799
click at [848, 212] on input "<div className="flex items-stretch rounded-md px-4 py-2 text-sm transition-all …" at bounding box center [755, 212] width 318 height 20
drag, startPoint x: 859, startPoint y: 215, endPoint x: 1021, endPoint y: 215, distance: 162.0
click at [1021, 215] on div "× Close Редагувати XPath XPath* Text Class Id Manual mode calltracking-cta Ім'я…" at bounding box center [756, 399] width 1512 height 799
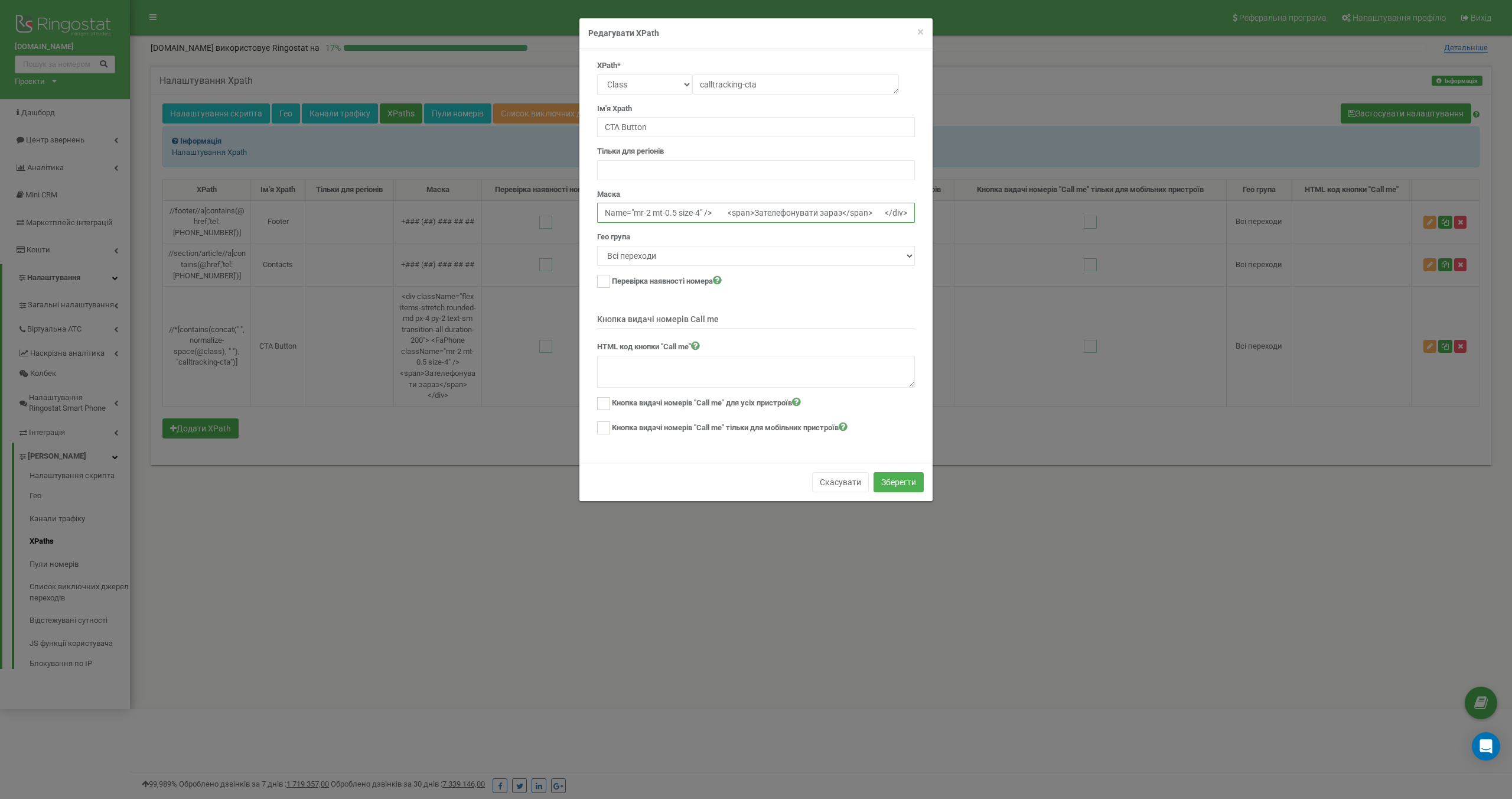
click at [844, 216] on input "<div className="flex items-stretch rounded-md px-4 py-2 text-sm transition-all …" at bounding box center [755, 212] width 318 height 20
type input "<div className="flex items-stretch rounded-md px-4 py-2 text-sm transition-all …"
click at [890, 475] on button "Зберегти" at bounding box center [898, 482] width 50 height 20
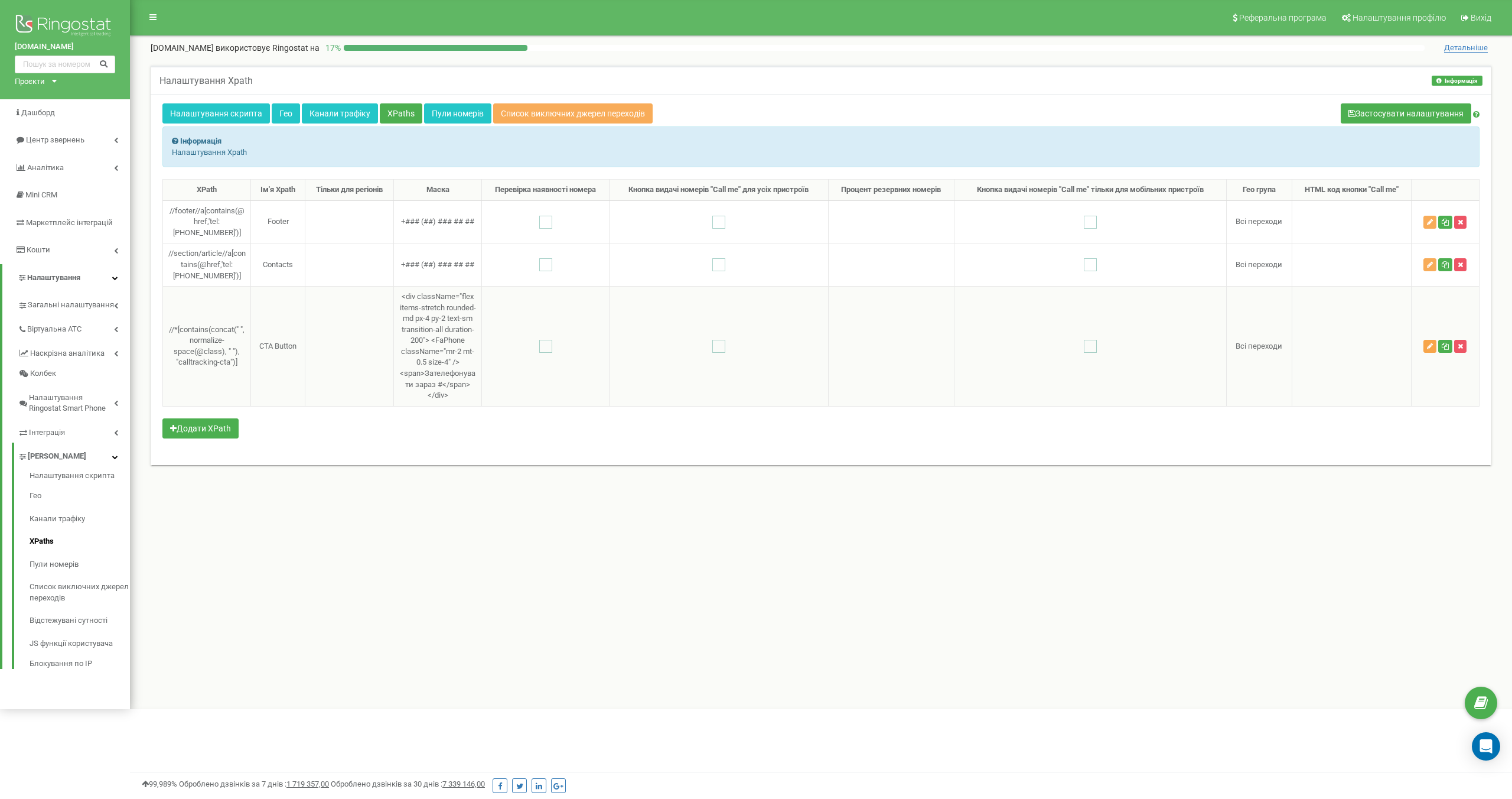
click at [1429, 350] on icon "button" at bounding box center [1429, 346] width 6 height 7
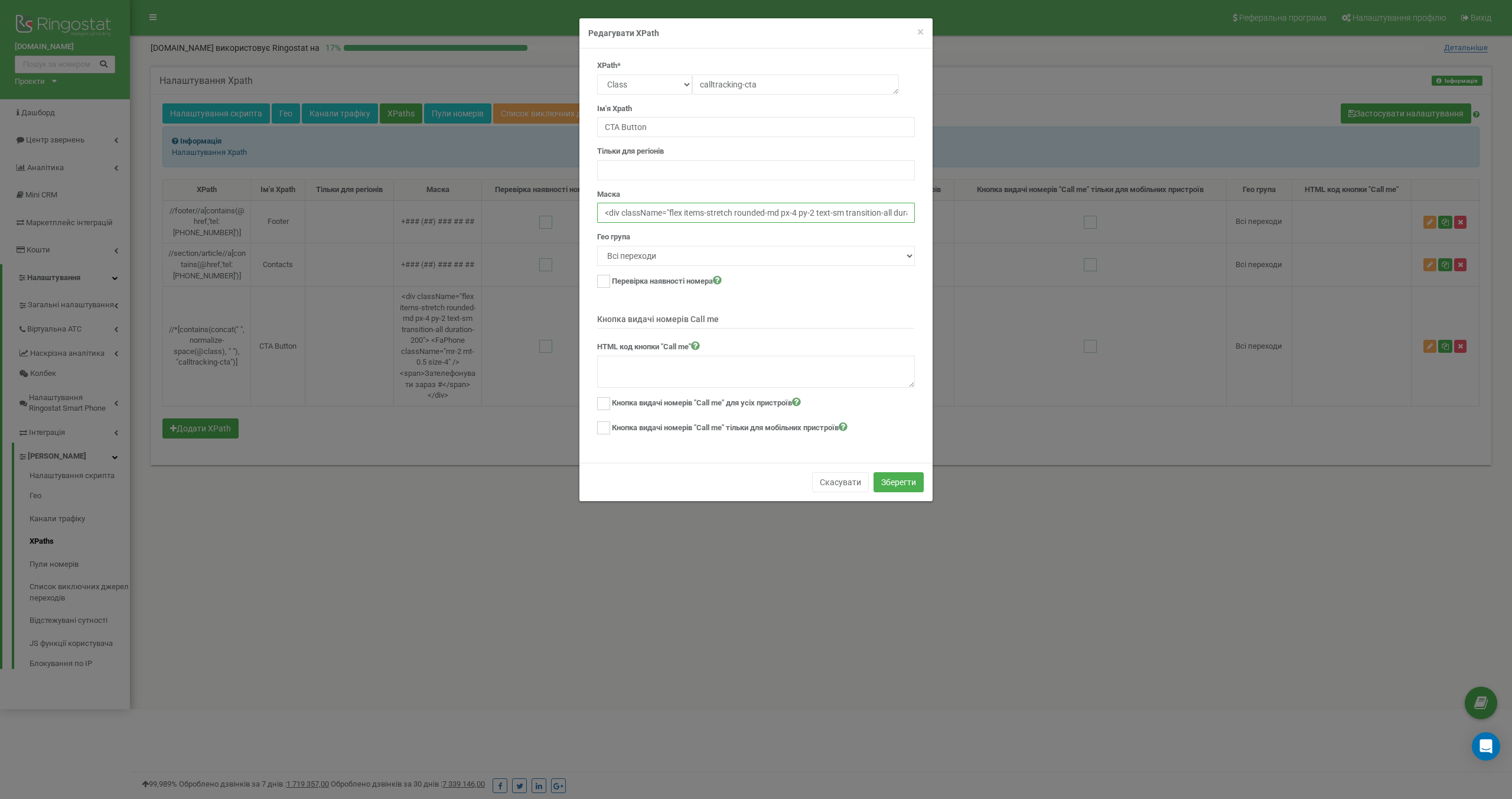
scroll to position [0, 433]
drag, startPoint x: 848, startPoint y: 212, endPoint x: 1029, endPoint y: 211, distance: 181.0
click at [1029, 211] on div "× Close Редагувати XPath XPath* Text Class Id Manual mode calltracking-cta Ім'я…" at bounding box center [756, 399] width 1512 height 799
click at [859, 214] on input "<div className="flex items-stretch rounded-md px-4 py-2 text-sm transition-all …" at bounding box center [755, 212] width 318 height 20
click at [840, 212] on input "<div className="flex items-stretch rounded-md px-4 py-2 text-sm transition-all …" at bounding box center [755, 212] width 318 height 20
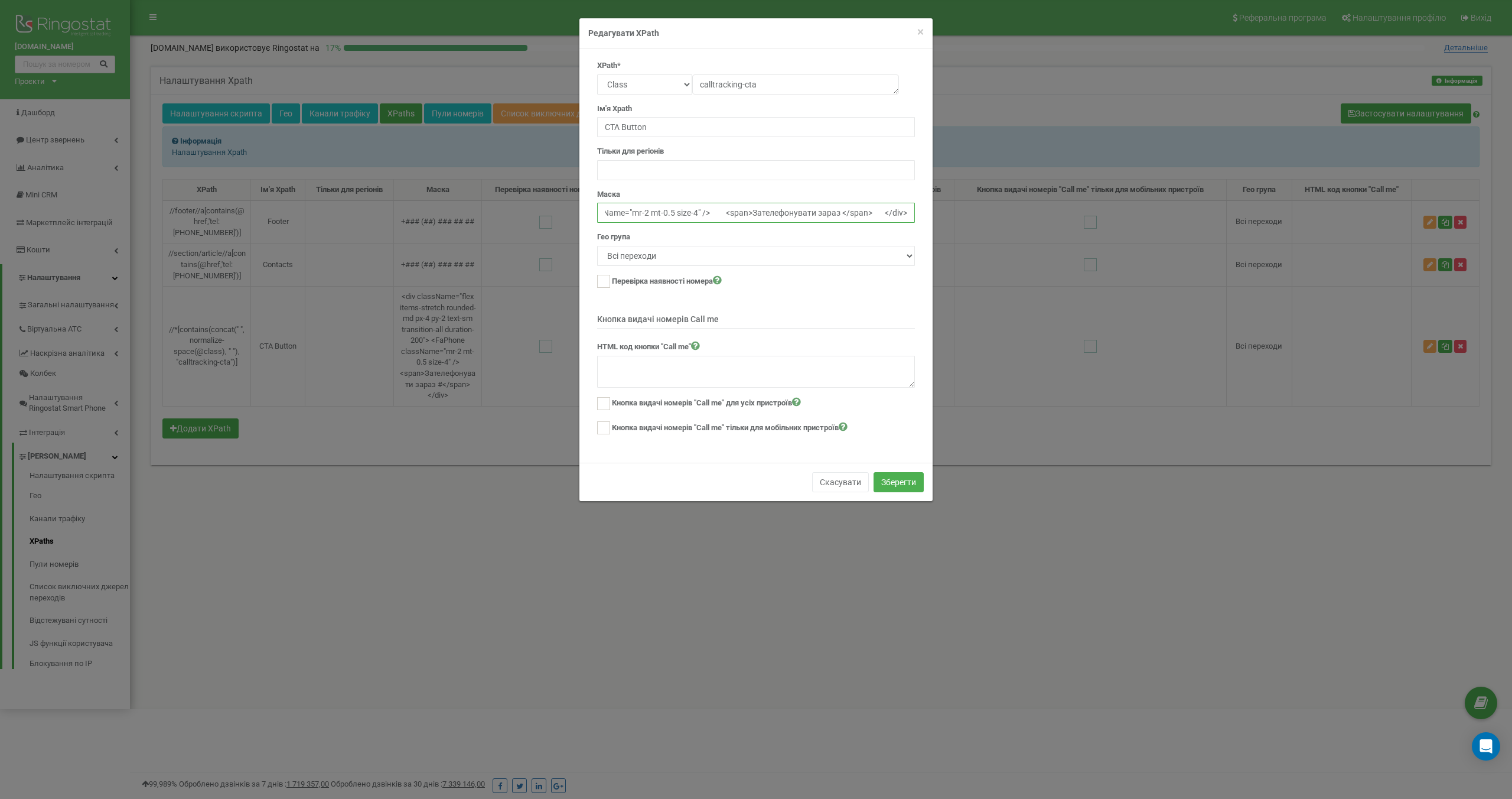
paste input "+### (##) ### ## ##"
click at [870, 214] on input "<div className="flex items-stretch rounded-md px-4 py-2 text-sm transition-all …" at bounding box center [755, 212] width 318 height 20
paste input "+### (##) ### ## ##"
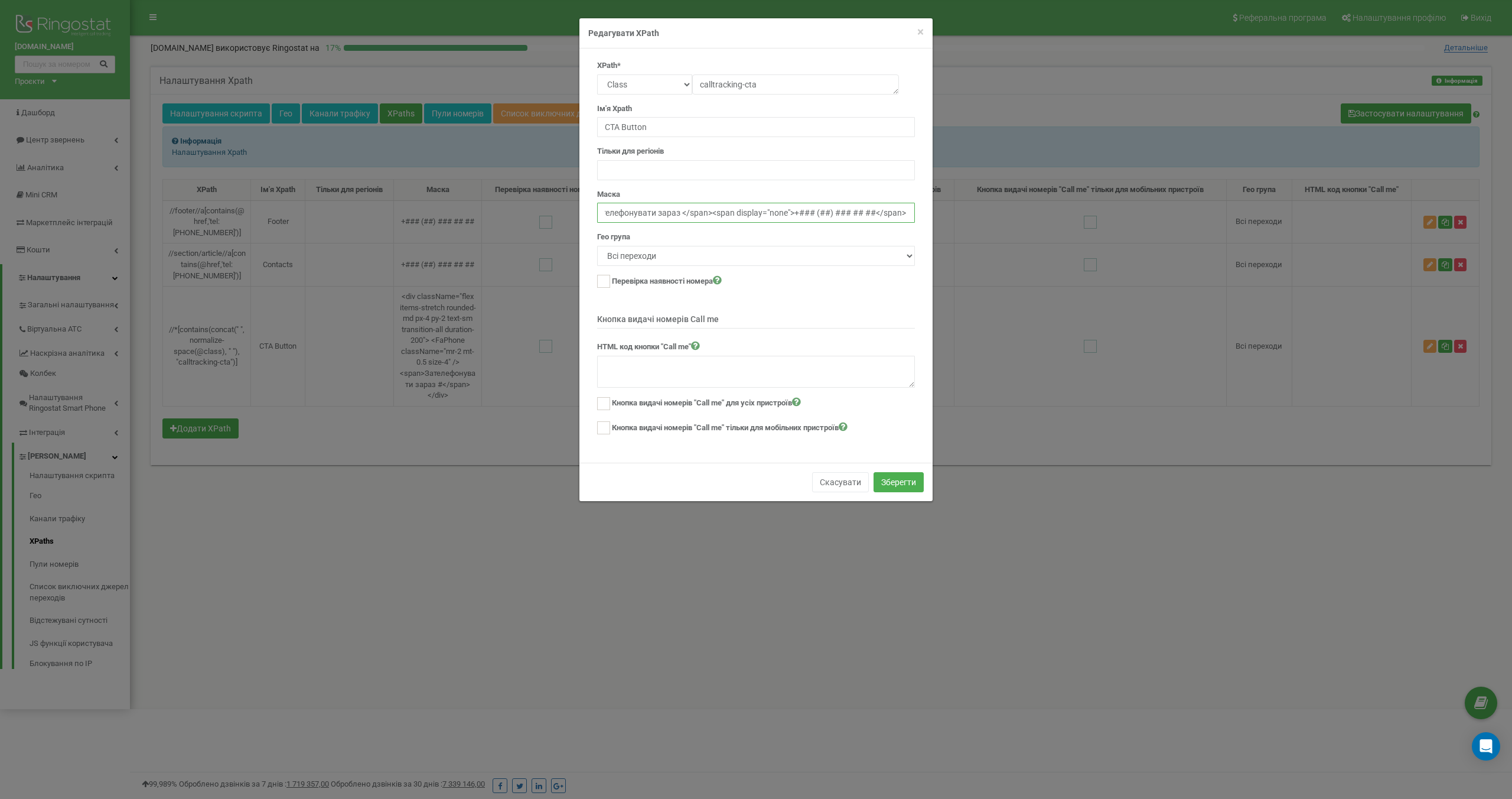
scroll to position [0, 619]
drag, startPoint x: 704, startPoint y: 213, endPoint x: 755, endPoint y: 214, distance: 51.0
click at [755, 214] on input "<div className="flex items-stretch rounded-md px-4 py-2 text-sm transition-all …" at bounding box center [755, 212] width 318 height 20
drag, startPoint x: 724, startPoint y: 212, endPoint x: 536, endPoint y: 212, distance: 188.0
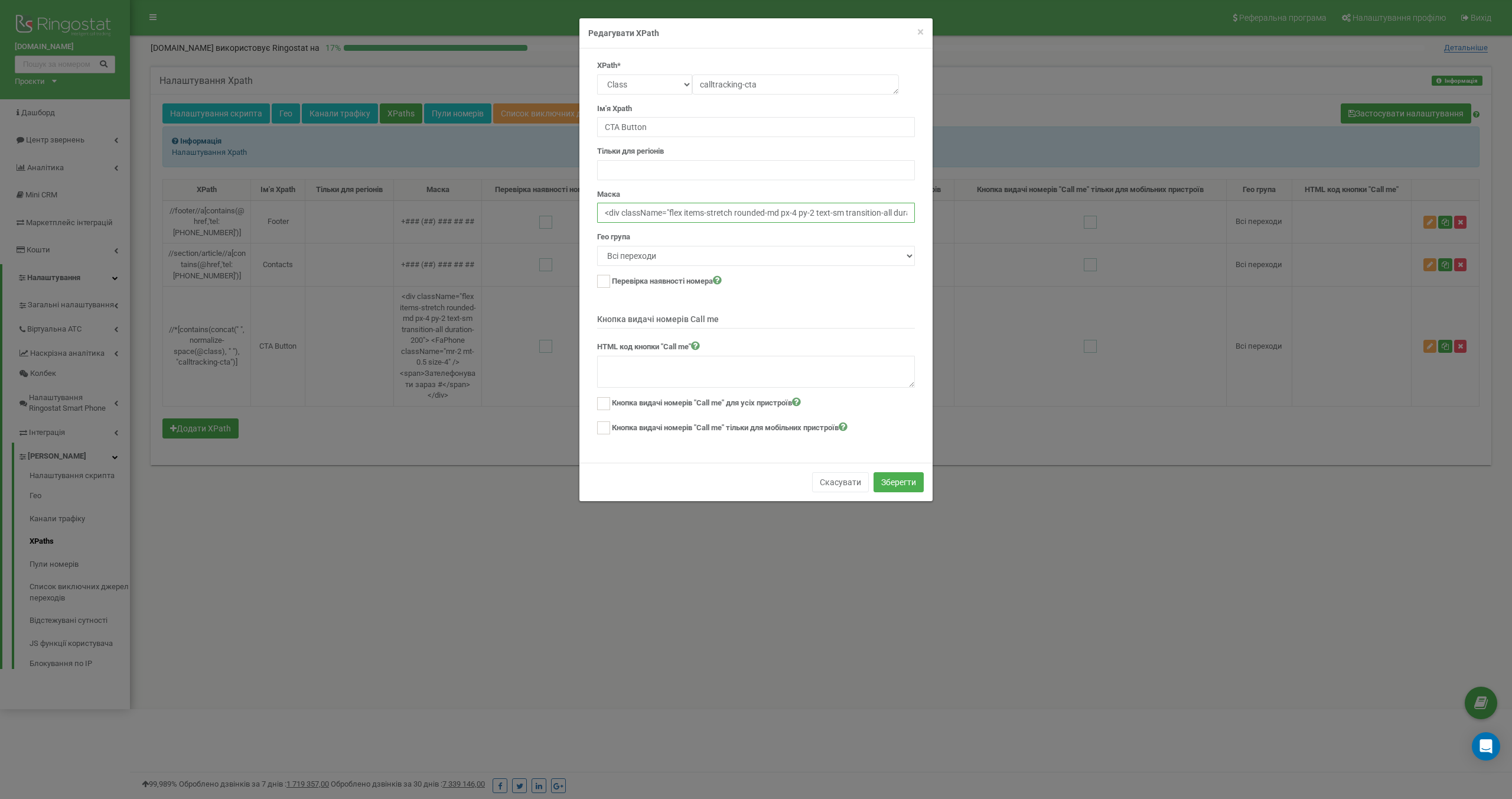
click at [536, 212] on div "× Close Редагувати XPath XPath* Text Class Id Manual mode calltracking-cta Ім'я…" at bounding box center [756, 399] width 1512 height 799
click at [670, 211] on input "<div className="flex items-stretch rounded-md px-4 py-2 text-sm transition-all …" at bounding box center [755, 212] width 318 height 20
drag, startPoint x: 804, startPoint y: 213, endPoint x: 1007, endPoint y: 211, distance: 203.0
click at [1007, 211] on div "× Close Редагувати XPath XPath* Text Class Id Manual mode calltracking-cta Ім'я…" at bounding box center [756, 399] width 1512 height 799
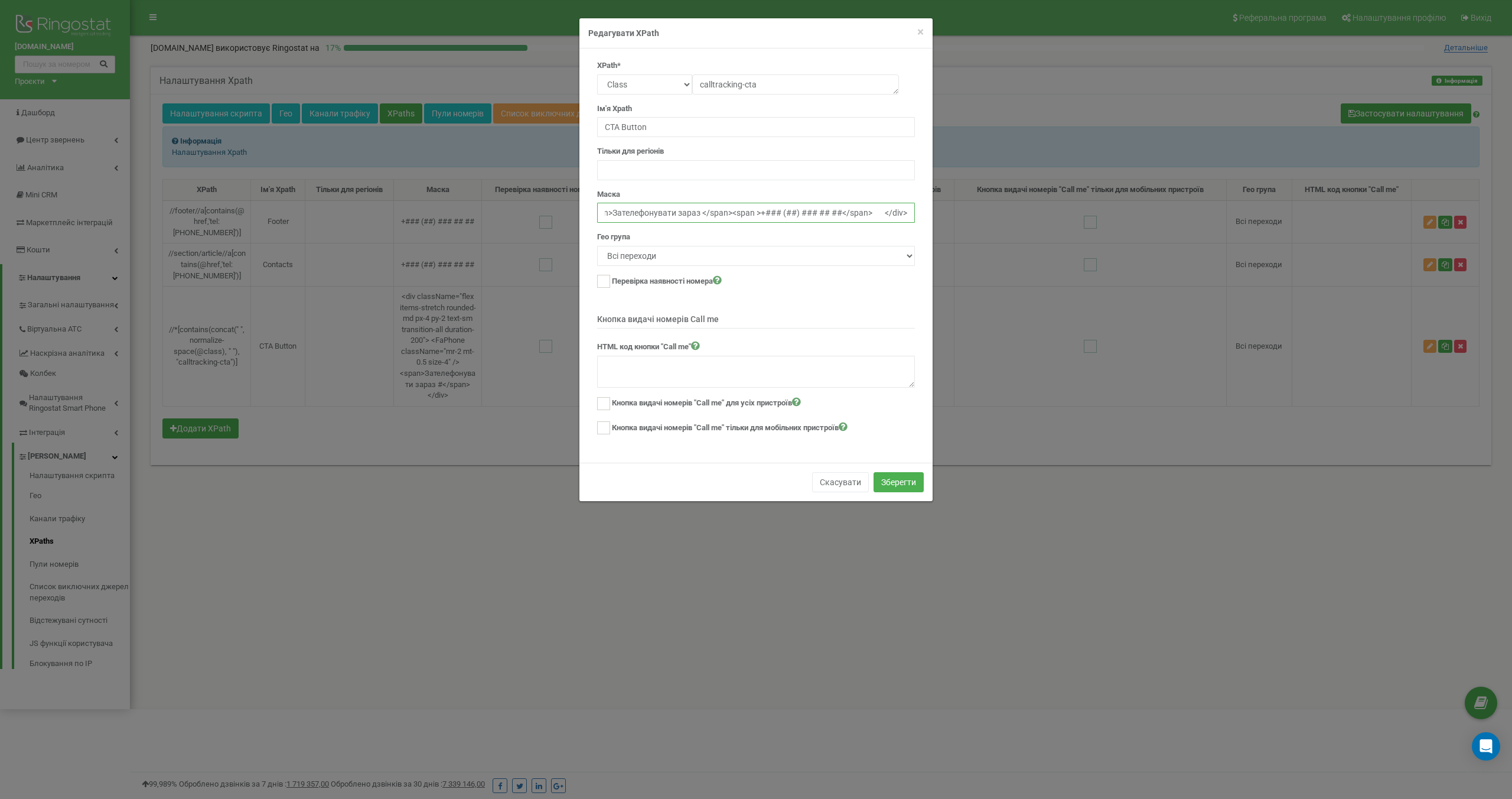
click at [713, 216] on input "<div className="flex items-stretch rounded-md px-4 py-2 text-sm transition-all …" at bounding box center [755, 212] width 318 height 20
click at [755, 212] on input "<div className="flex items-stretch rounded-md px-4 py-2 text-sm transition-all …" at bounding box center [755, 212] width 318 height 20
type input "<div className="flex items-stretch rounded-md px-4 py-2 text-sm transition-all …"
click at [889, 479] on button "Зберегти" at bounding box center [898, 482] width 50 height 20
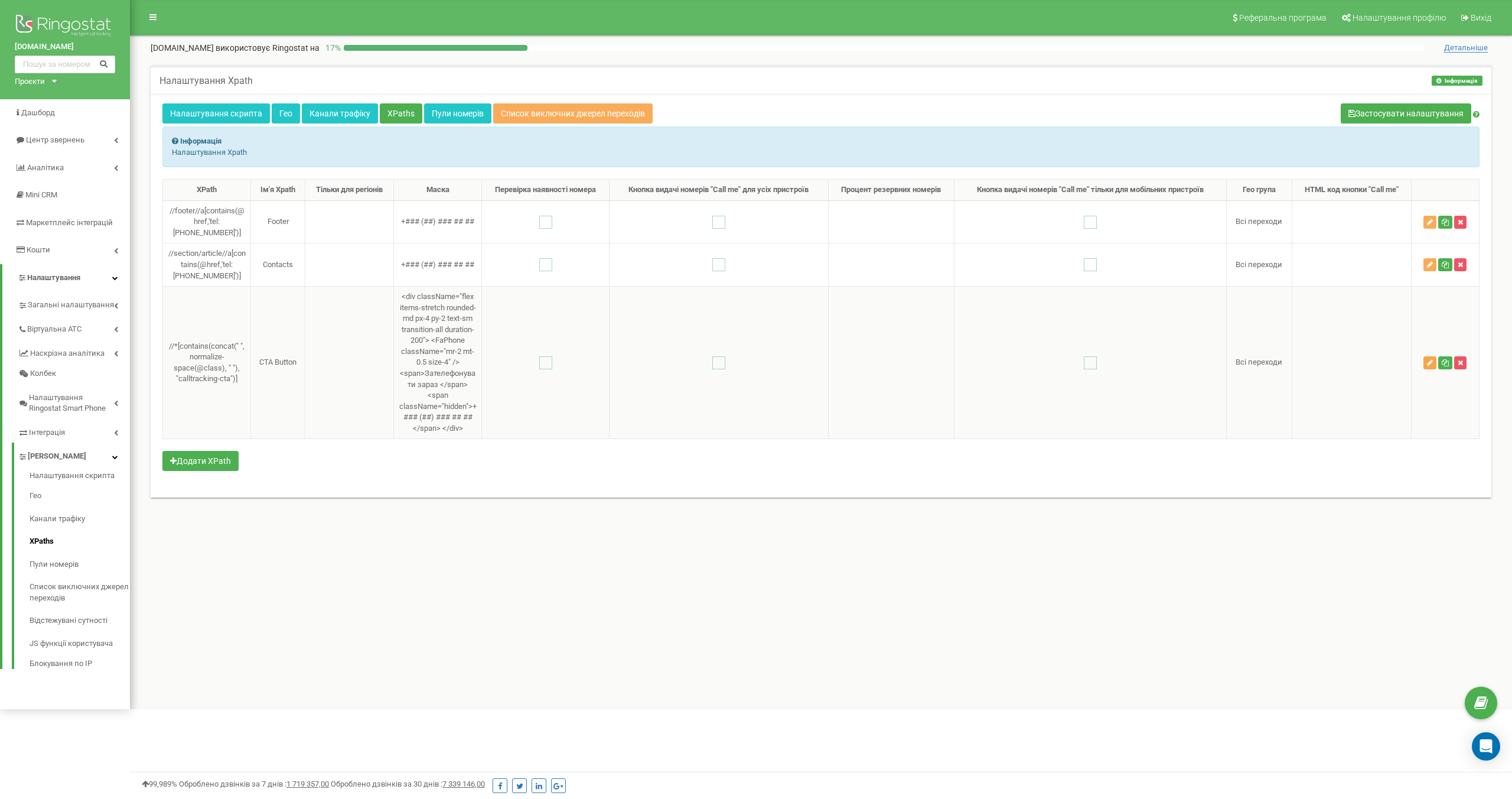
click at [1427, 366] on button "button" at bounding box center [1430, 363] width 13 height 13
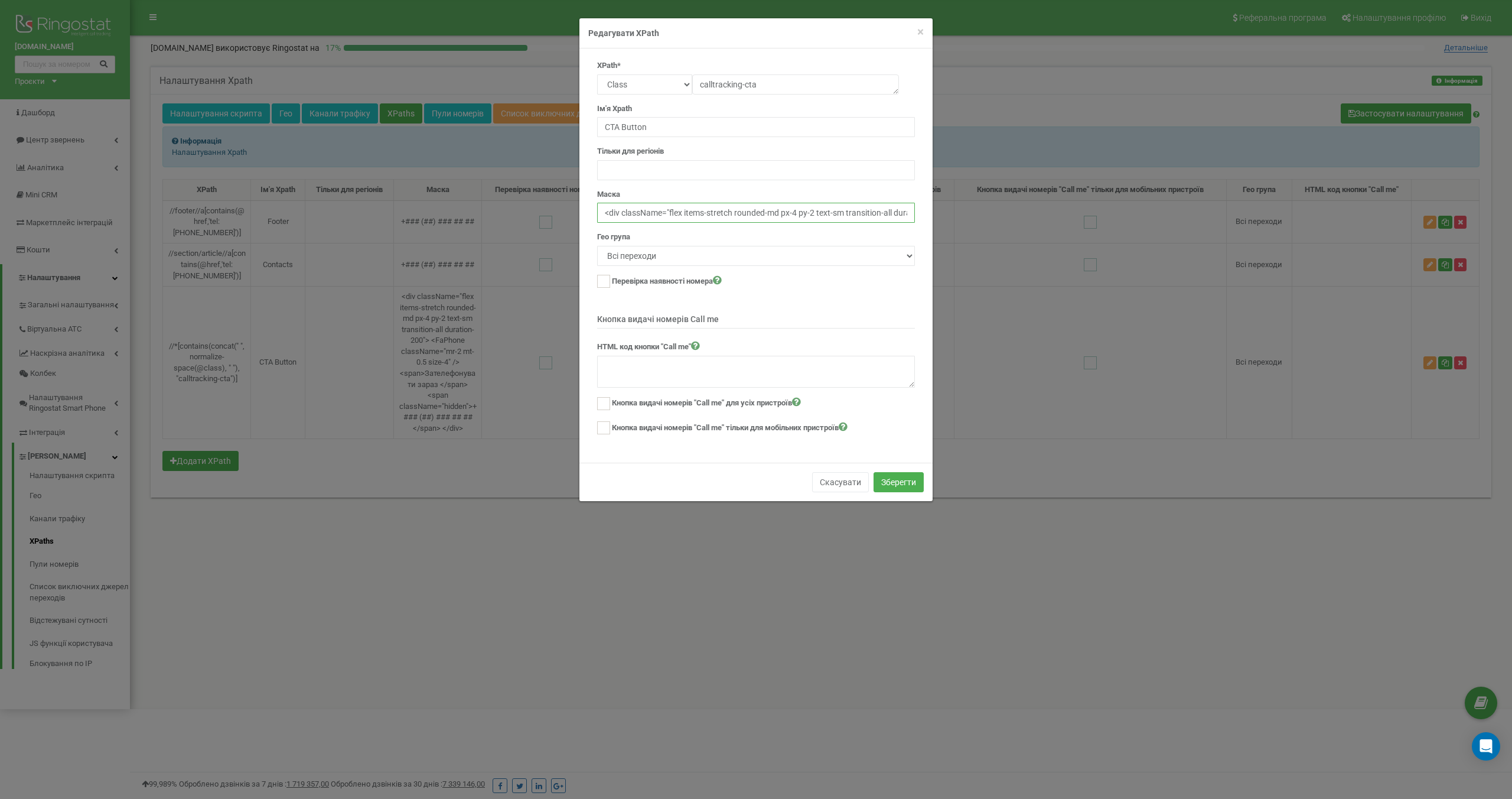
drag, startPoint x: 641, startPoint y: 213, endPoint x: 664, endPoint y: 212, distance: 23.0
click at [664, 212] on input "<div className="flex items-stretch rounded-md px-4 py-2 text-sm transition-all …" at bounding box center [755, 212] width 318 height 20
click at [783, 214] on input "<div class="flex items-stretch rounded-md px-4 py-2 text-sm transition-all dura…" at bounding box center [755, 212] width 318 height 20
click at [695, 214] on input "<div class="flex items-stretch rounded-md px-4 py-2 text-sm transition-all dura…" at bounding box center [755, 212] width 318 height 20
paste input "<FaPhone class="mr-2 mt-0.5 size-4" /> <span>Зателефонувати зараз </span> <span…"
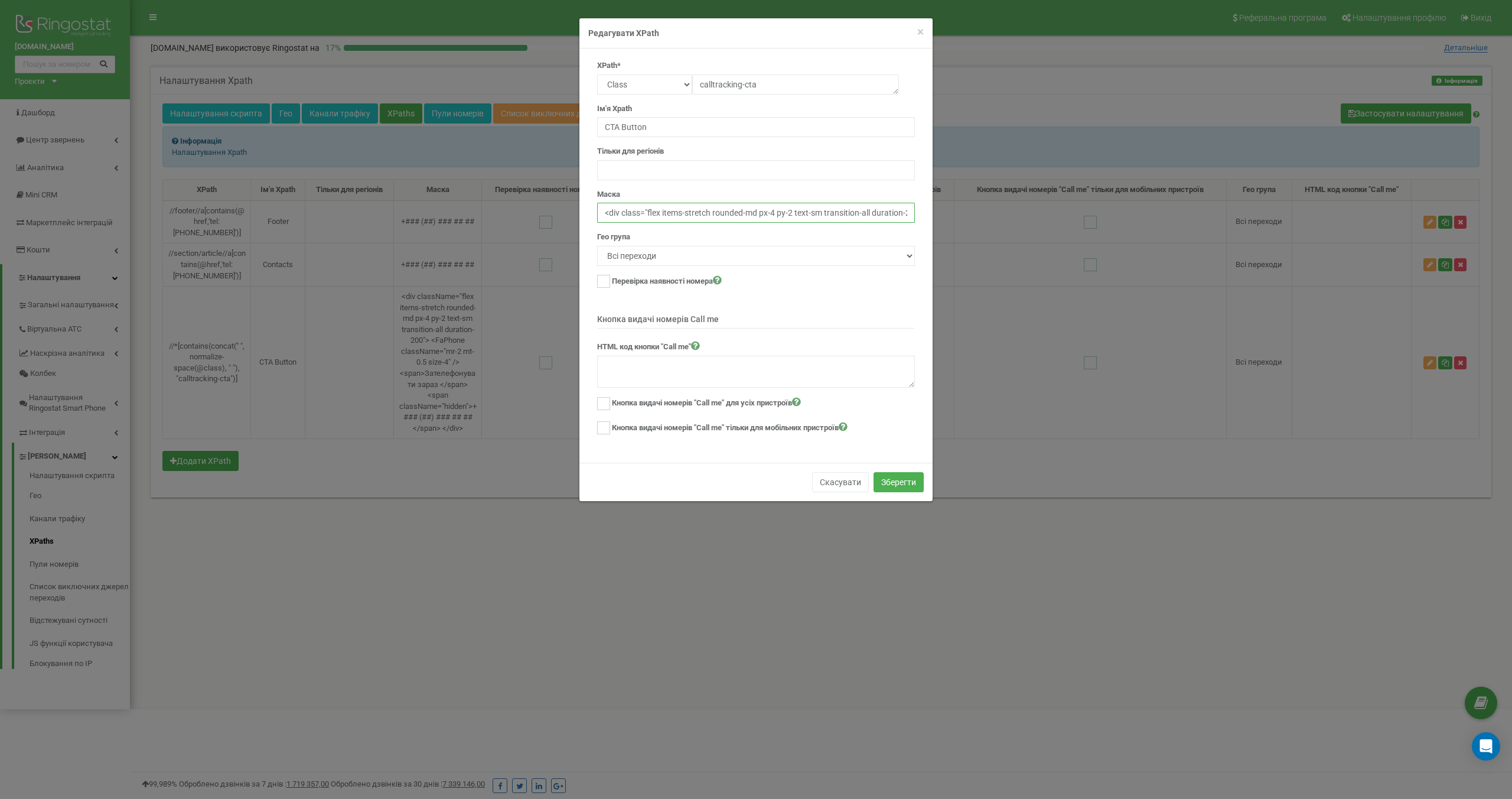
scroll to position [0, 544]
type input "<div class="flex items-stretch rounded-md px-4 py-2 text-sm transition-all dura…"
click at [892, 480] on button "Зберегти" at bounding box center [898, 482] width 50 height 20
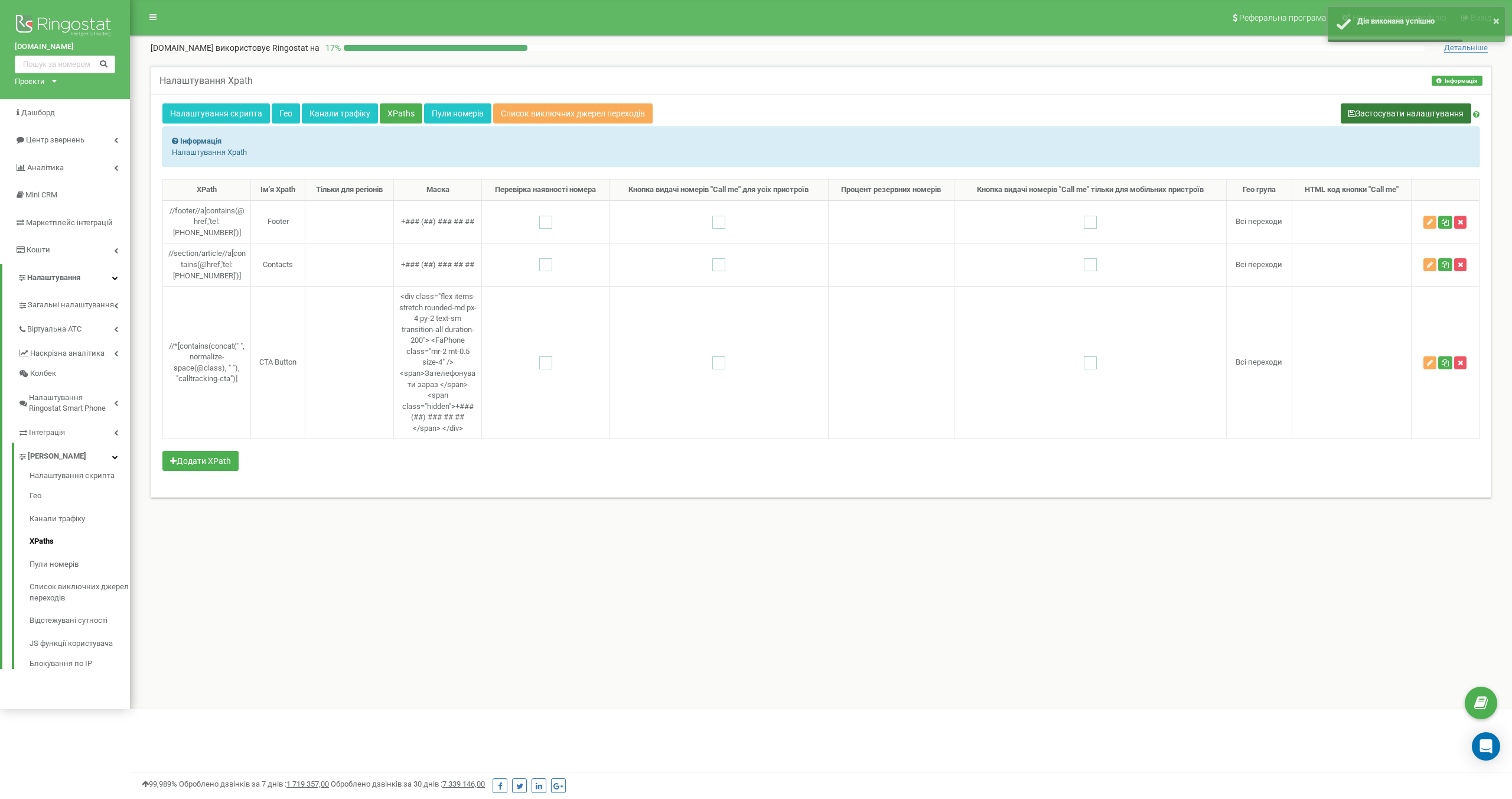
click at [1407, 113] on button "Застосувати налаштування" at bounding box center [1406, 113] width 130 height 20
click at [1431, 365] on icon "button" at bounding box center [1429, 362] width 6 height 7
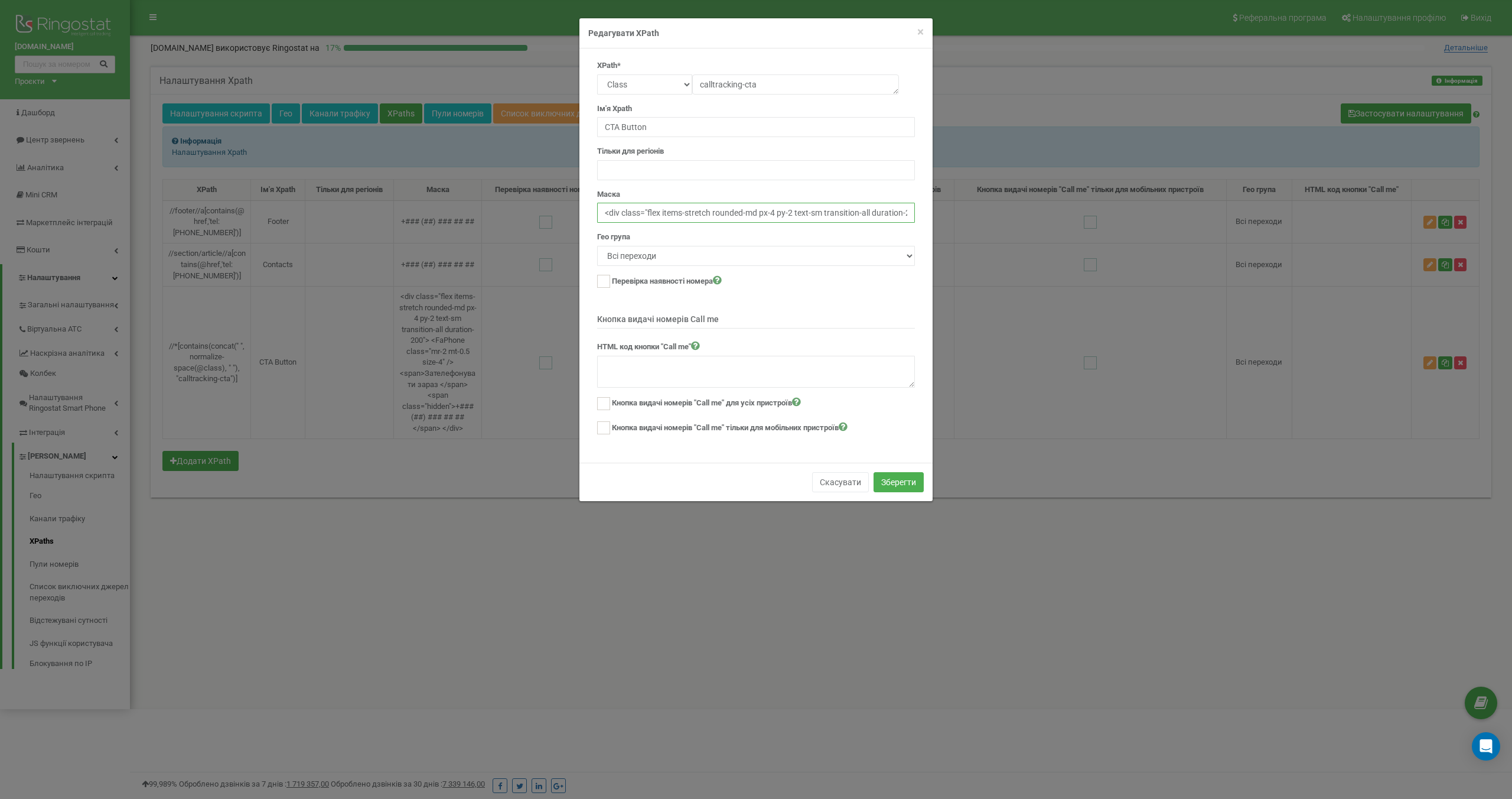
click at [705, 214] on input "<div class="flex items-stretch rounded-md px-4 py-2 text-sm transition-all dura…" at bounding box center [755, 212] width 318 height 20
click at [757, 212] on input "<div class="flex items-stretch rounded-md px-4 py-2 text-sm transition-all dura…" at bounding box center [755, 212] width 318 height 20
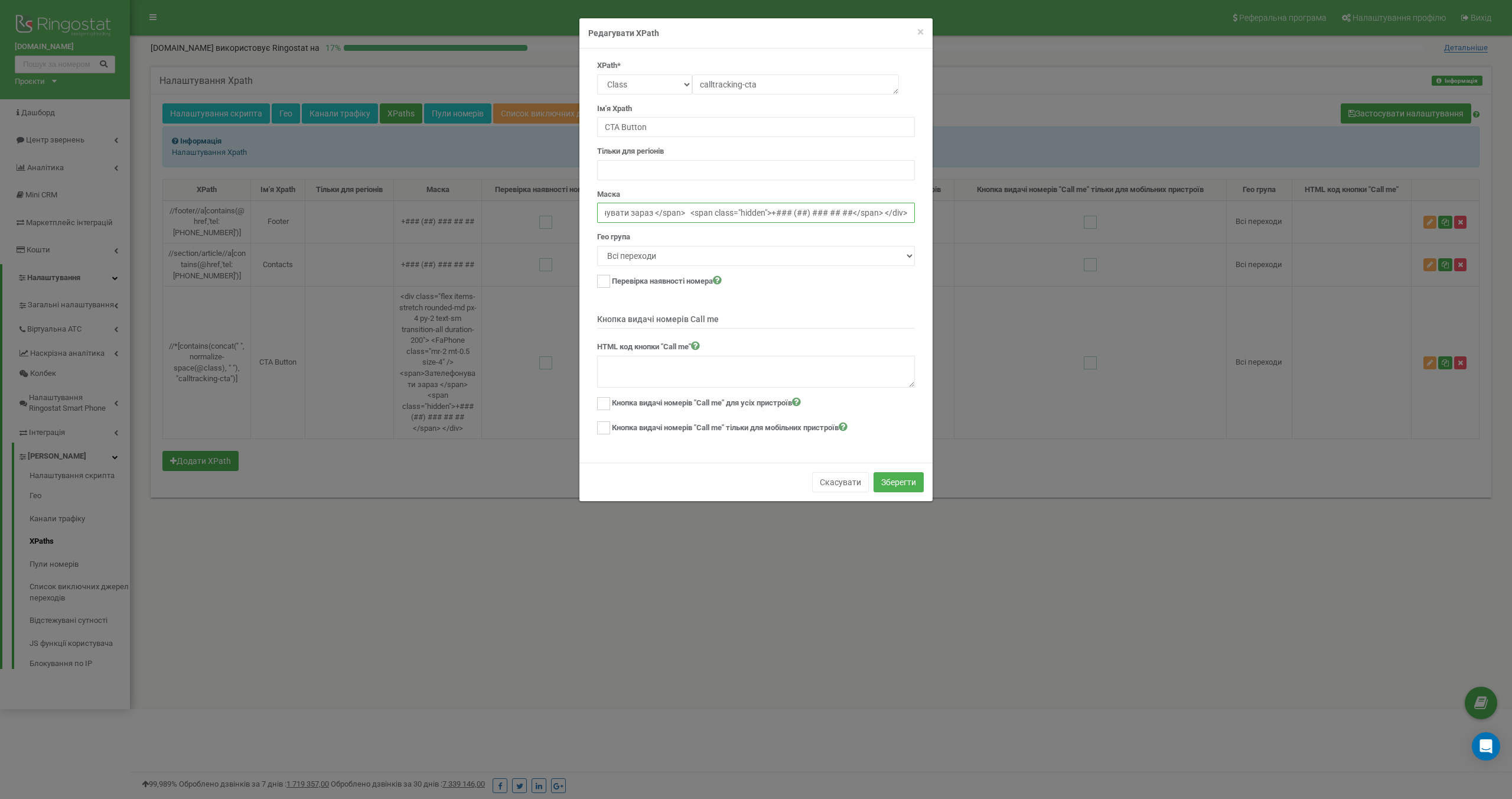
drag, startPoint x: 779, startPoint y: 214, endPoint x: 984, endPoint y: 280, distance: 215.4
click at [984, 280] on div "× Close Редагувати XPath XPath* Text Class Id Manual mode calltracking-cta Ім'я…" at bounding box center [756, 399] width 1512 height 799
click at [811, 216] on input "<div class="flex items-stretch rounded-md px-4 py-2 text-sm transition-all dura…" at bounding box center [755, 212] width 318 height 20
click at [1486, 746] on icon "Open Intercom Messenger" at bounding box center [1485, 746] width 14 height 15
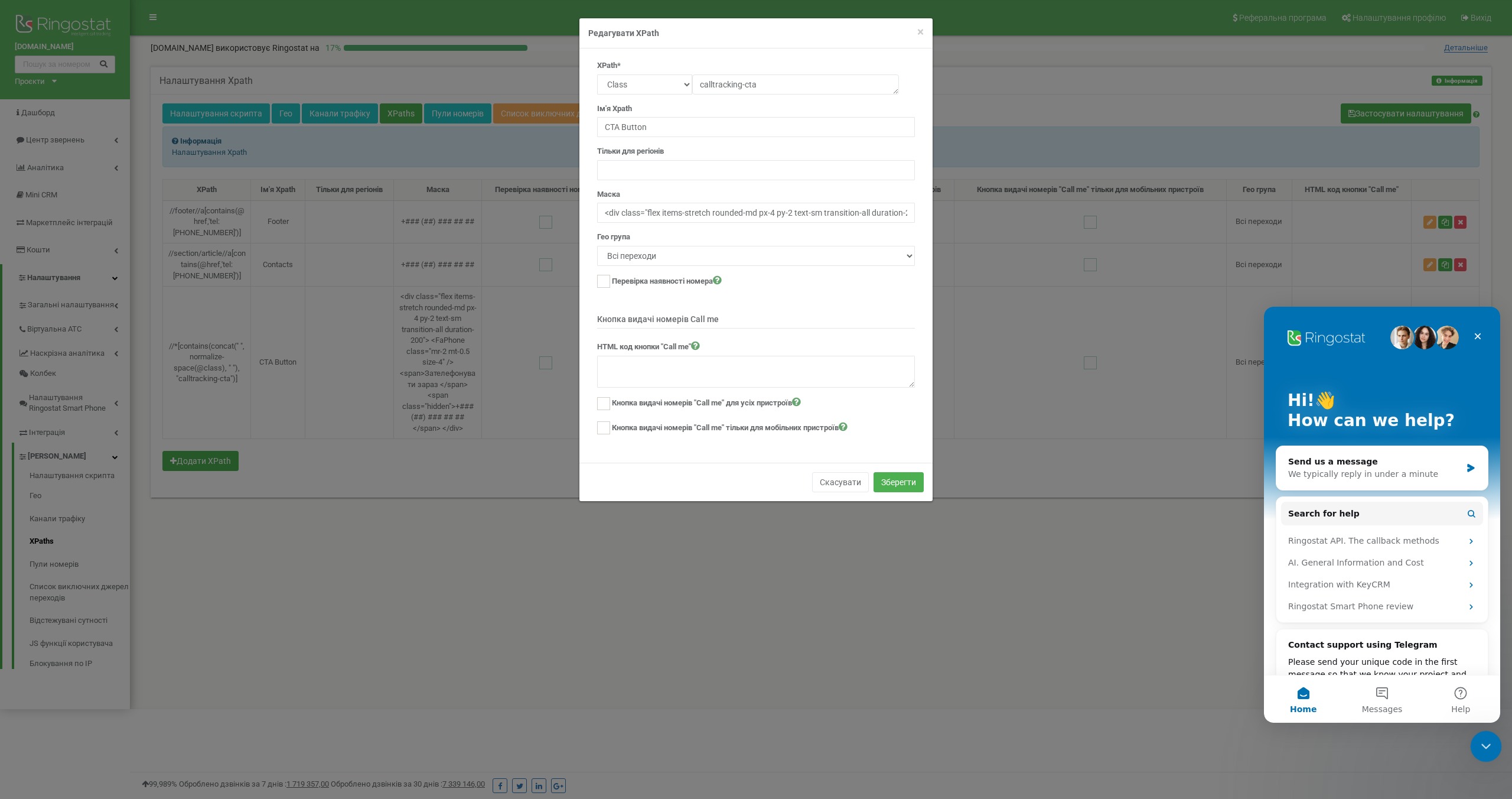
click at [1490, 744] on icon "Close Intercom Messenger" at bounding box center [1485, 744] width 14 height 14
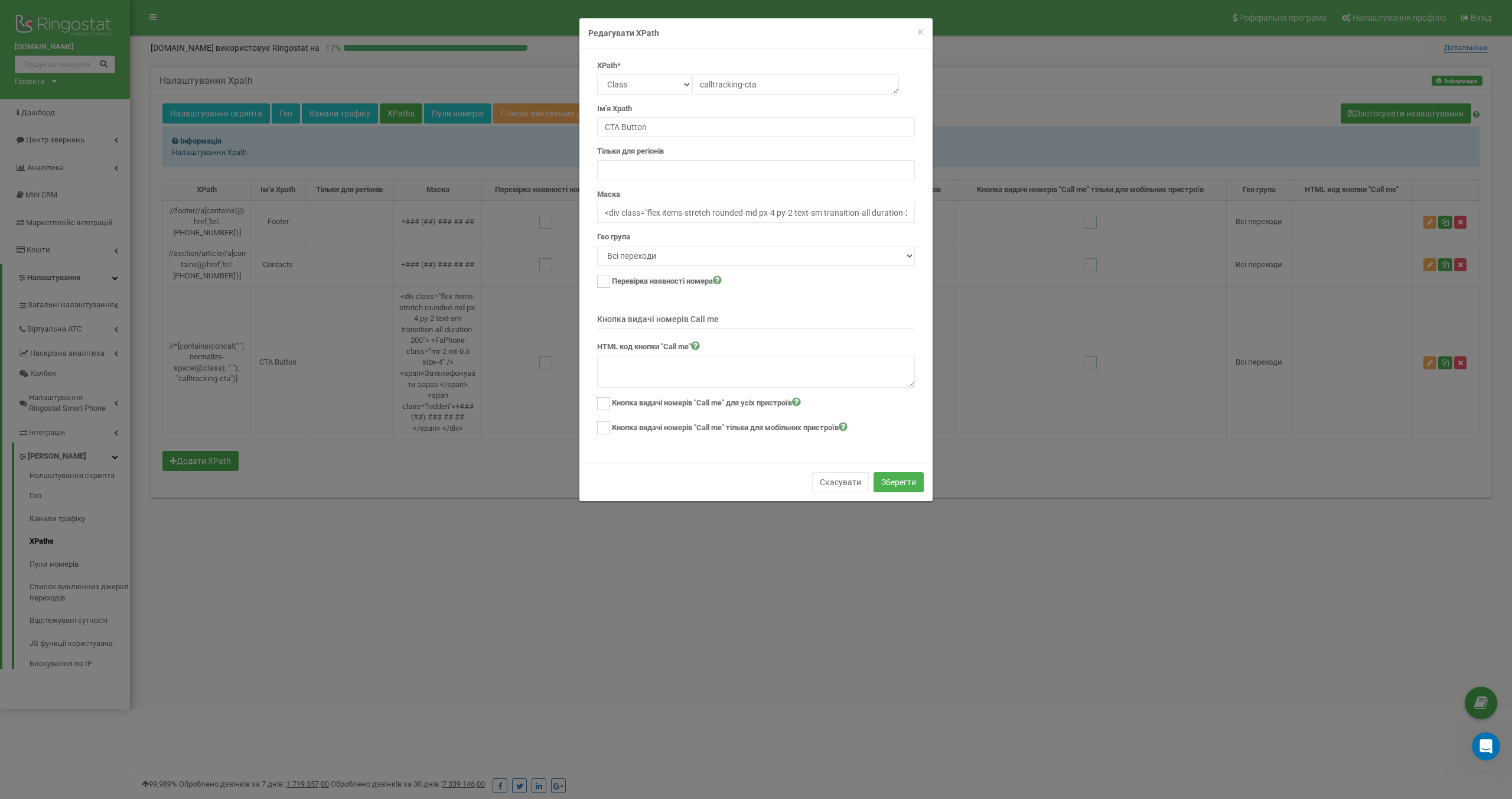
click at [721, 468] on div "Скасувати Зберегти" at bounding box center [755, 482] width 353 height 39
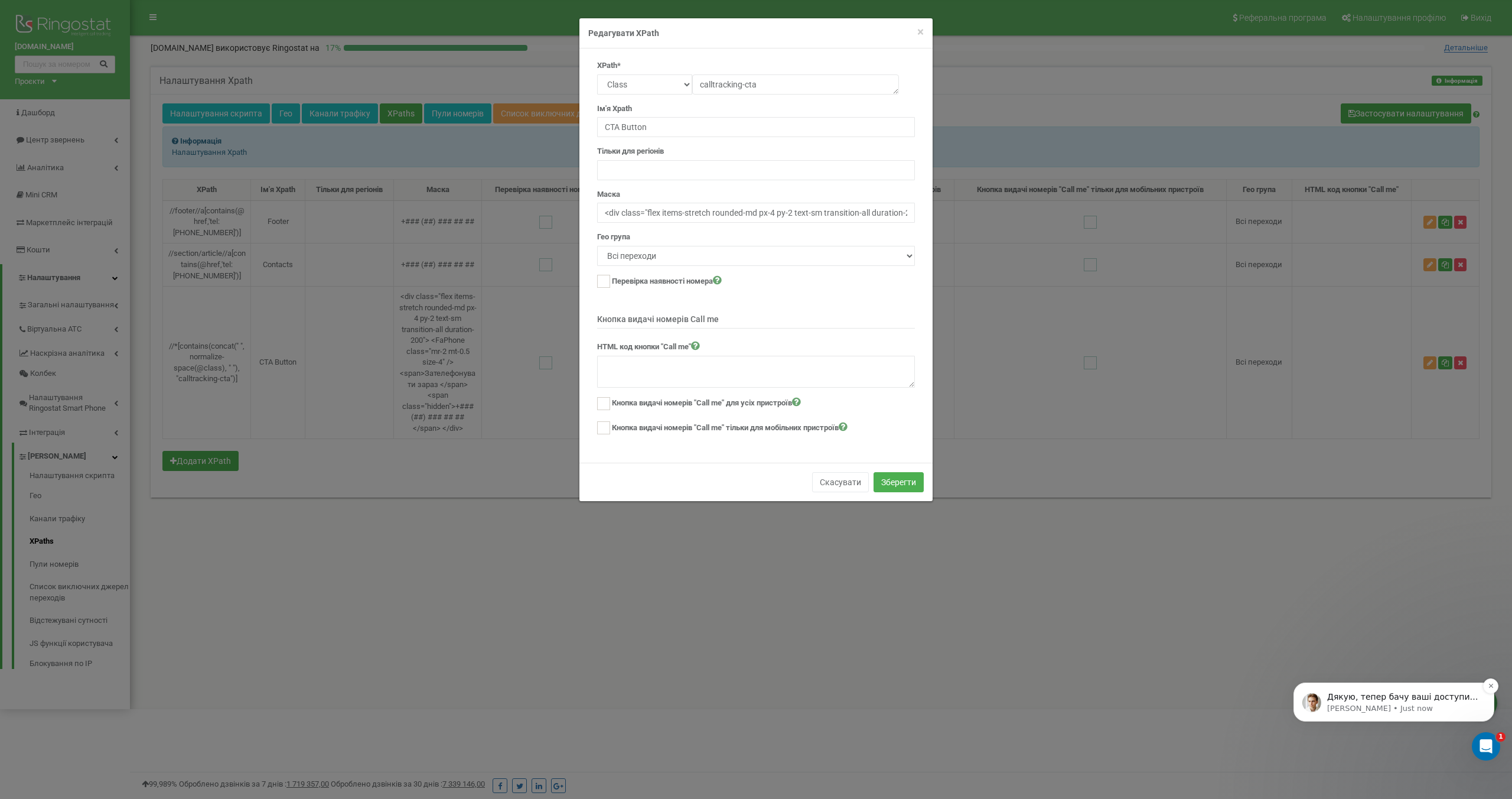
click at [1329, 702] on p "Дякую, тепер бачу ваші доступи. Надішліть, будь ласка, посилання на сайт де роз…" at bounding box center [1403, 697] width 152 height 12
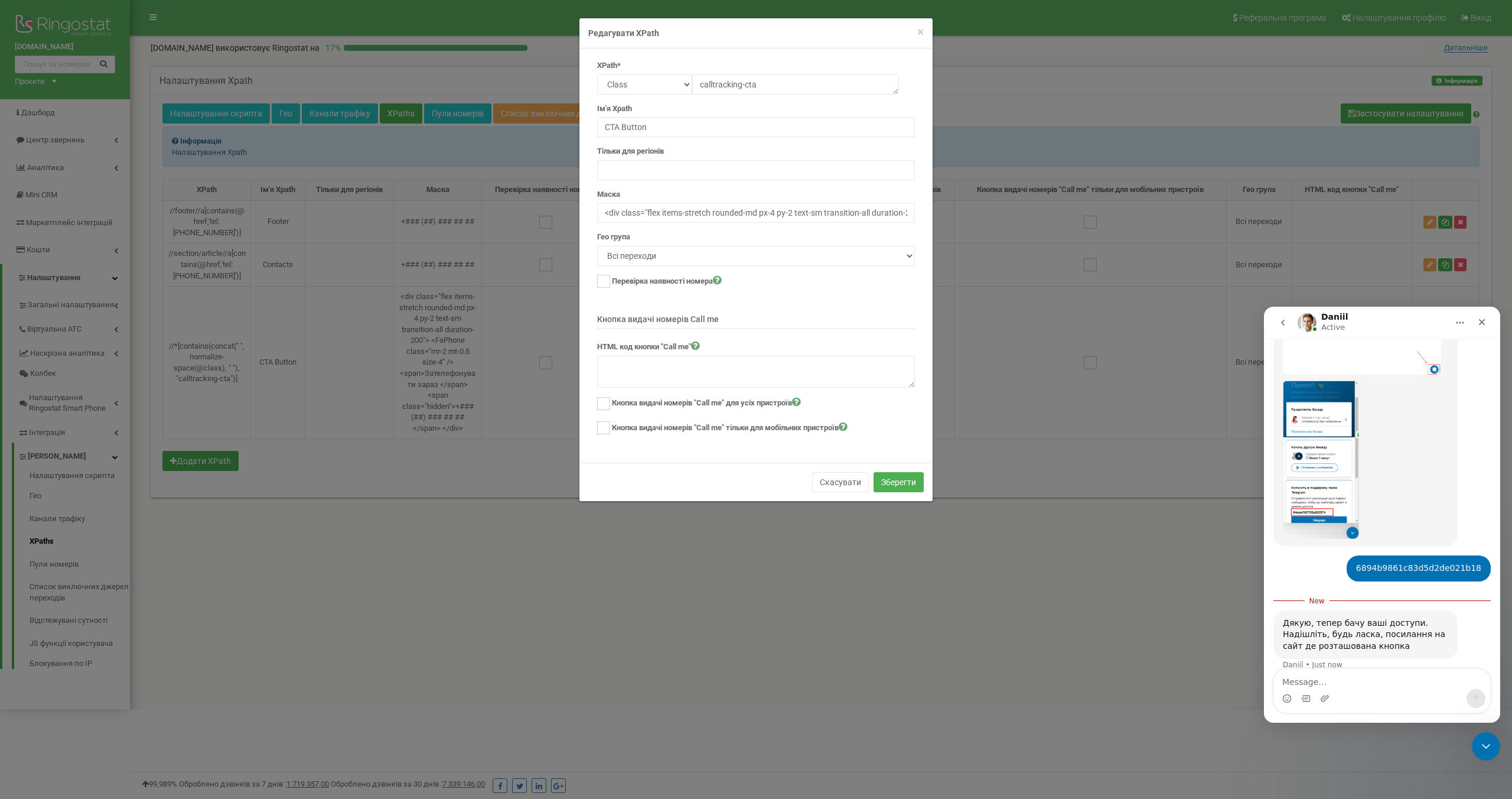
scroll to position [595, 0]
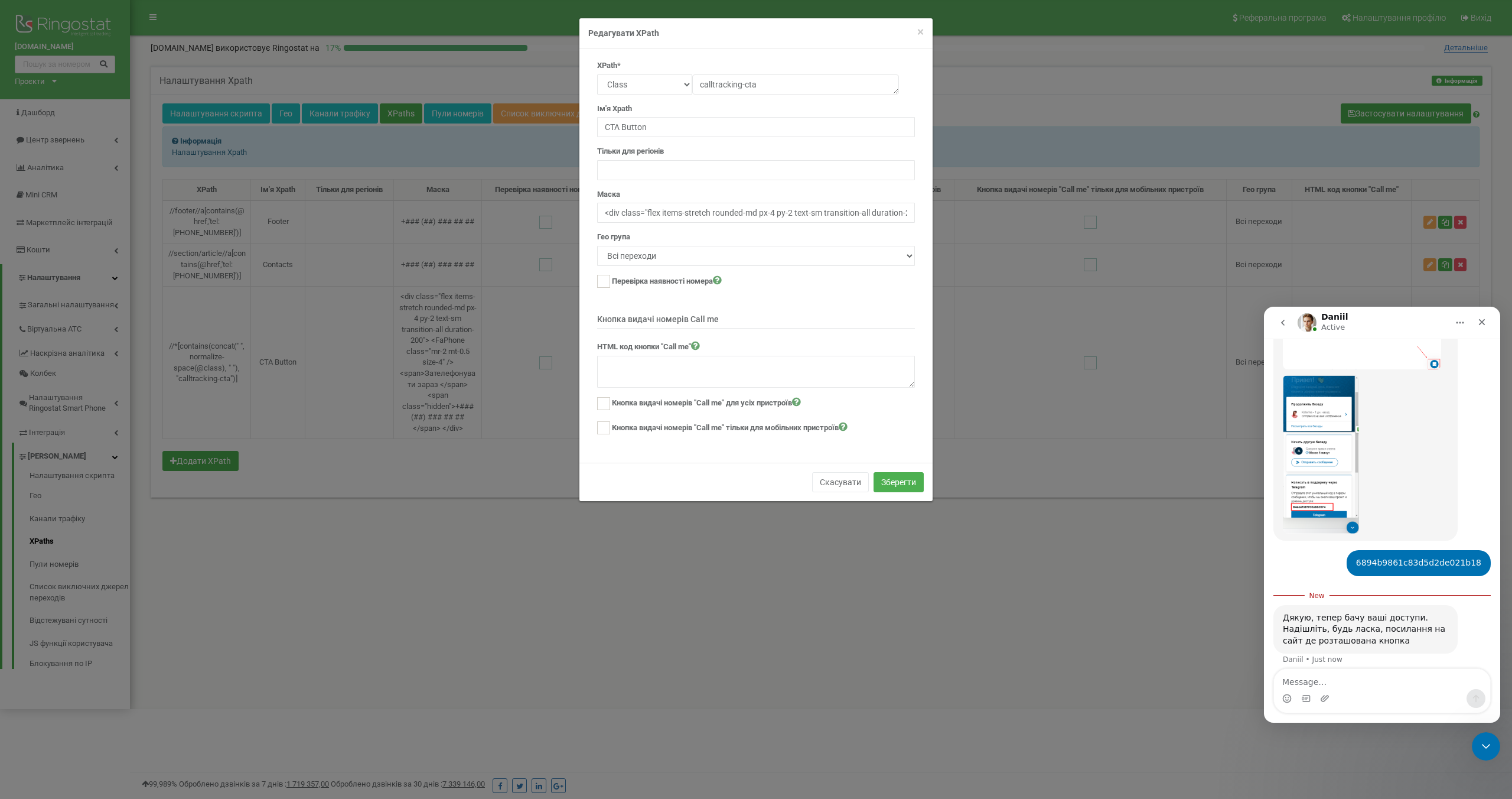
click at [886, 422] on div "Кнопка видачі номерів "Call me" тільки для мобільних пристроїв" at bounding box center [755, 429] width 318 height 15
click at [1481, 325] on icon "Close" at bounding box center [1482, 322] width 10 height 10
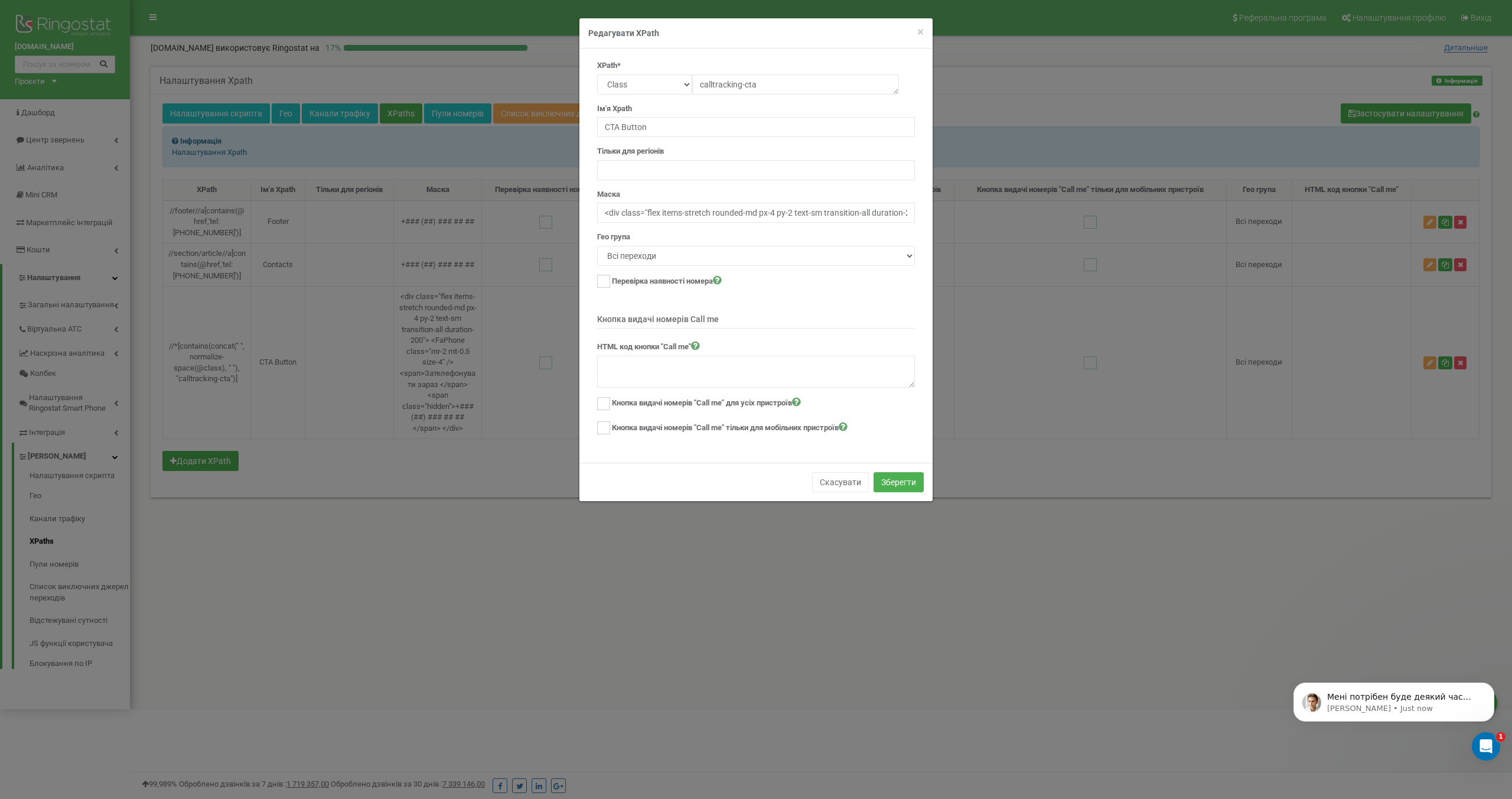
scroll to position [0, 0]
click at [487, 537] on div "× Close Редагувати XPath XPath* Text Class Id Manual mode calltracking-cta Ім'я…" at bounding box center [756, 399] width 1512 height 799
click at [502, 510] on div "× Close Редагувати XPath XPath* Text Class Id Manual mode calltracking-cta Ім'я…" at bounding box center [756, 399] width 1512 height 799
